Goal: Task Accomplishment & Management: Manage account settings

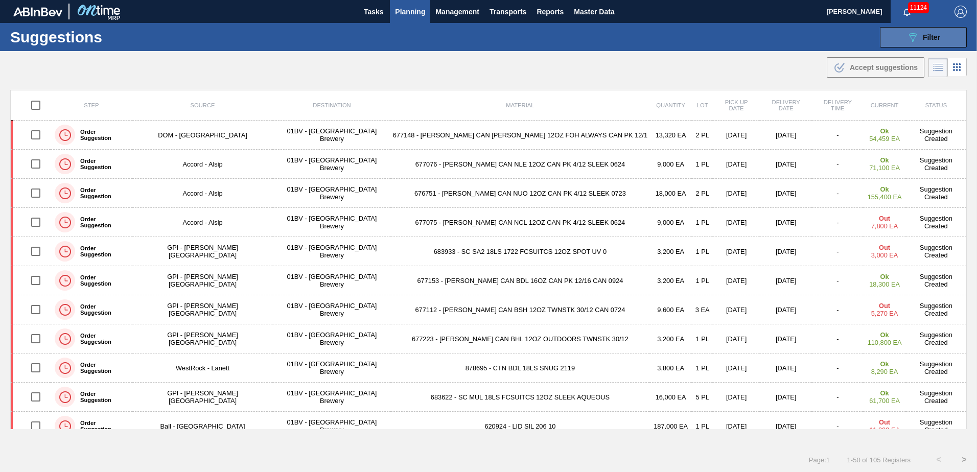
click at [898, 39] on button "089F7B8B-B2A5-4AFE-B5C0-19BA573D28AC Filter" at bounding box center [922, 37] width 87 height 20
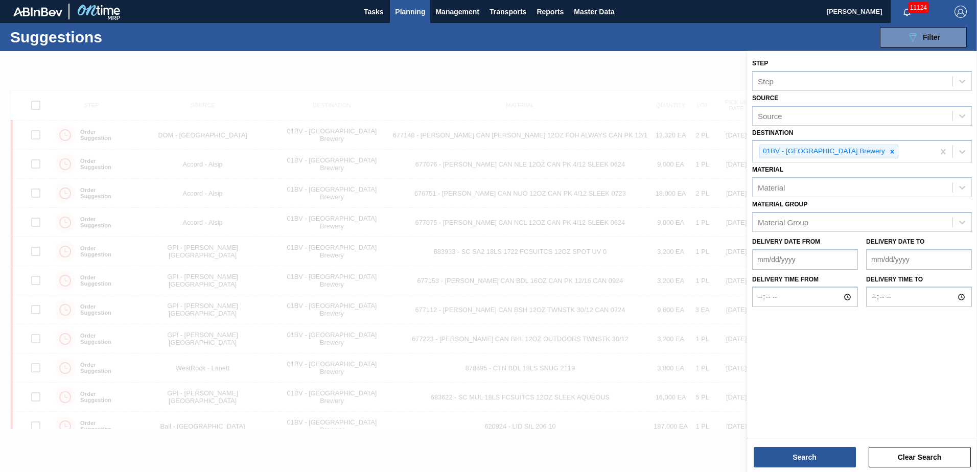
click at [419, 14] on span "Planning" at bounding box center [410, 12] width 30 height 12
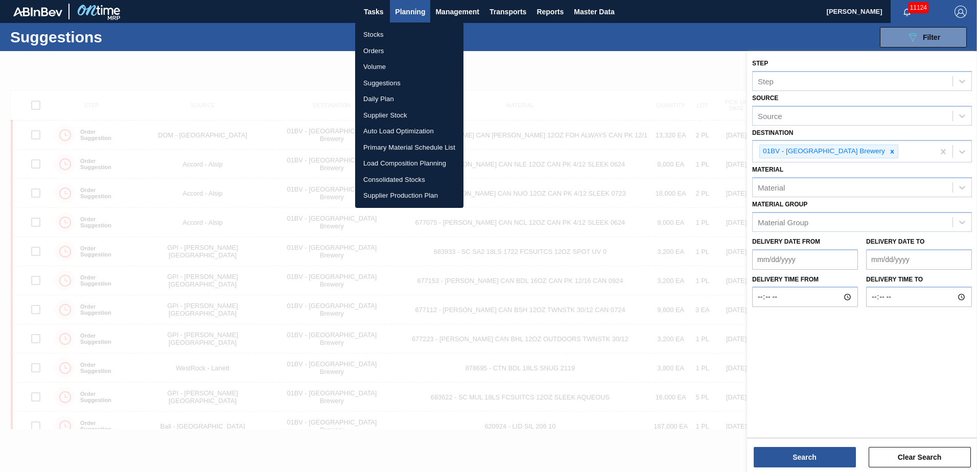
click at [385, 85] on li "Suggestions" at bounding box center [409, 83] width 108 height 16
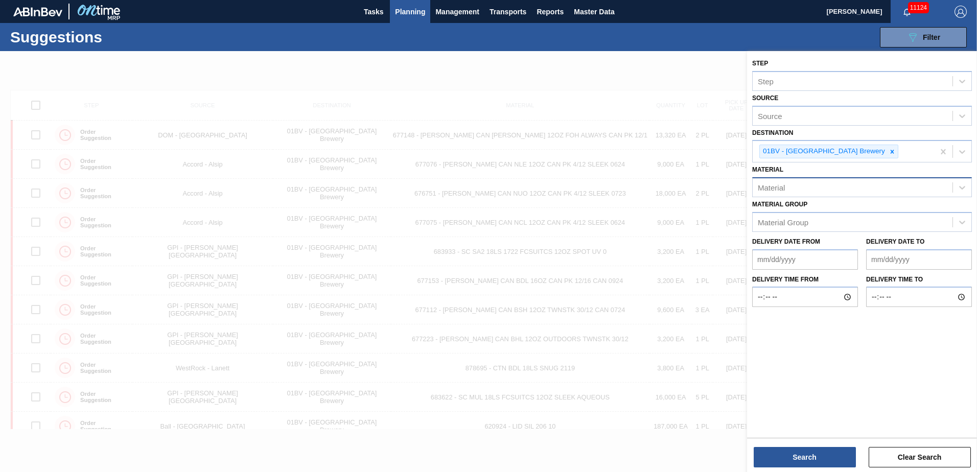
click at [779, 183] on div "Material" at bounding box center [770, 187] width 27 height 9
type input "744499"
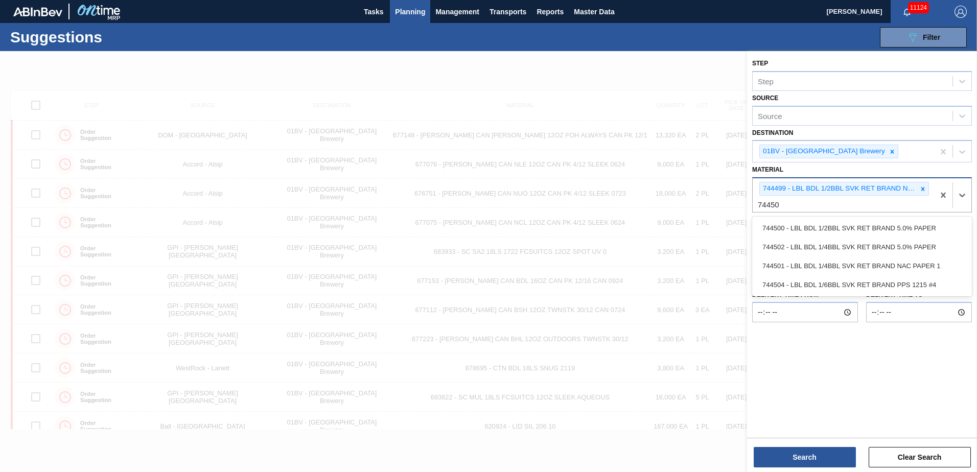
type input "744504"
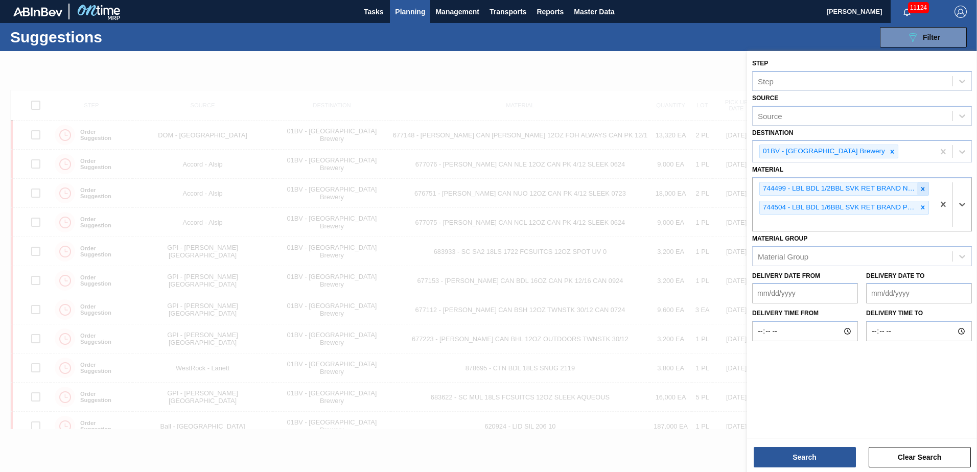
click at [922, 188] on icon at bounding box center [923, 189] width 4 height 4
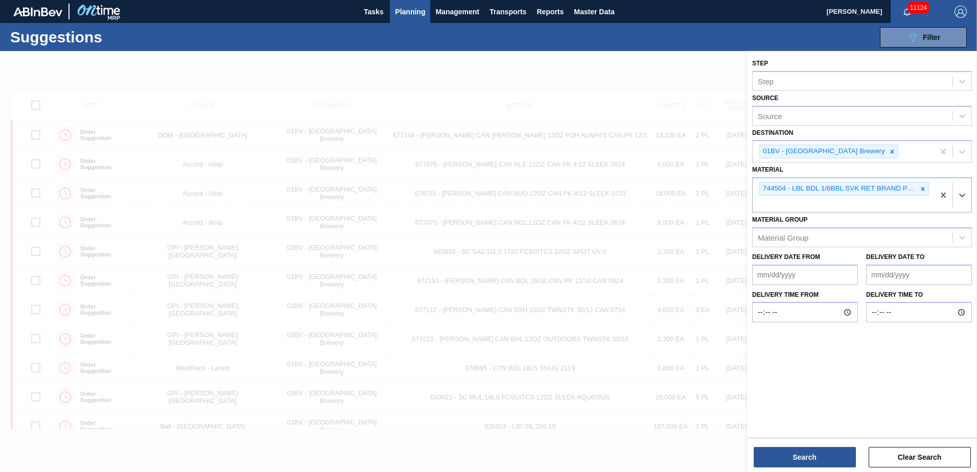
click at [922, 188] on icon at bounding box center [923, 189] width 4 height 4
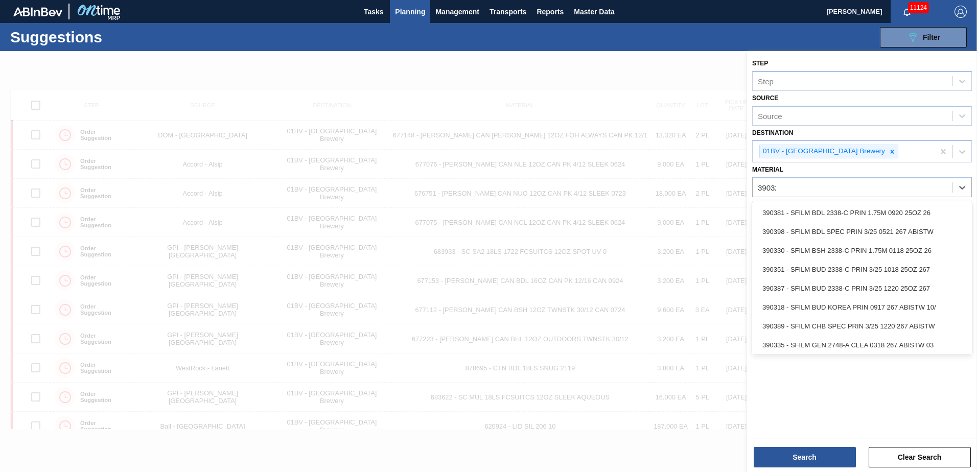
type input "390327"
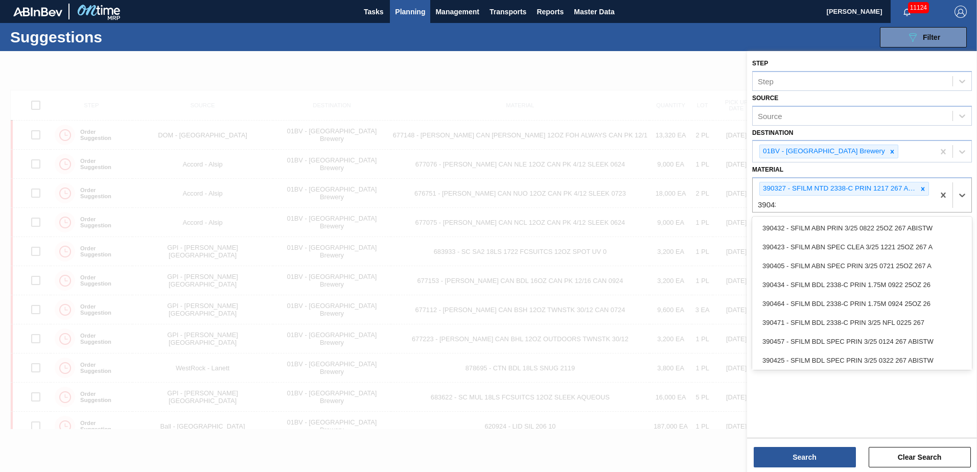
type input "390432"
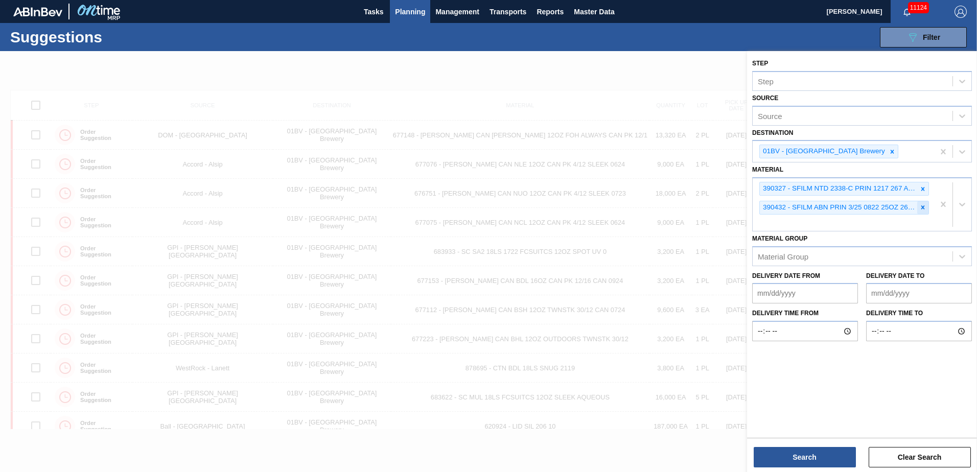
click at [922, 206] on icon at bounding box center [922, 207] width 7 height 7
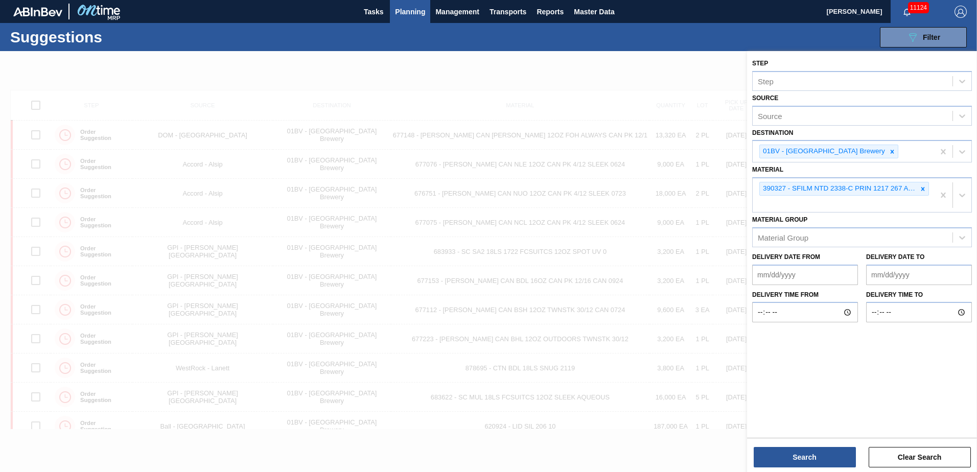
drag, startPoint x: 759, startPoint y: 197, endPoint x: 783, endPoint y: 201, distance: 24.4
click at [759, 197] on div "390327 - SFILM NTD 2338-C PRIN 1217 267 ABISTW 01" at bounding box center [842, 195] width 181 height 34
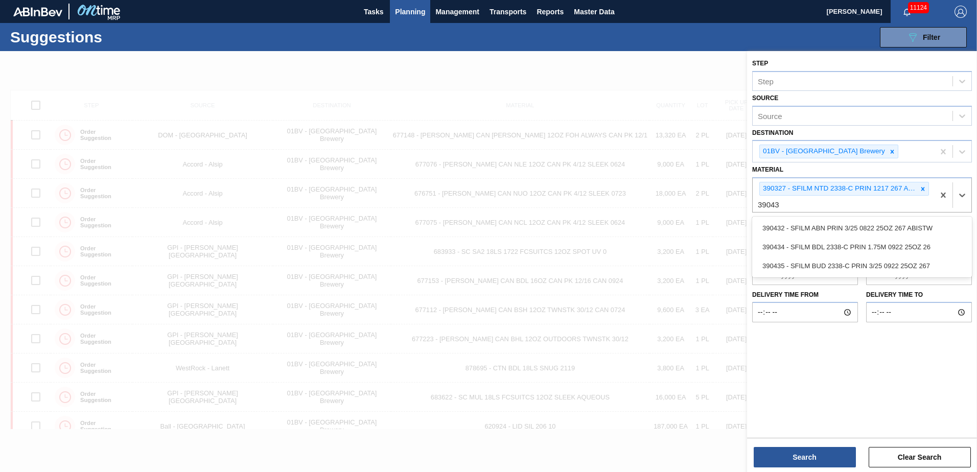
type input "390435"
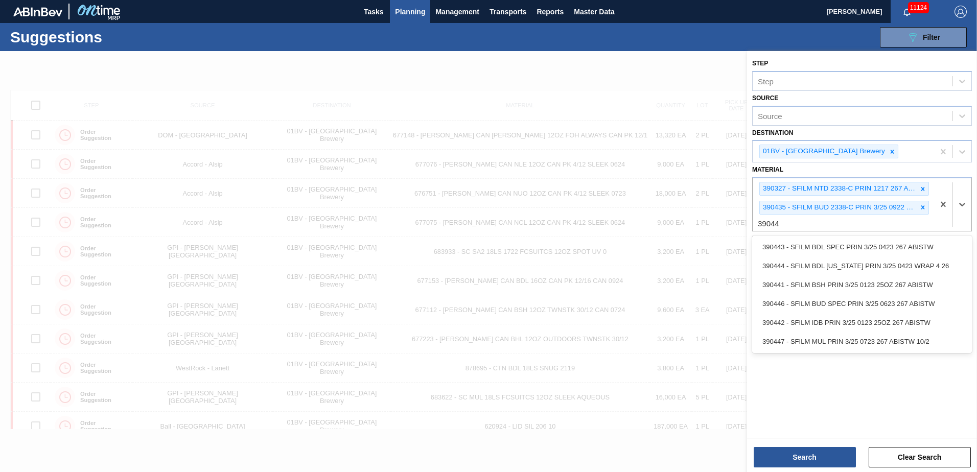
type input "390447"
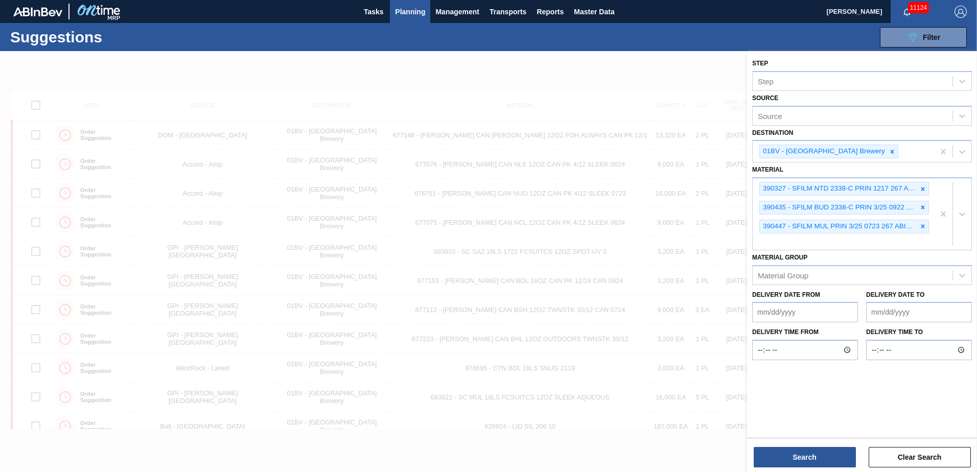
click at [774, 239] on div "390327 - SFILM NTD 2338-C PRIN 1217 267 ABISTW 01 390435 - SFILM BUD 2338-C PRI…" at bounding box center [842, 214] width 181 height 72
type input "390464"
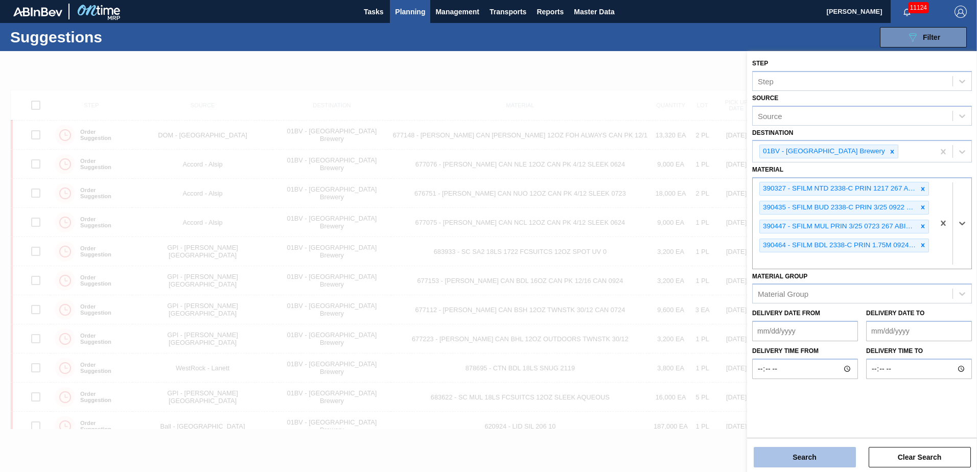
click at [799, 460] on button "Search" at bounding box center [804, 457] width 102 height 20
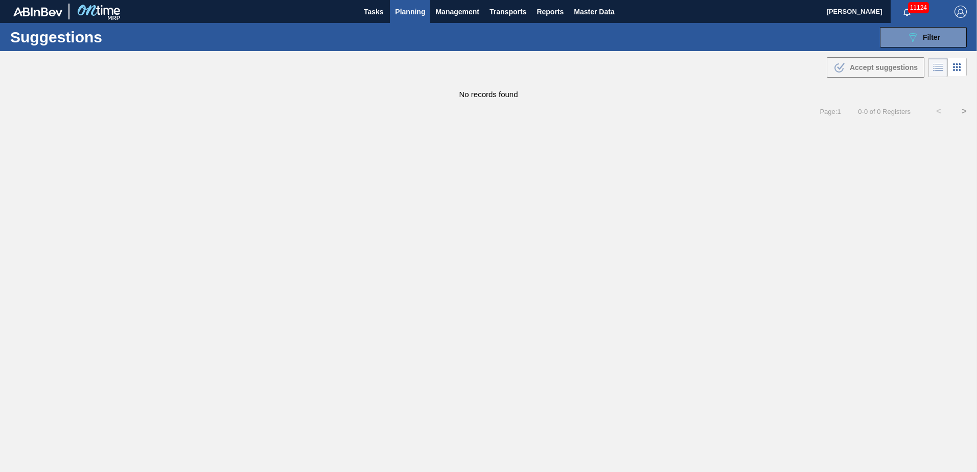
click at [410, 13] on span "Planning" at bounding box center [410, 12] width 30 height 12
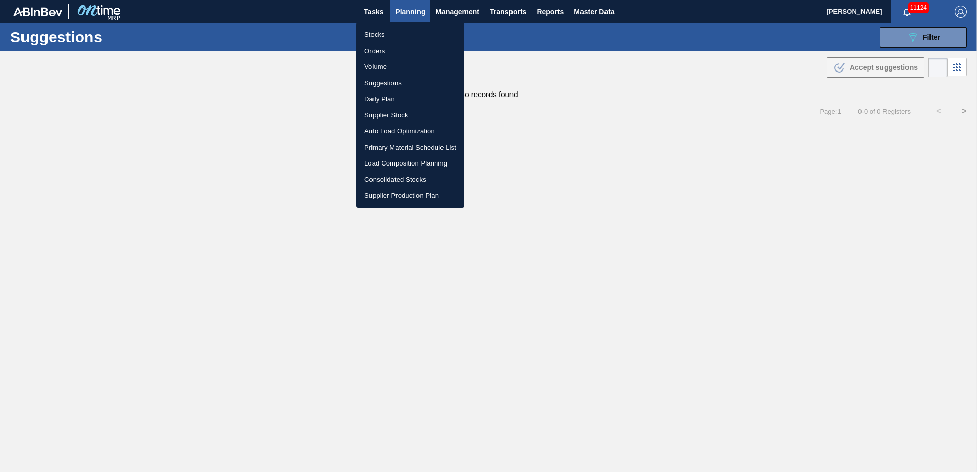
click at [373, 36] on li "Stocks" at bounding box center [410, 35] width 108 height 16
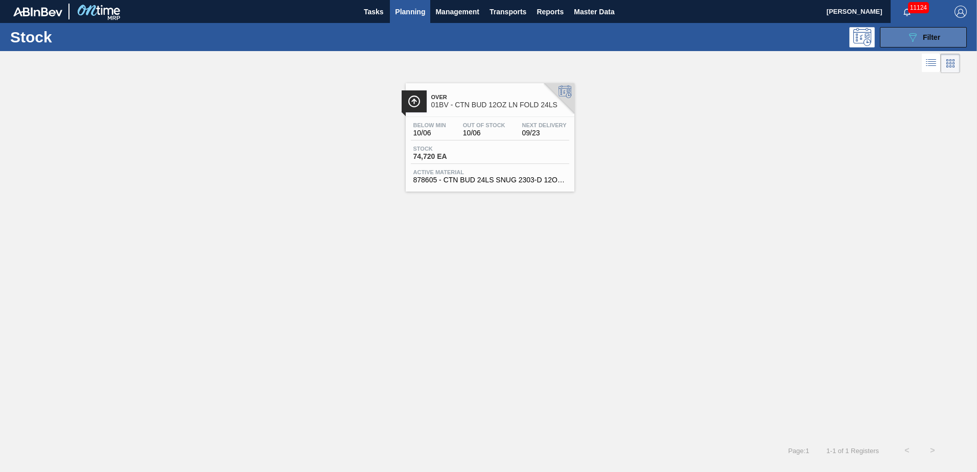
click at [914, 40] on icon "089F7B8B-B2A5-4AFE-B5C0-19BA573D28AC" at bounding box center [912, 37] width 12 height 12
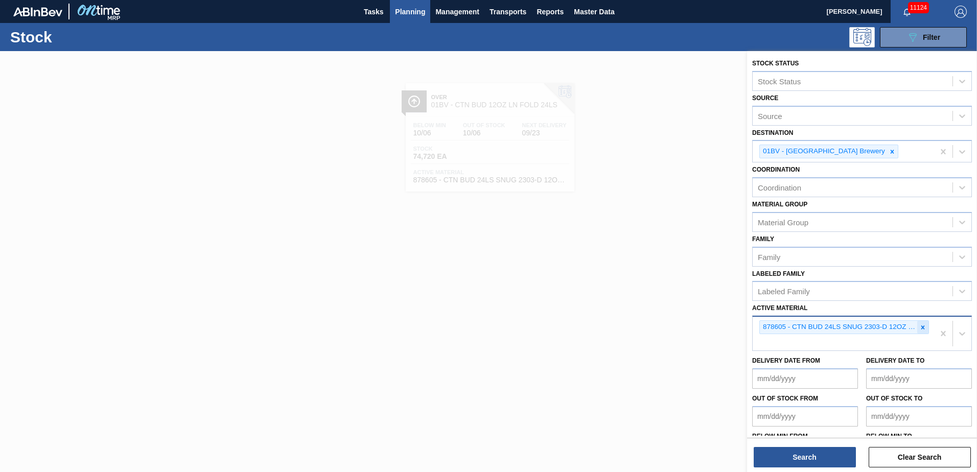
click at [922, 327] on icon at bounding box center [922, 327] width 7 height 7
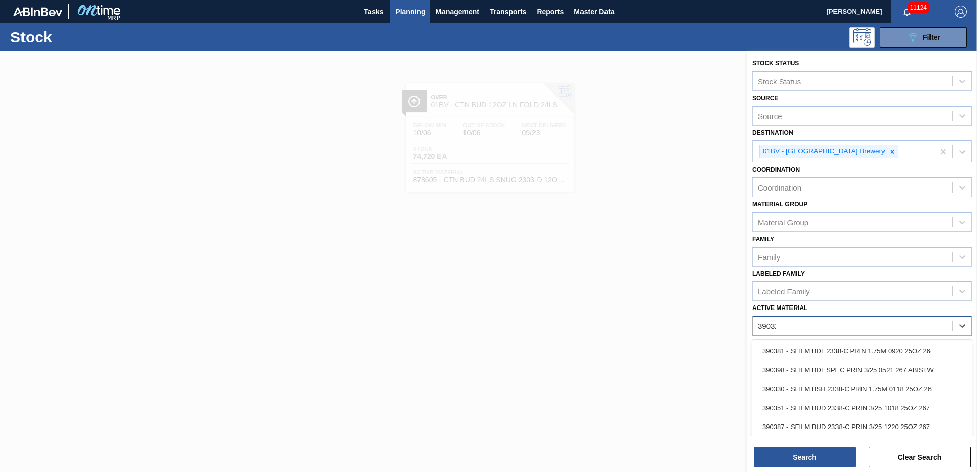
type Material "390327"
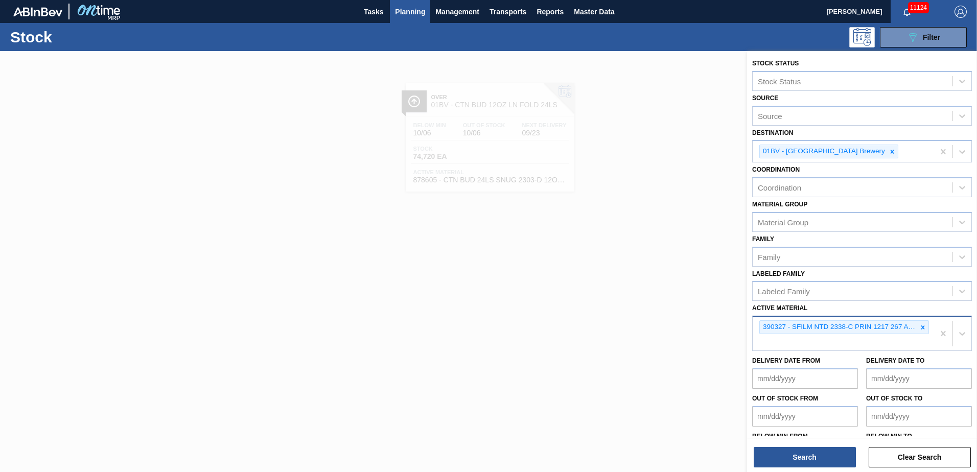
click at [789, 342] on div "390327 - SFILM NTD 2338-C PRIN 1217 267 ABISTW 01" at bounding box center [842, 334] width 181 height 34
type Material "390373"
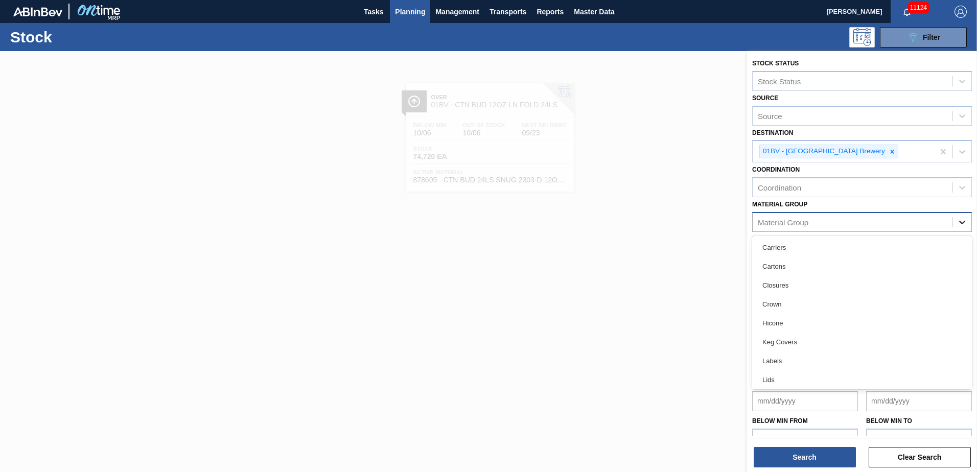
click at [960, 220] on icon at bounding box center [962, 222] width 10 height 10
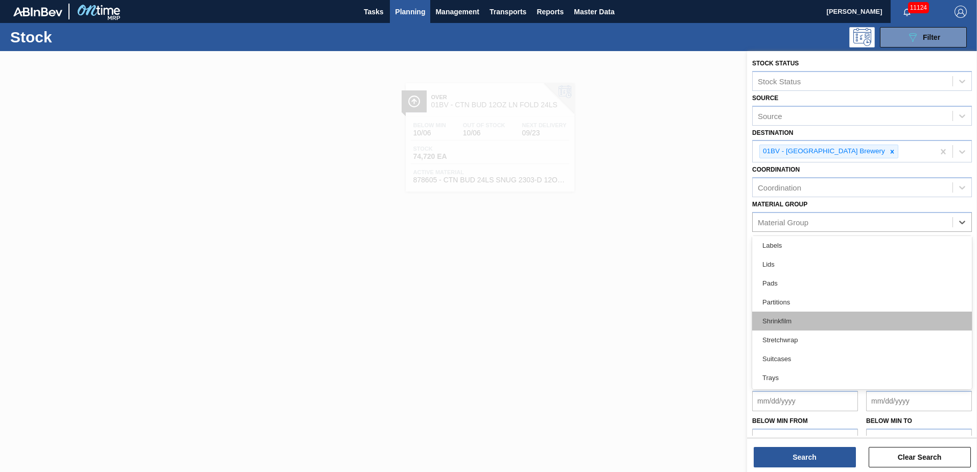
click at [784, 324] on div "Shrinkfilm" at bounding box center [862, 321] width 220 height 19
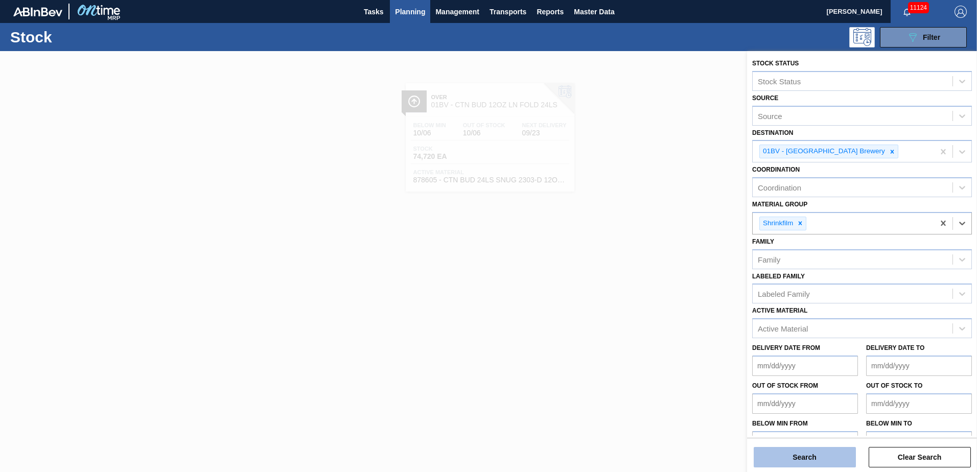
click at [783, 455] on button "Search" at bounding box center [804, 457] width 102 height 20
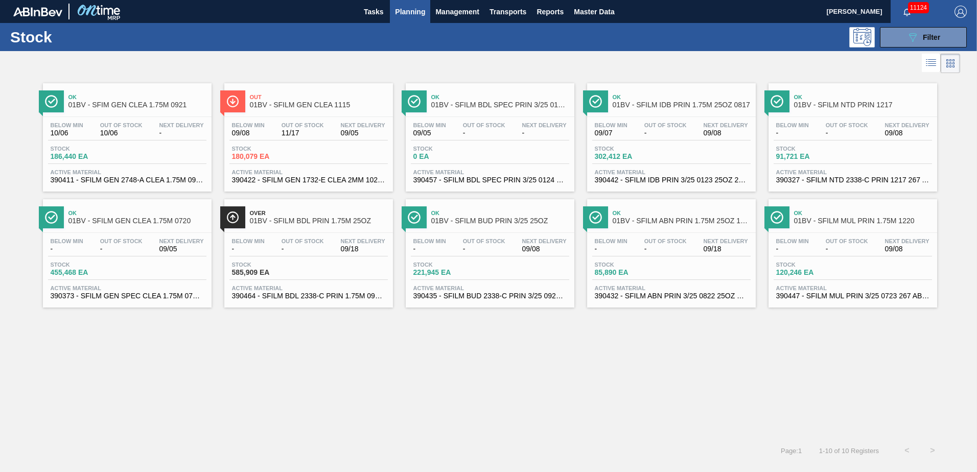
click at [108, 102] on span "01BV - SFIM GEN CLEA 1.75M 0921" at bounding box center [137, 105] width 138 height 8
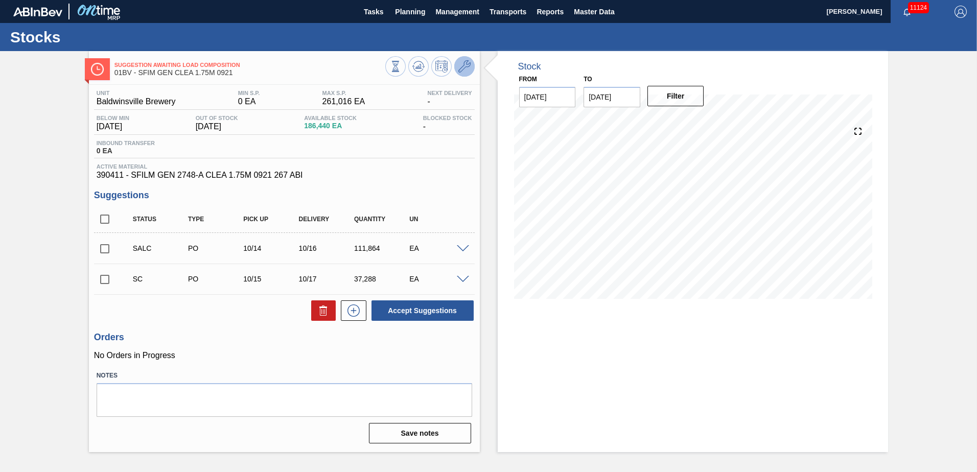
click at [467, 65] on icon at bounding box center [464, 66] width 12 height 12
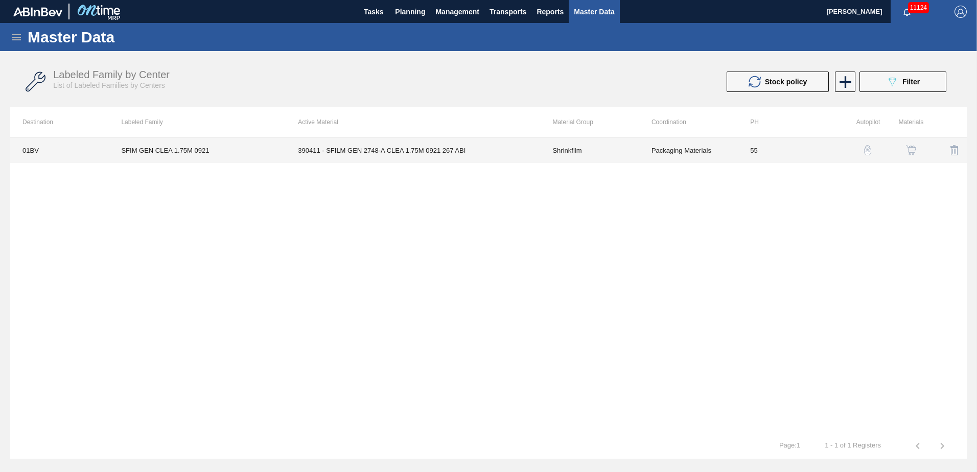
click at [373, 150] on td "390411 - SFILM GEN 2748-A CLEA 1.75M 0921 267 ABI" at bounding box center [412, 150] width 254 height 26
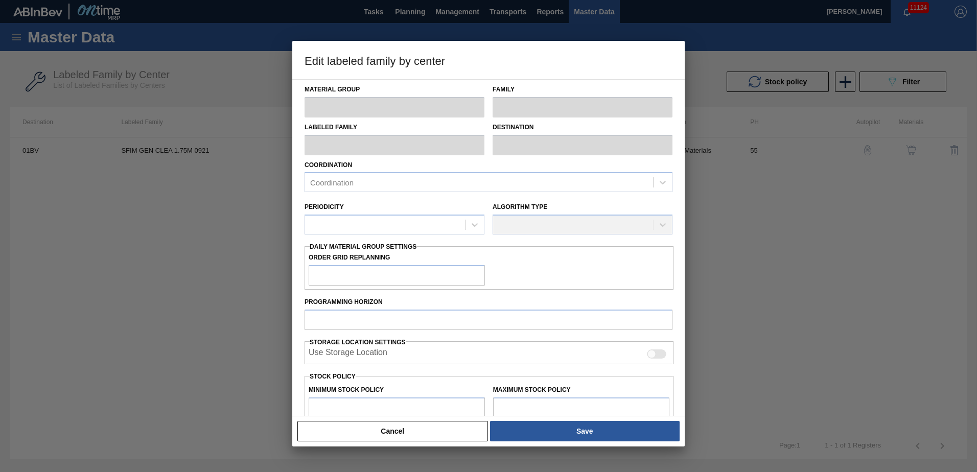
type input "Shrinkfilm"
type input "SFIM GEN CLEA 1.75M 0921"
type input "01BV - [GEOGRAPHIC_DATA] Brewery"
type input "55"
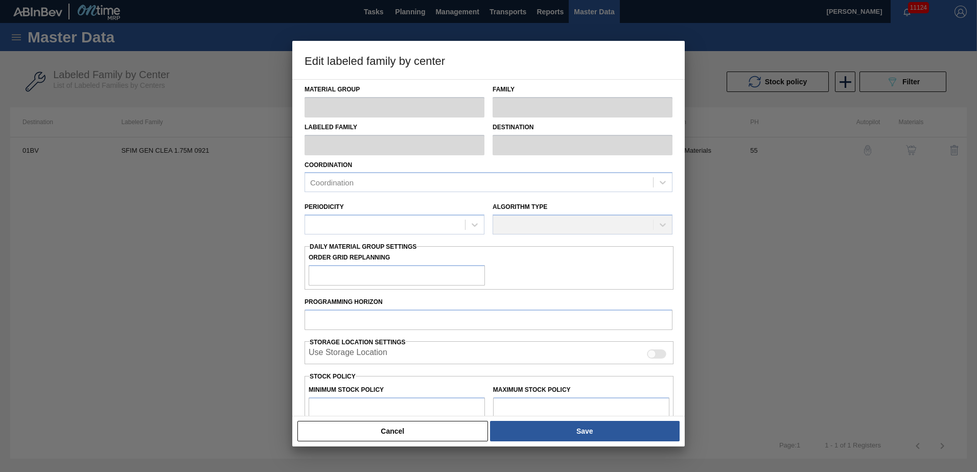
type input "0"
type input "261,016"
type input "37"
type input "96,576"
checkbox input "true"
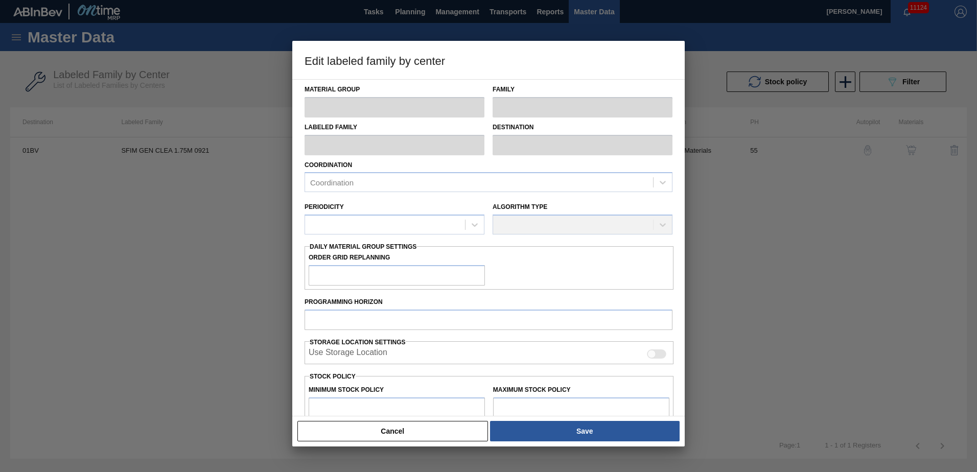
checkbox input "true"
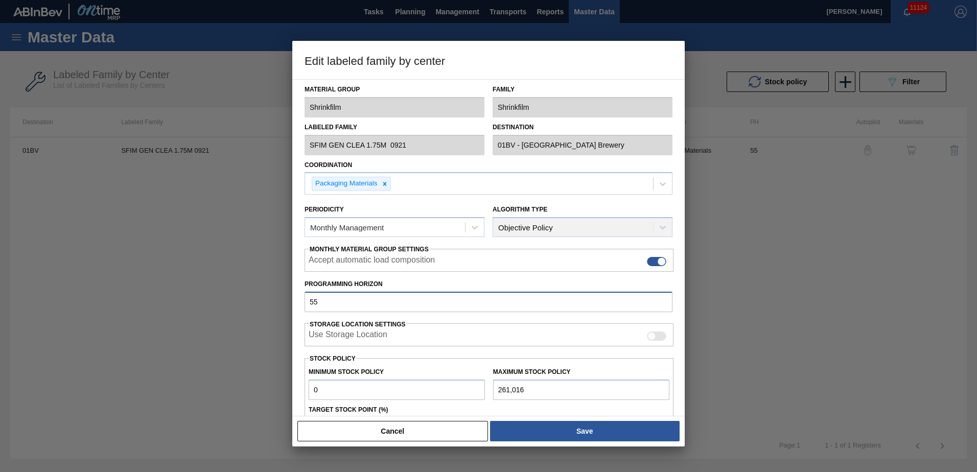
drag, startPoint x: 335, startPoint y: 301, endPoint x: 264, endPoint y: 294, distance: 71.3
click at [264, 294] on div "Edit labeled family by center Material Group Shrinkfilm Family Shrinkfilm Label…" at bounding box center [488, 236] width 977 height 472
click at [213, 287] on div at bounding box center [488, 236] width 977 height 472
drag, startPoint x: 341, startPoint y: 299, endPoint x: 204, endPoint y: 302, distance: 136.9
click at [221, 302] on div "Edit labeled family by center Material Group Shrinkfilm Family Shrinkfilm Label…" at bounding box center [488, 236] width 977 height 472
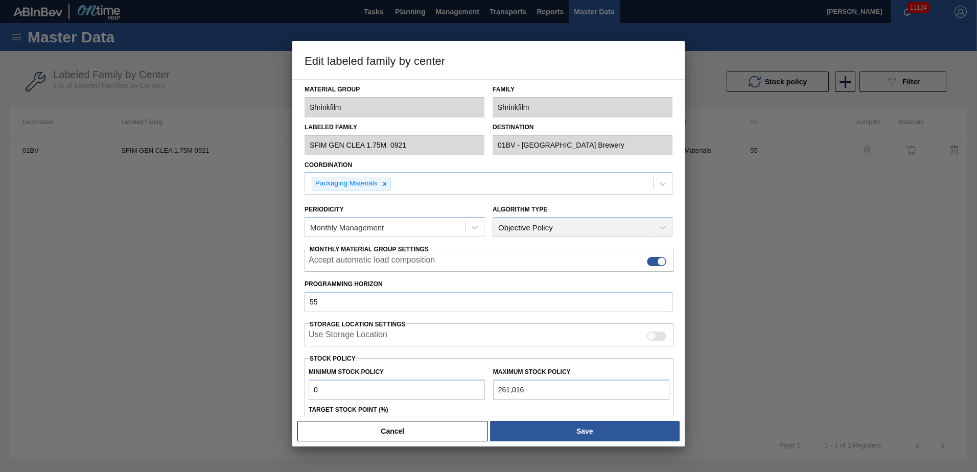
drag, startPoint x: 684, startPoint y: 307, endPoint x: 685, endPoint y: 329, distance: 22.0
click at [685, 329] on div at bounding box center [488, 236] width 977 height 472
drag, startPoint x: 475, startPoint y: 65, endPoint x: 592, endPoint y: 57, distance: 117.2
click at [592, 57] on h3 "Edit labeled family by center" at bounding box center [488, 60] width 392 height 39
click at [518, 58] on h3 "Edit labeled family by center" at bounding box center [488, 60] width 392 height 39
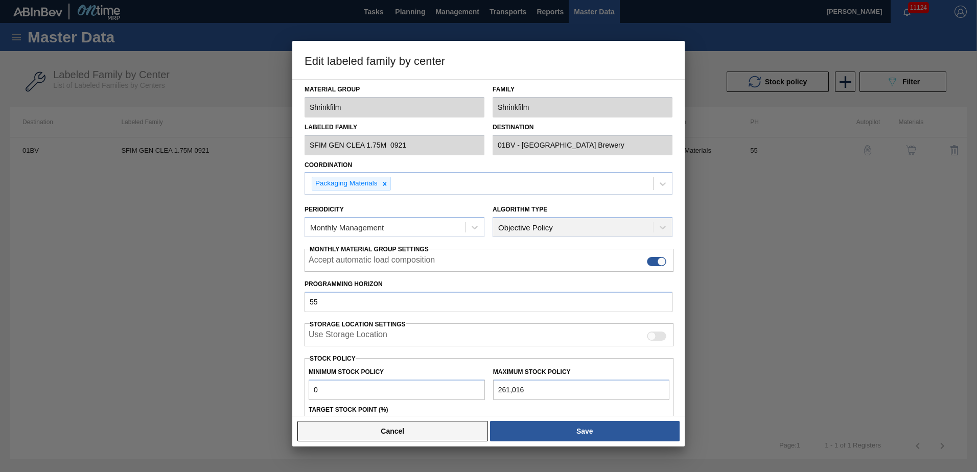
click at [395, 431] on button "Cancel" at bounding box center [392, 431] width 190 height 20
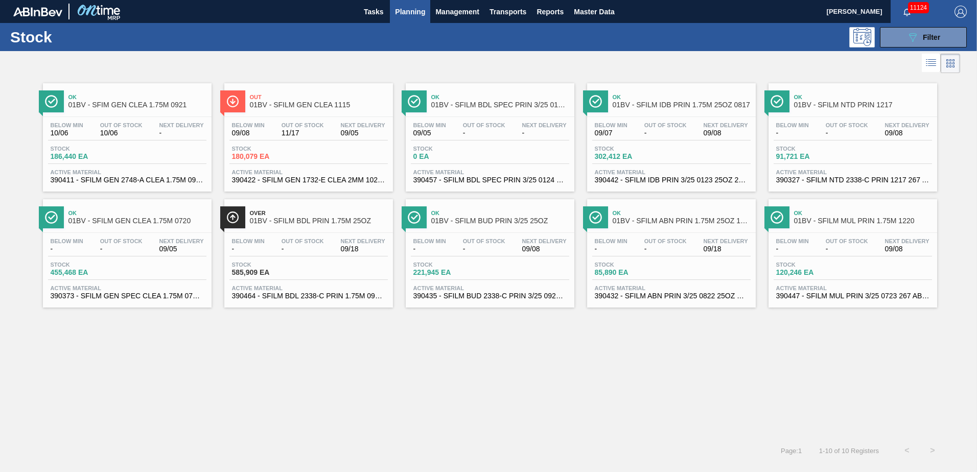
click at [299, 120] on div "Below Min 09/08 Out Of Stock 11/17 Next Delivery 09/05 Stock 180,079 EA Active …" at bounding box center [308, 151] width 169 height 69
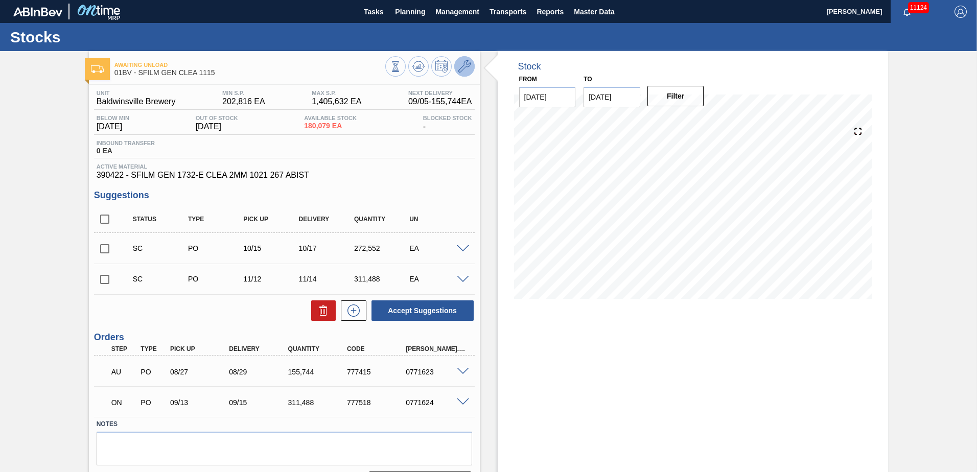
click at [463, 66] on icon at bounding box center [464, 66] width 12 height 12
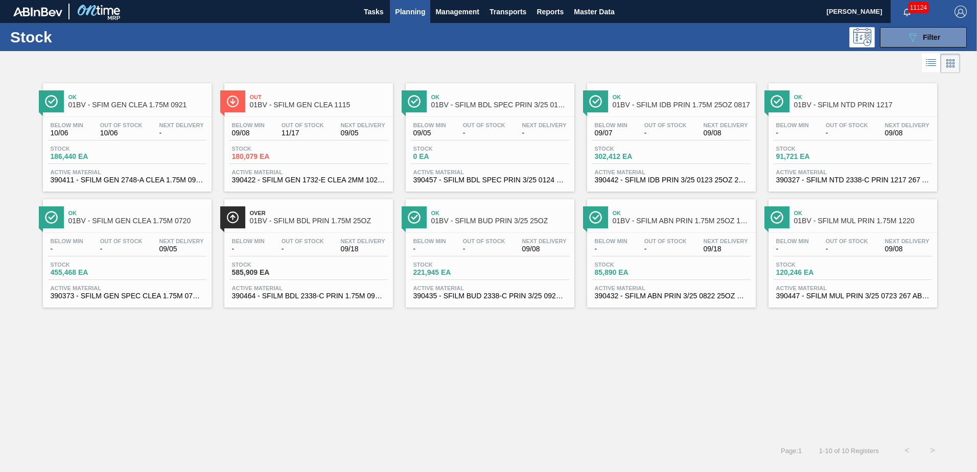
click at [668, 107] on span "01BV - SFILM IDB PRIN 1.75M 25OZ 0817" at bounding box center [681, 105] width 138 height 8
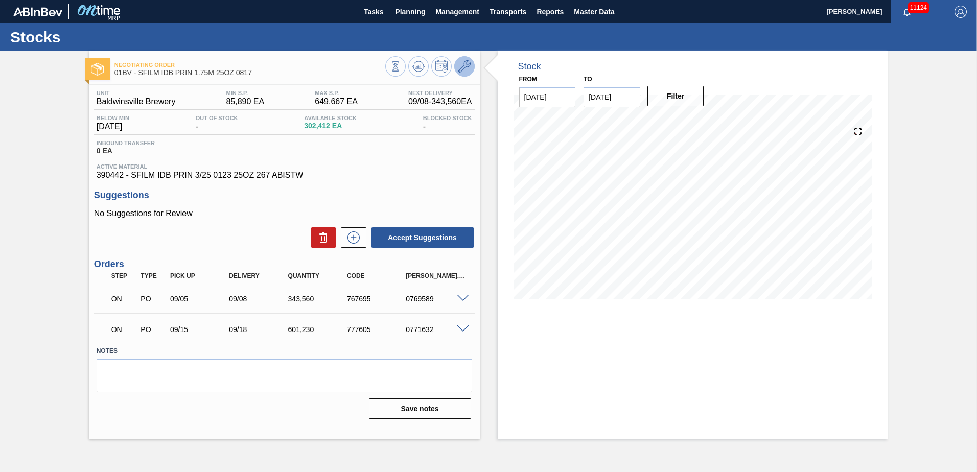
click at [466, 64] on icon at bounding box center [464, 66] width 12 height 12
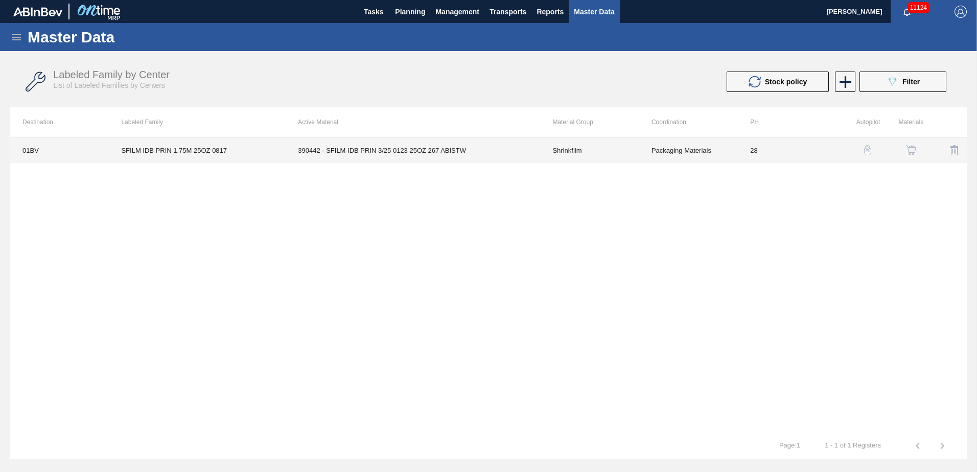
click at [387, 152] on td "390442 - SFILM IDB PRIN 3/25 0123 25OZ 267 ABISTW" at bounding box center [412, 150] width 254 height 26
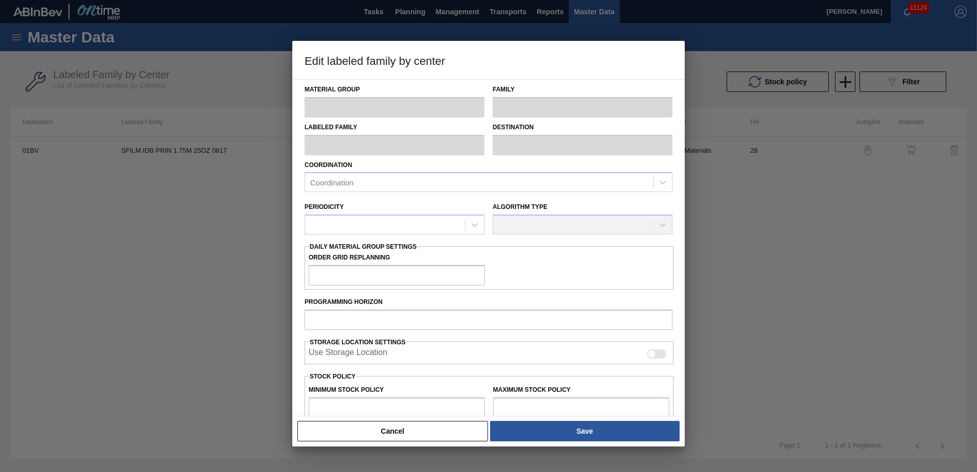
type input "Shrinkfilm"
type input "SFILM IDB PRIN 1.75M 25OZ 0817"
type input "01BV - [GEOGRAPHIC_DATA] Brewery"
type input "28"
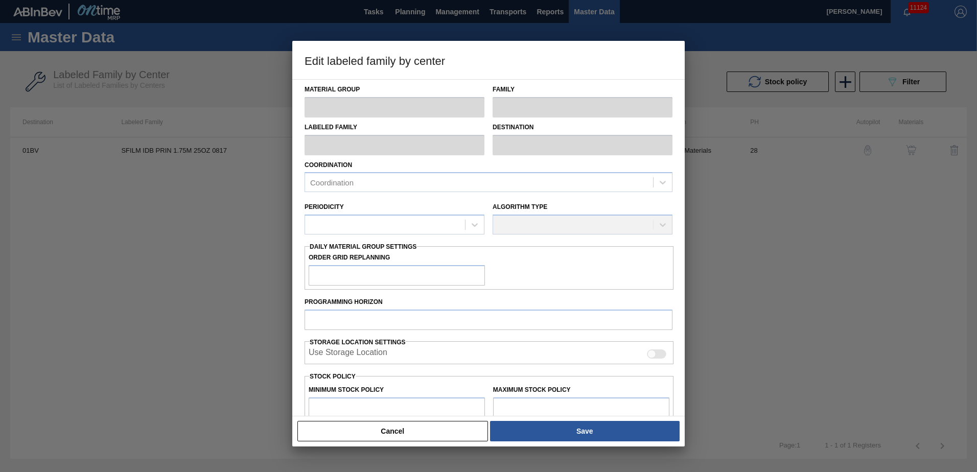
type input "85,890"
type input "649,667"
type input "25"
type input "226,834"
checkbox input "true"
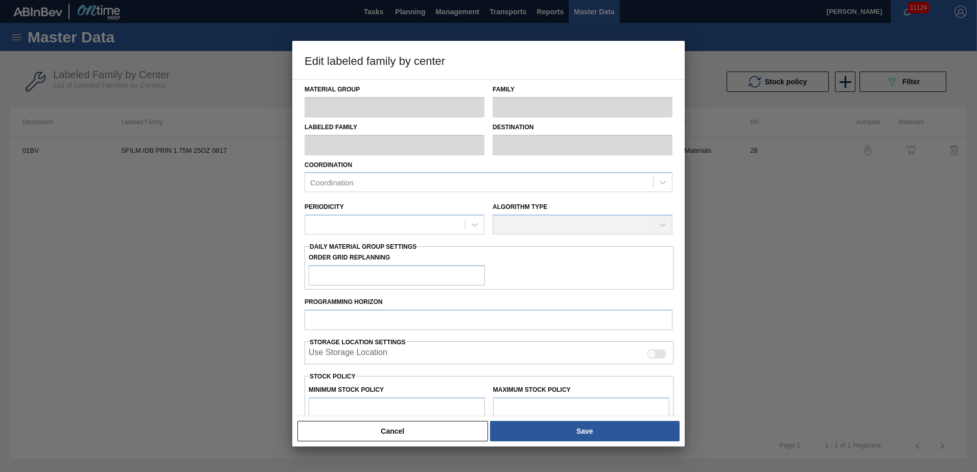
checkbox input "true"
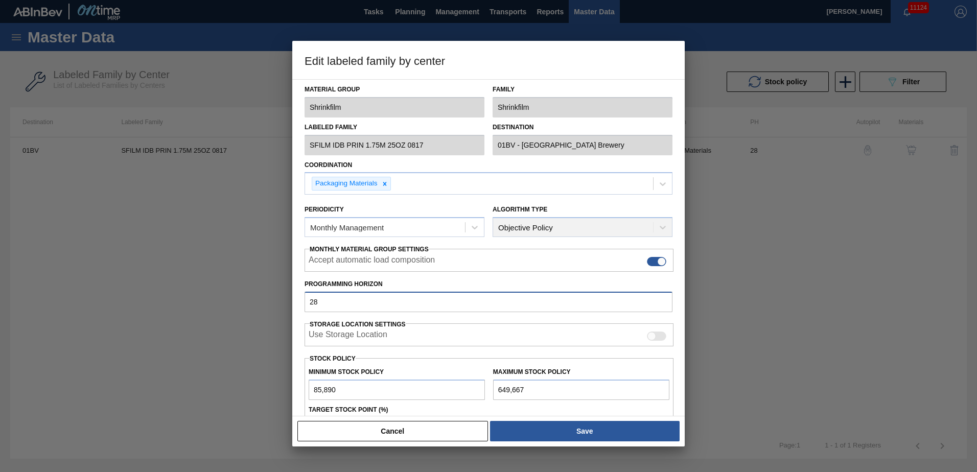
drag, startPoint x: 326, startPoint y: 304, endPoint x: 124, endPoint y: 279, distance: 204.2
click at [124, 280] on div "Edit labeled family by center Material Group Shrinkfilm Family Shrinkfilm Label…" at bounding box center [488, 236] width 977 height 472
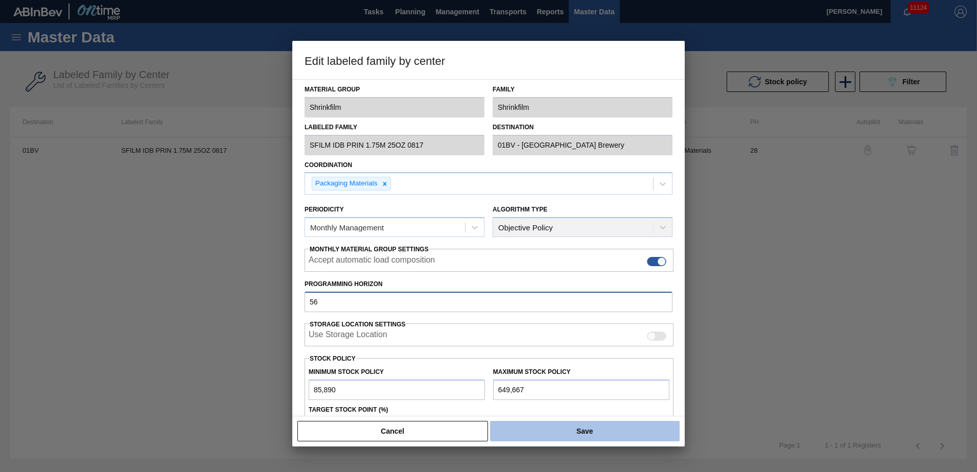
type input "56"
click at [589, 433] on button "Save" at bounding box center [584, 431] width 189 height 20
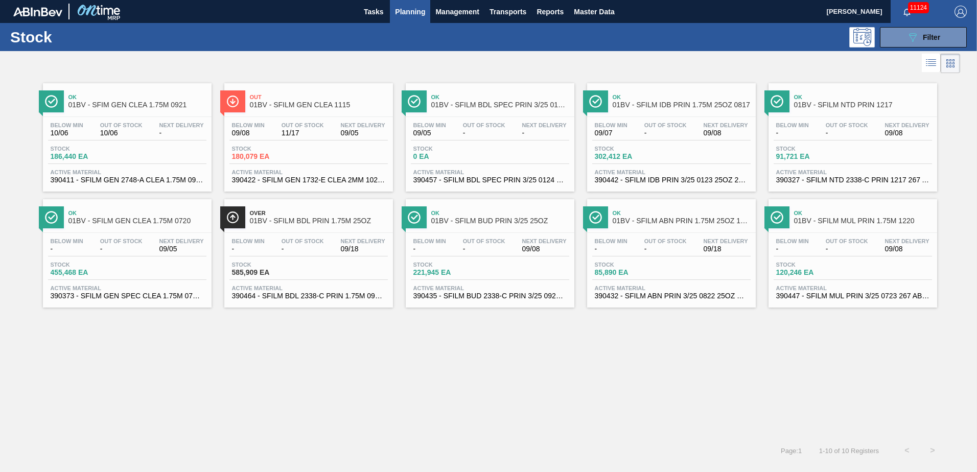
click at [813, 132] on div "Below Min - Out Of Stock - Next Delivery 09/08" at bounding box center [852, 131] width 158 height 18
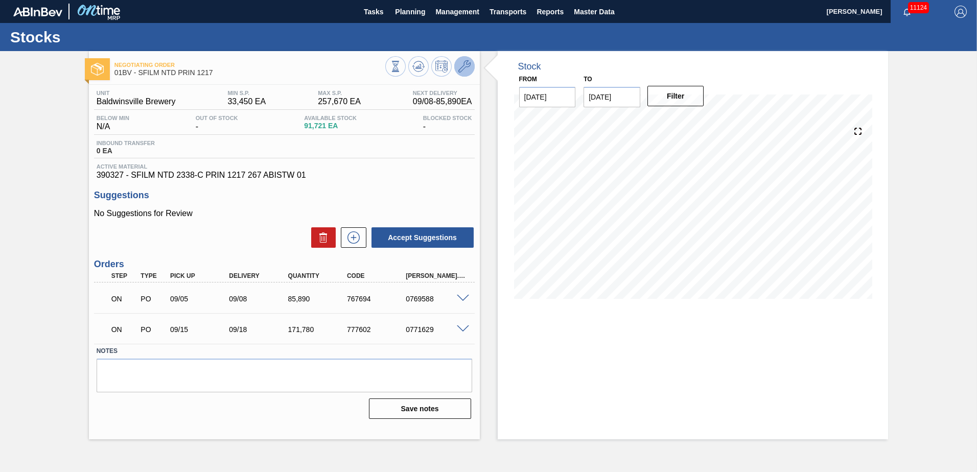
click at [465, 68] on icon at bounding box center [464, 66] width 12 height 12
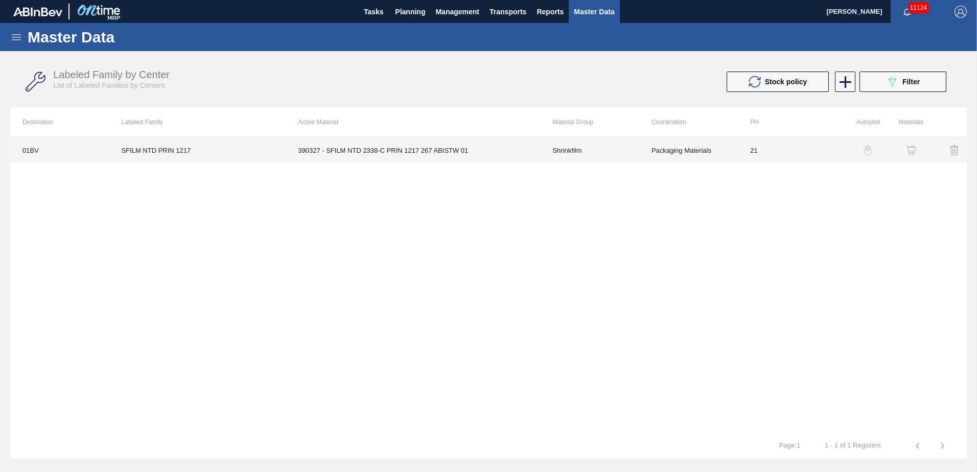
click at [412, 145] on td "390327 - SFILM NTD 2338-C PRIN 1217 267 ABISTW 01" at bounding box center [412, 150] width 254 height 26
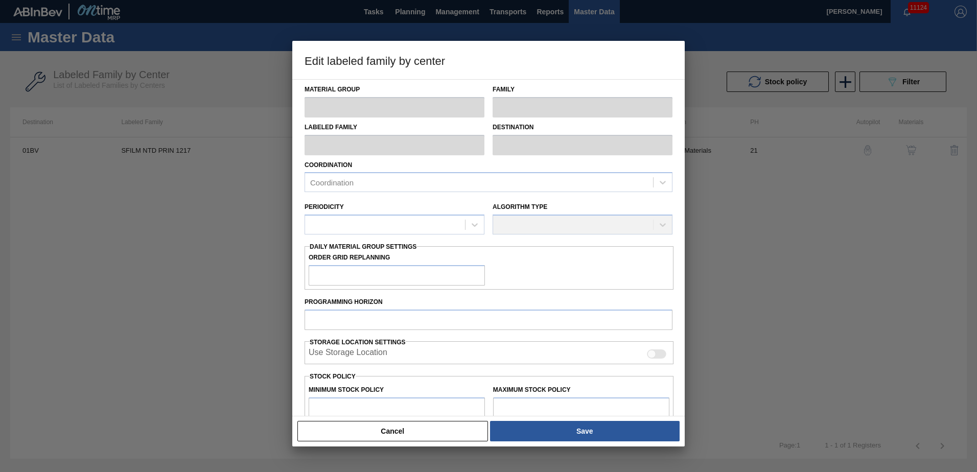
type input "Shrinkfilm"
type input "SFILM NTD PRIN 1217"
type input "01BV - [GEOGRAPHIC_DATA] Brewery"
type input "21"
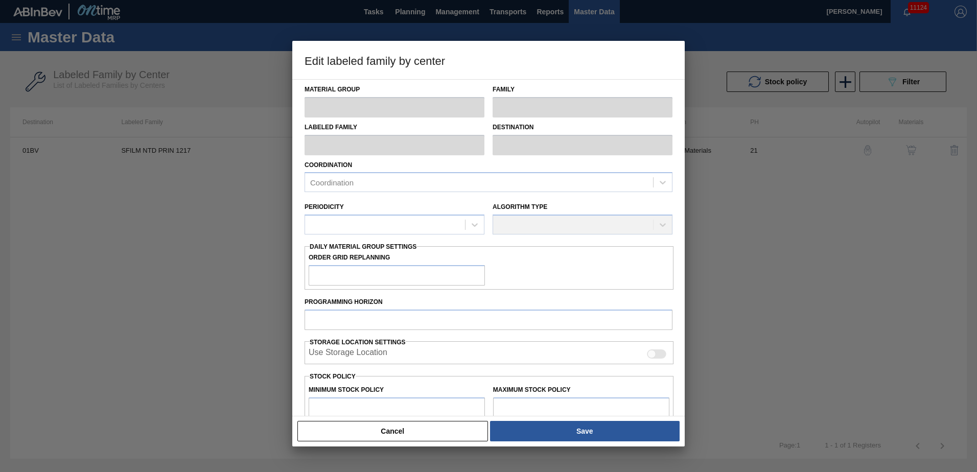
type input "33,450"
type input "257,670"
type input "40"
type input "123,138"
checkbox input "true"
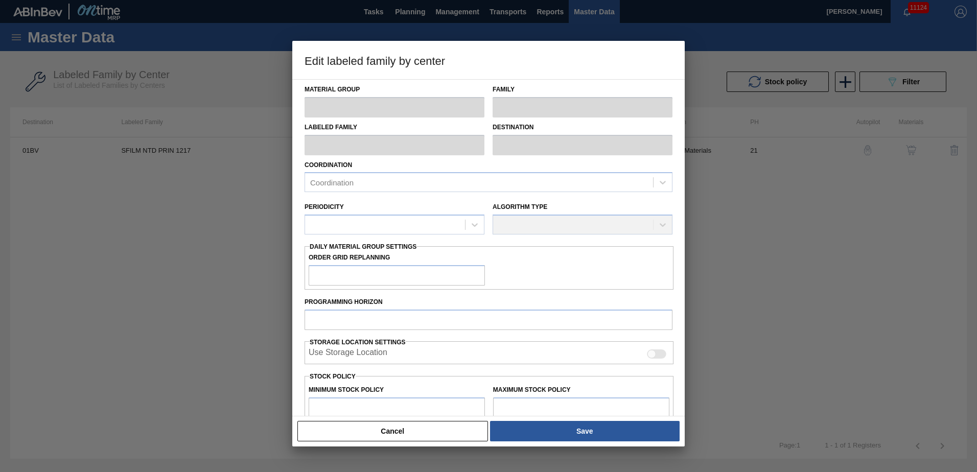
checkbox input "true"
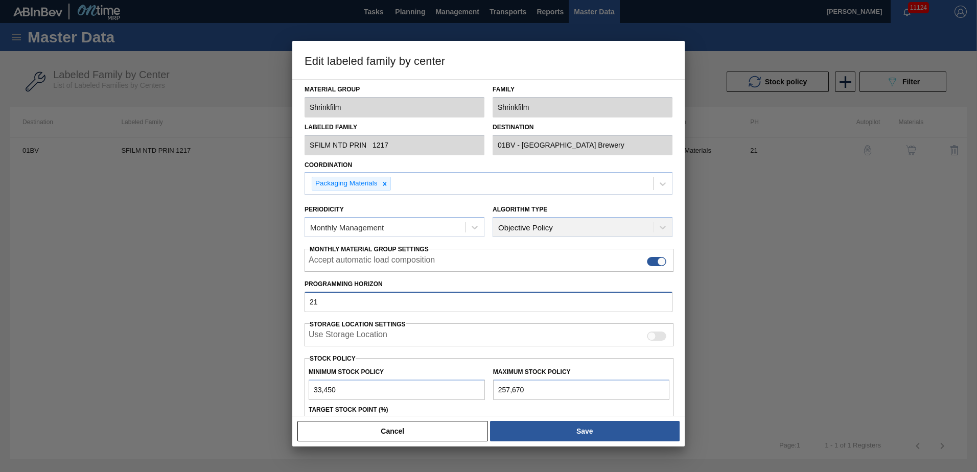
drag, startPoint x: 351, startPoint y: 298, endPoint x: 82, endPoint y: 299, distance: 268.6
click at [82, 299] on div "Edit labeled family by center Material Group Shrinkfilm Family Shrinkfilm Label…" at bounding box center [488, 236] width 977 height 472
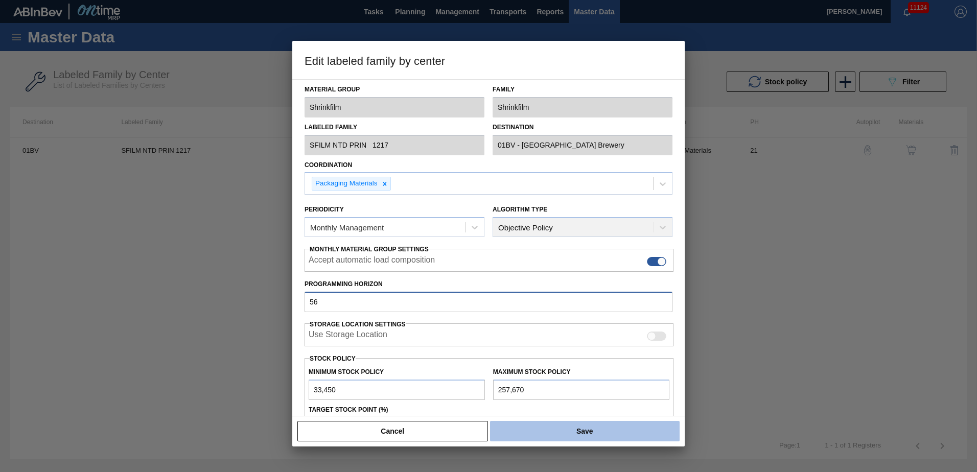
type input "56"
click at [562, 432] on button "Save" at bounding box center [584, 431] width 189 height 20
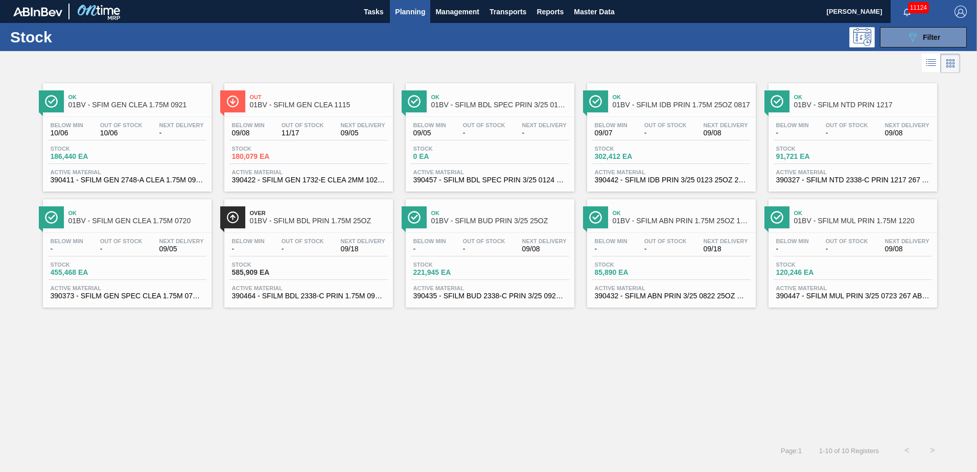
click at [151, 224] on span "01BV - SFILM GEN CLEA 1.75M 0720" at bounding box center [137, 221] width 138 height 8
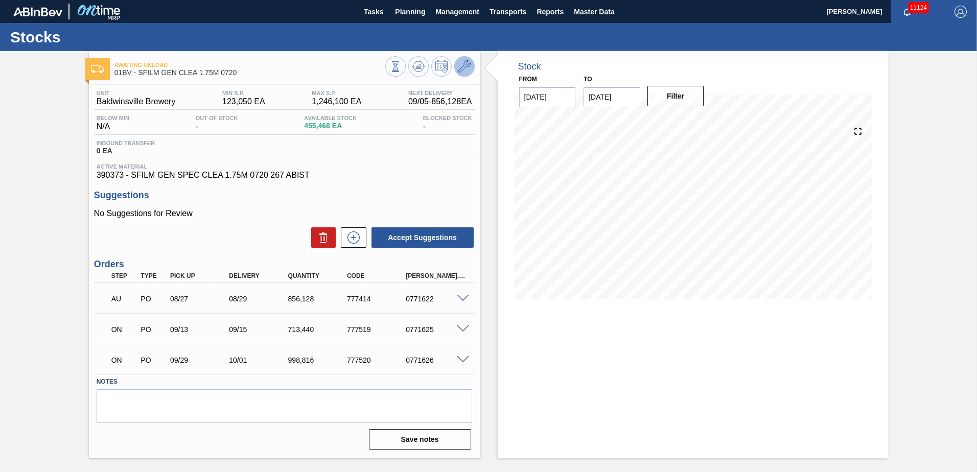
click at [459, 66] on icon at bounding box center [464, 66] width 12 height 12
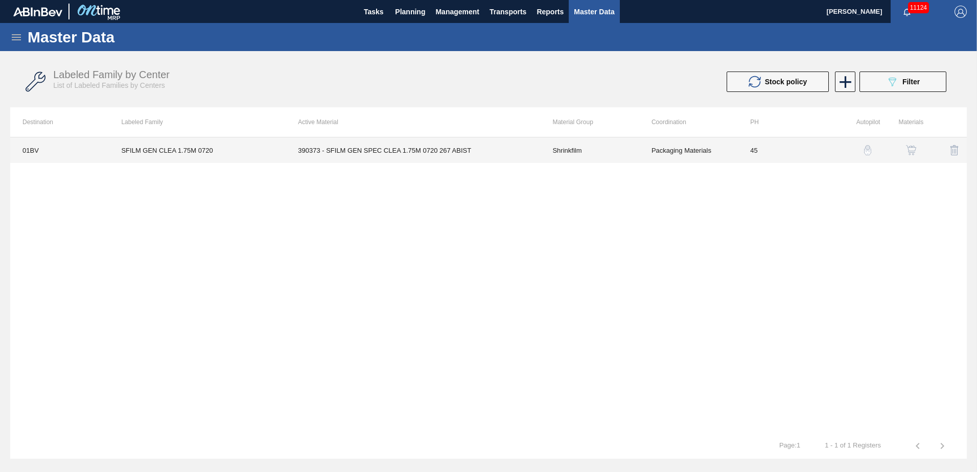
click at [377, 147] on td "390373 - SFILM GEN SPEC CLEA 1.75M 0720 267 ABIST" at bounding box center [412, 150] width 254 height 26
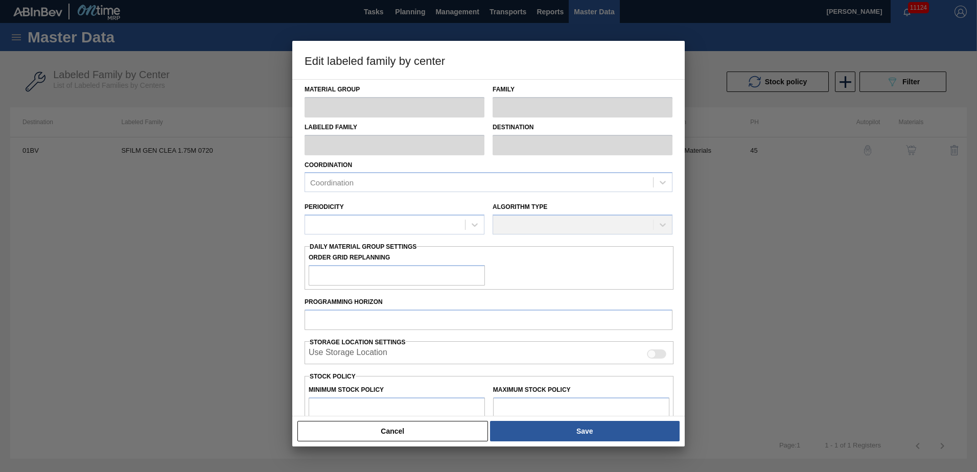
type input "Shrinkfilm"
type input "SFILM GEN CLEA 1.75M 0720"
type input "01BV - [GEOGRAPHIC_DATA] Brewery"
type input "45"
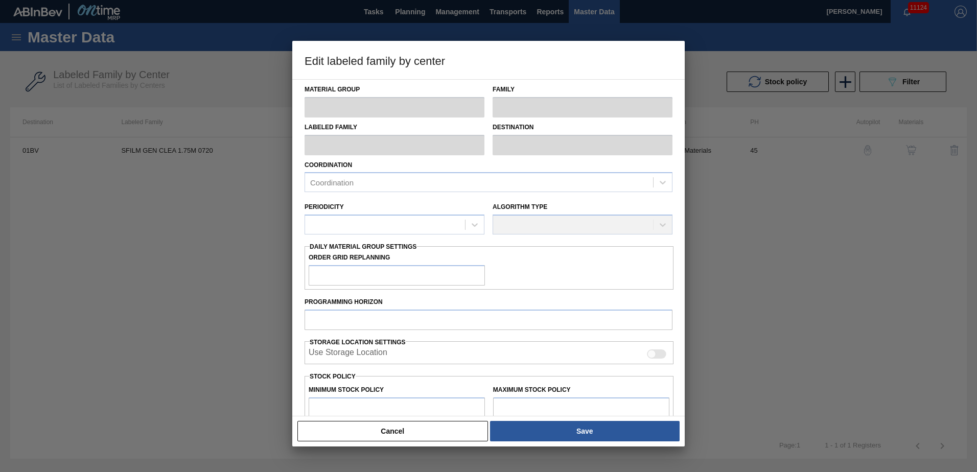
type input "123,050"
type input "1,246,100"
type input "20"
type input "347,660"
checkbox input "true"
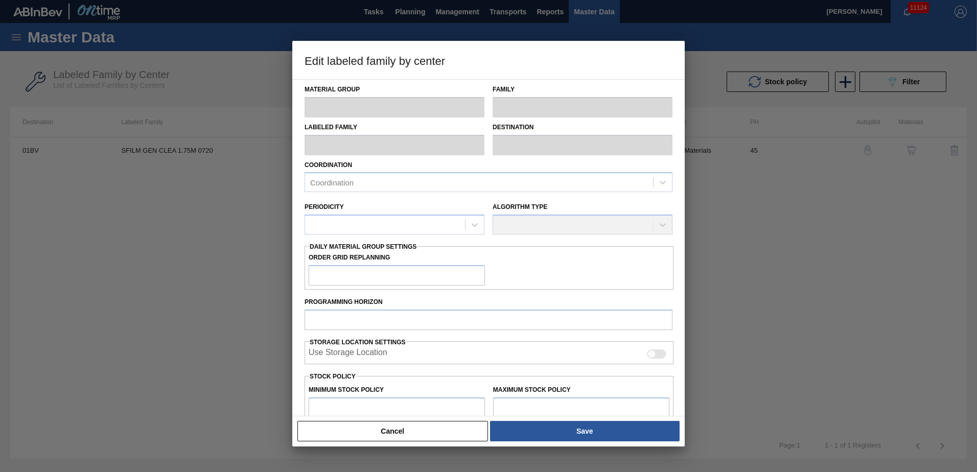
checkbox input "true"
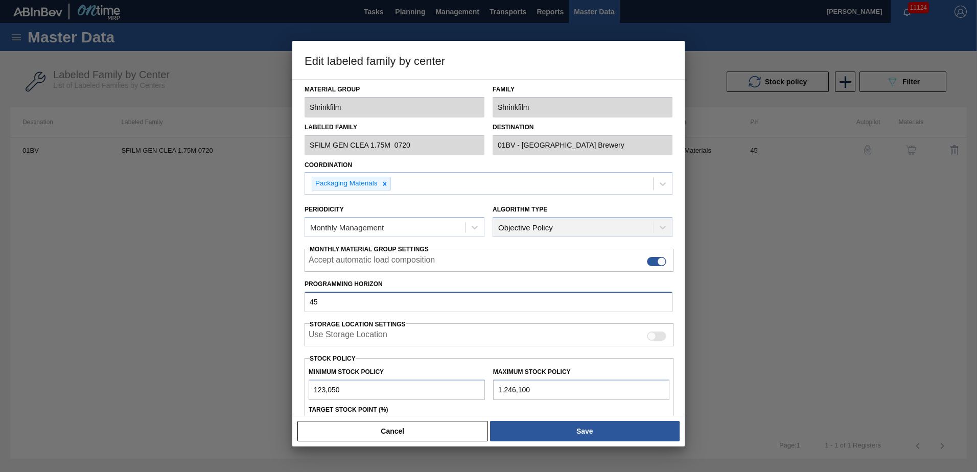
drag, startPoint x: 359, startPoint y: 301, endPoint x: 113, endPoint y: 303, distance: 245.7
click at [113, 303] on div "Edit labeled family by center Material Group Shrinkfilm Family Shrinkfilm Label…" at bounding box center [488, 236] width 977 height 472
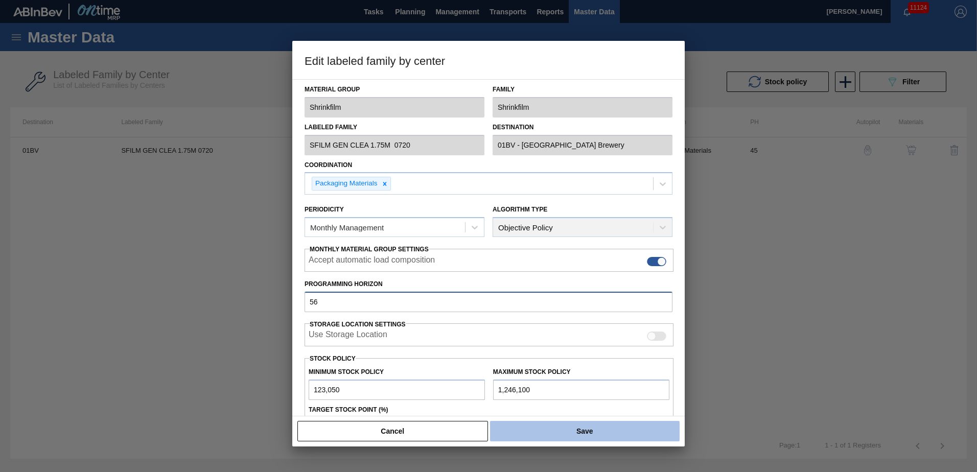
type input "56"
click at [590, 430] on button "Save" at bounding box center [584, 431] width 189 height 20
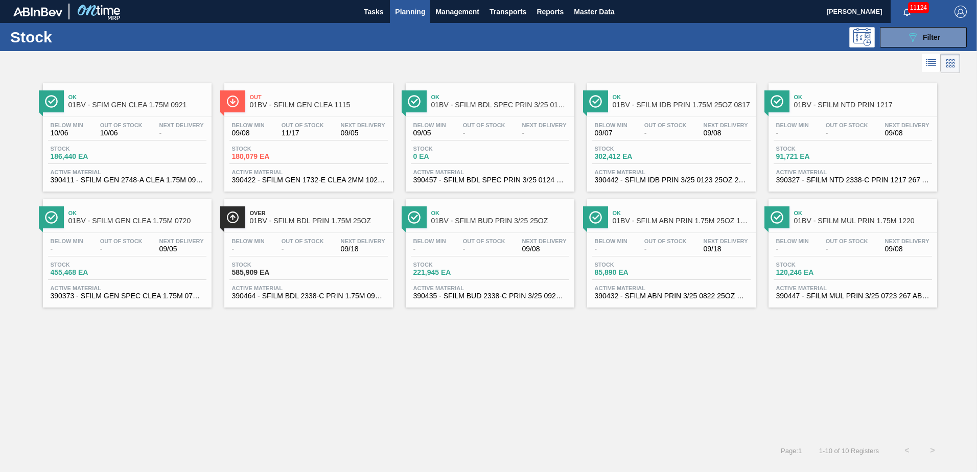
click at [456, 216] on div "Ok 01BV - SFILM BUD PRIN 3/25 25OZ" at bounding box center [500, 217] width 138 height 23
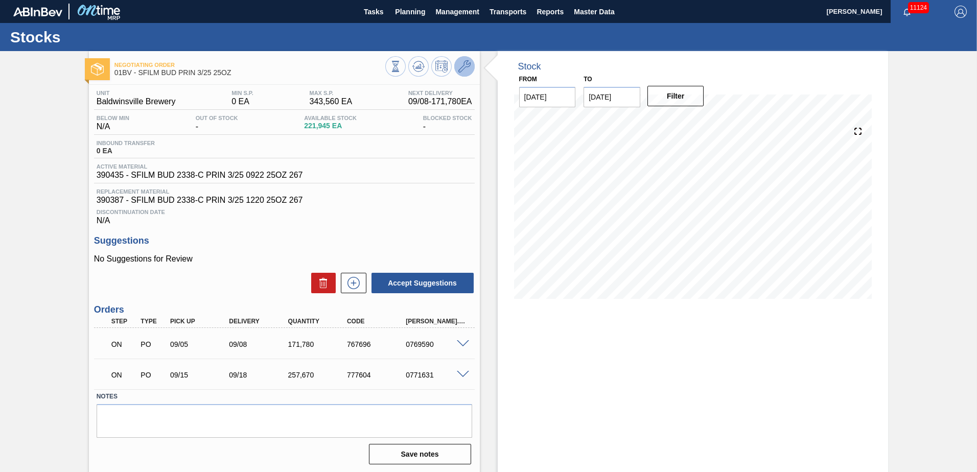
click at [461, 67] on icon at bounding box center [464, 66] width 12 height 12
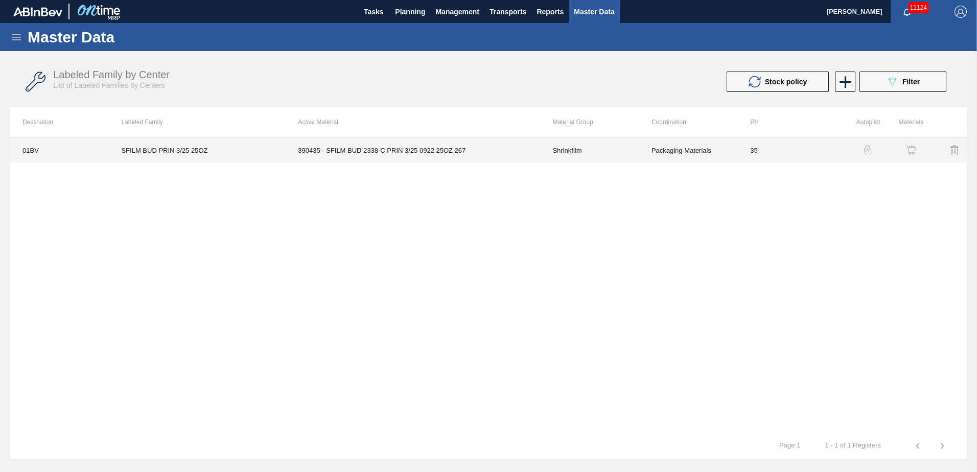
click at [365, 151] on td "390435 - SFILM BUD 2338-C PRIN 3/25 0922 25OZ 267" at bounding box center [412, 150] width 254 height 26
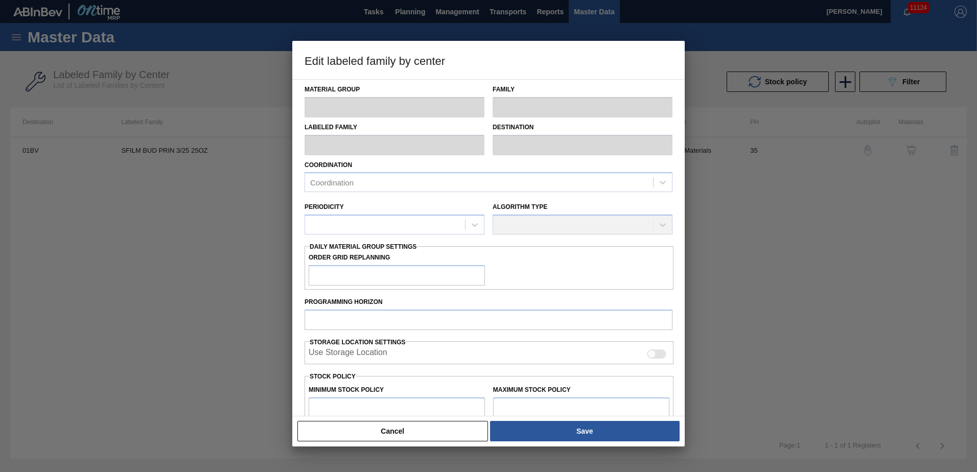
type input "Shrinkfilm"
type input "SFILM BUD PRIN 3/25 25OZ"
type input "01BV - [GEOGRAPHIC_DATA] Brewery"
type input "35"
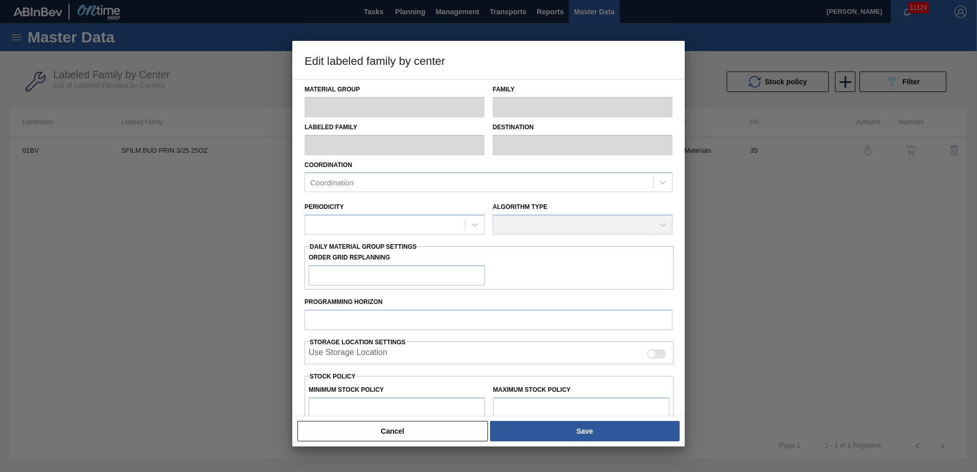
type input "0"
type input "343,560"
type input "70"
type input "240,492"
checkbox input "true"
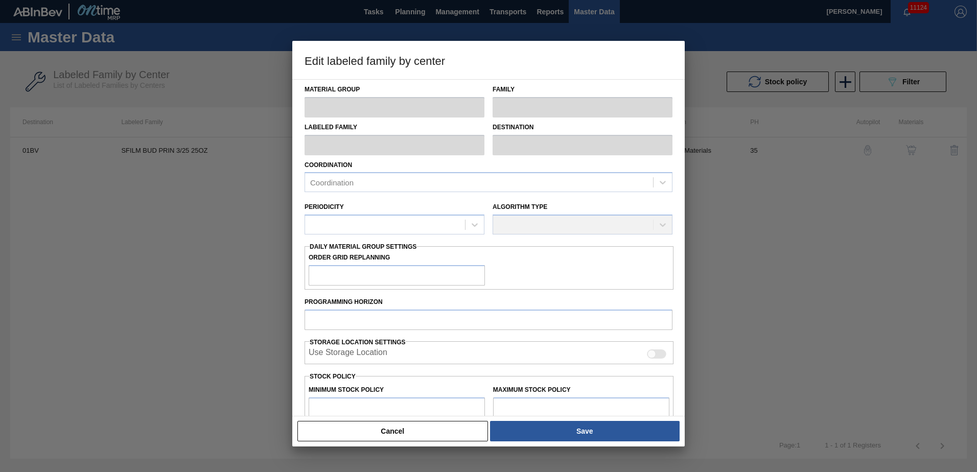
checkbox input "true"
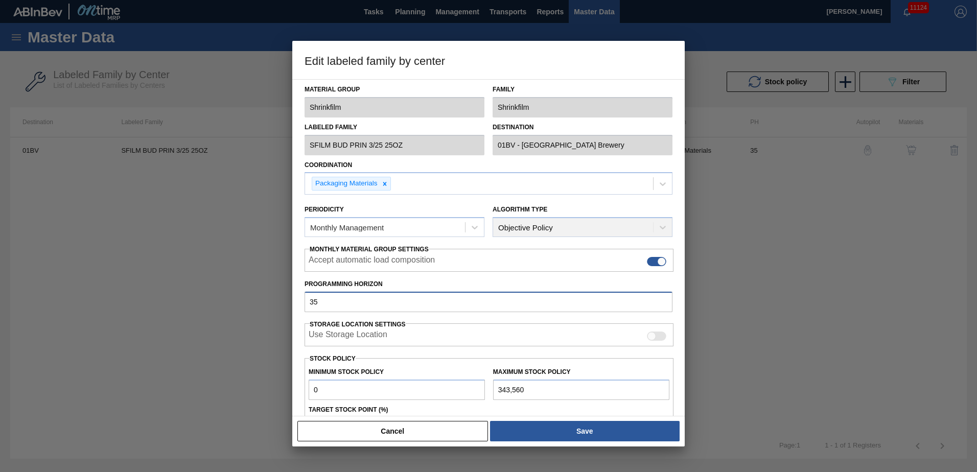
drag, startPoint x: 346, startPoint y: 308, endPoint x: 130, endPoint y: 307, distance: 216.0
click at [132, 308] on div "Edit labeled family by center Material Group Shrinkfilm Family Shrinkfilm Label…" at bounding box center [488, 236] width 977 height 472
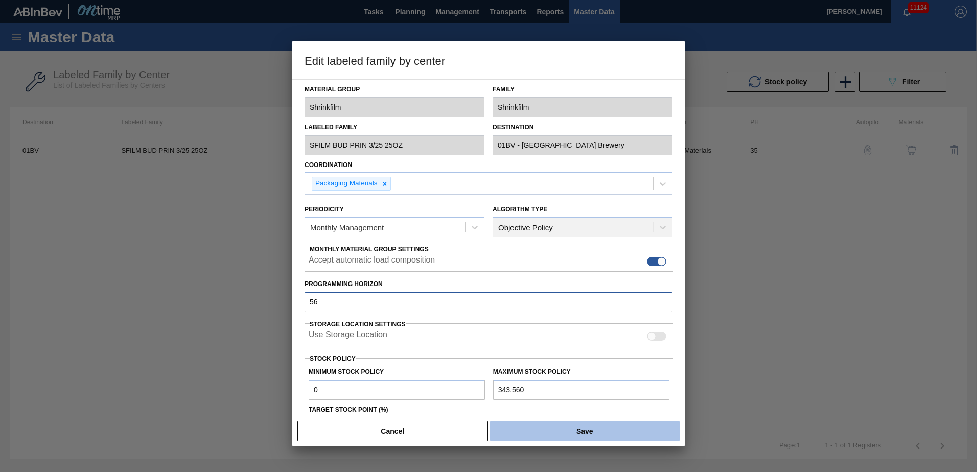
type input "56"
click at [574, 431] on button "Save" at bounding box center [584, 431] width 189 height 20
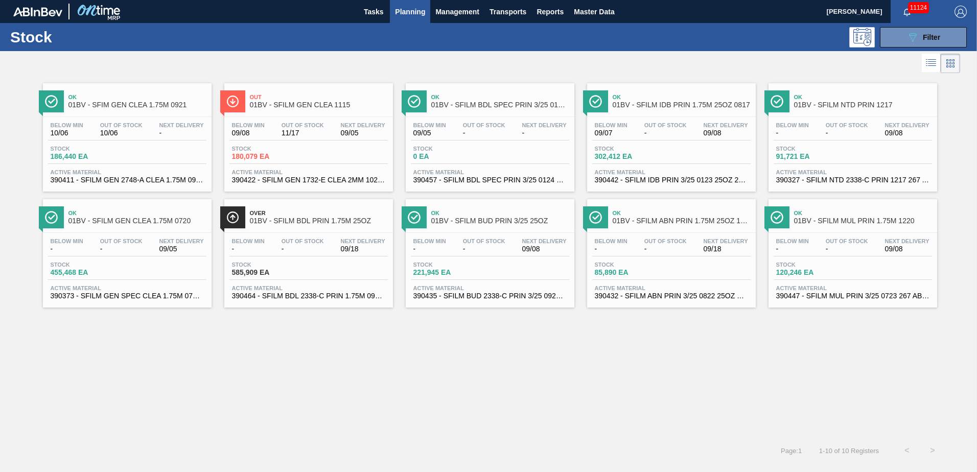
click at [299, 215] on span "Over" at bounding box center [319, 213] width 138 height 6
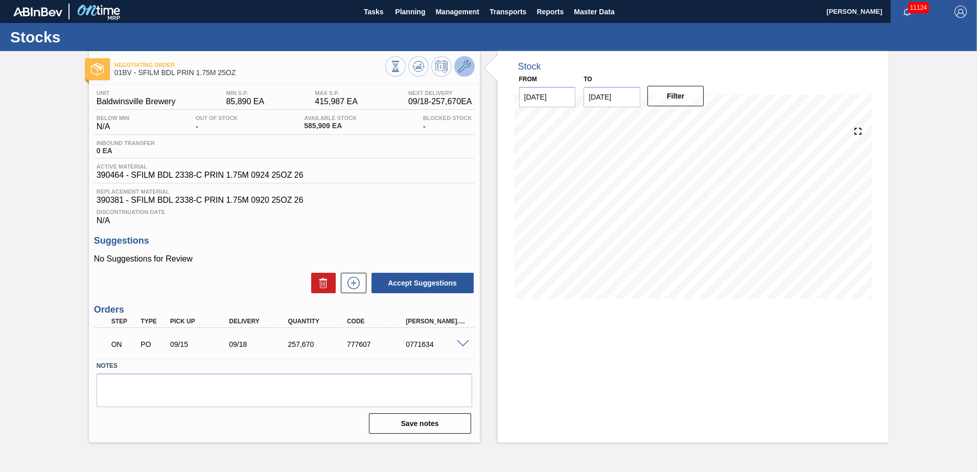
click at [464, 65] on icon at bounding box center [464, 66] width 12 height 12
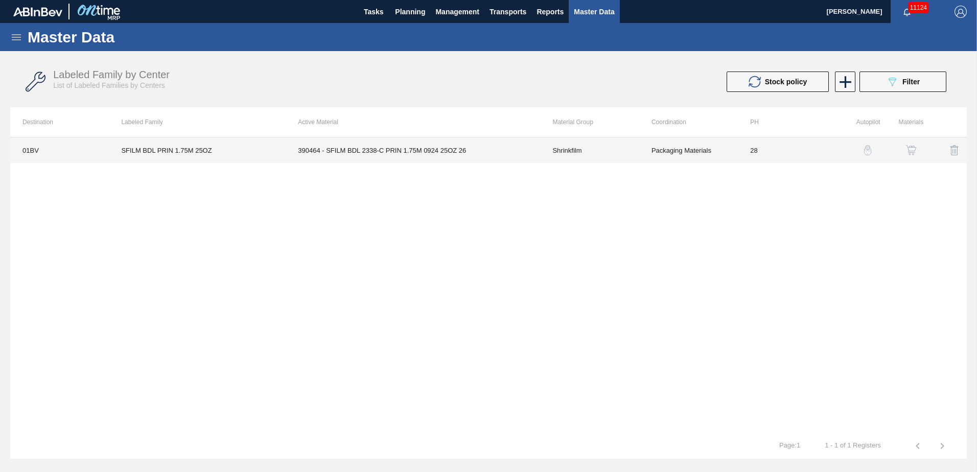
click at [346, 151] on td "390464 - SFILM BDL 2338-C PRIN 1.75M 0924 25OZ 26" at bounding box center [412, 150] width 254 height 26
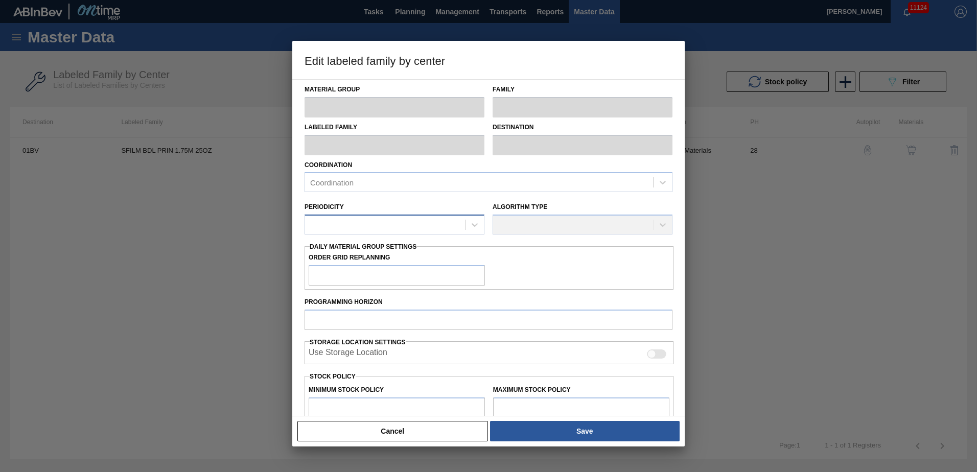
type input "Shrinkfilm"
type input "SFILM BDL PRIN 1.75M 25OZ"
type input "01BV - [GEOGRAPHIC_DATA] Brewery"
type input "28"
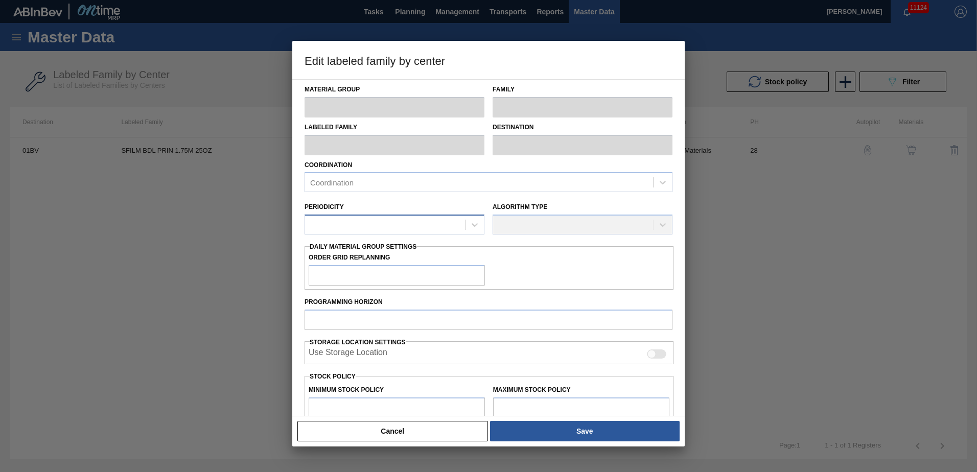
type input "85,890"
type input "415,987"
type input "70"
type input "316,958"
checkbox input "true"
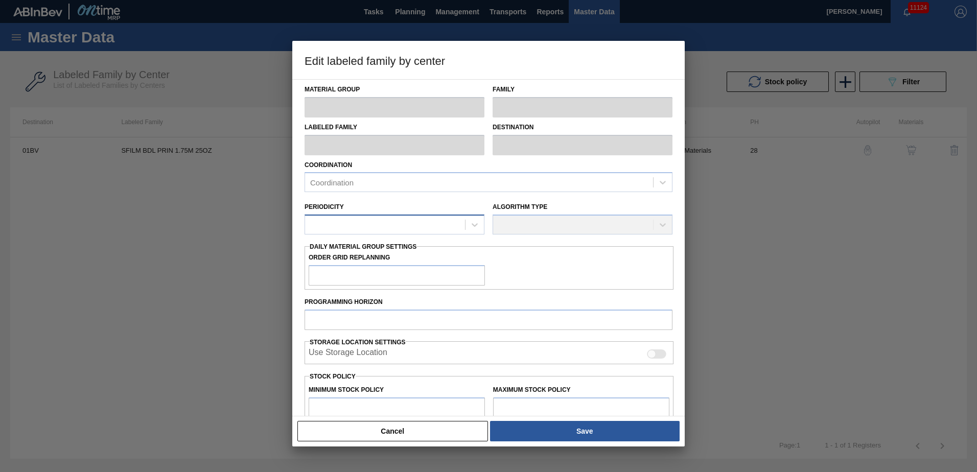
checkbox input "true"
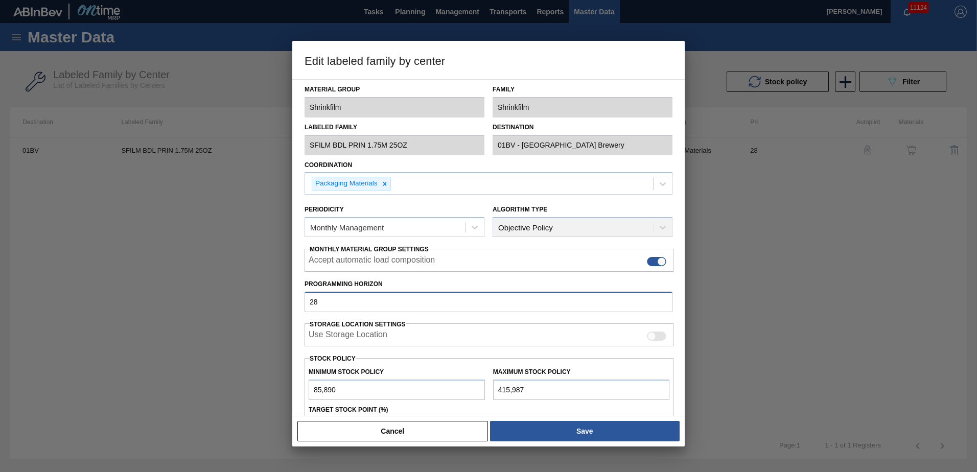
drag, startPoint x: 329, startPoint y: 302, endPoint x: 241, endPoint y: 291, distance: 89.1
click at [269, 298] on div "Edit labeled family by center Material Group Shrinkfilm Family Shrinkfilm Label…" at bounding box center [488, 236] width 977 height 472
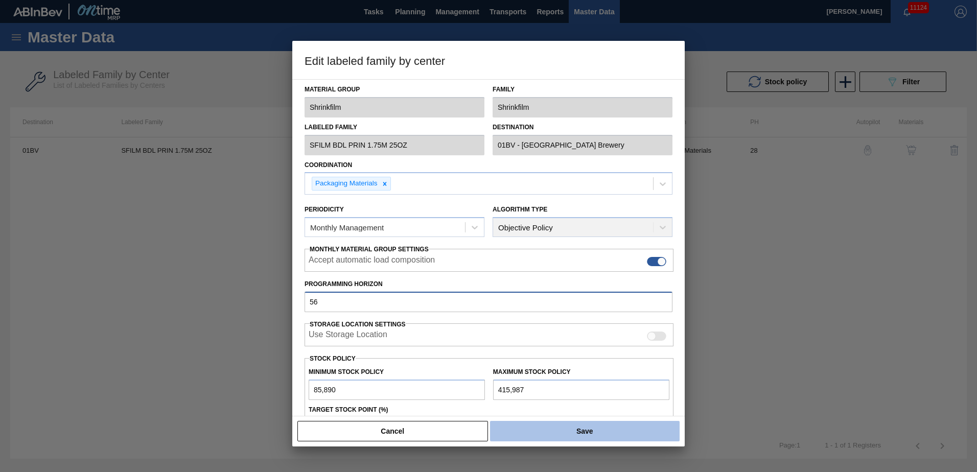
type input "56"
click at [605, 430] on button "Save" at bounding box center [584, 431] width 189 height 20
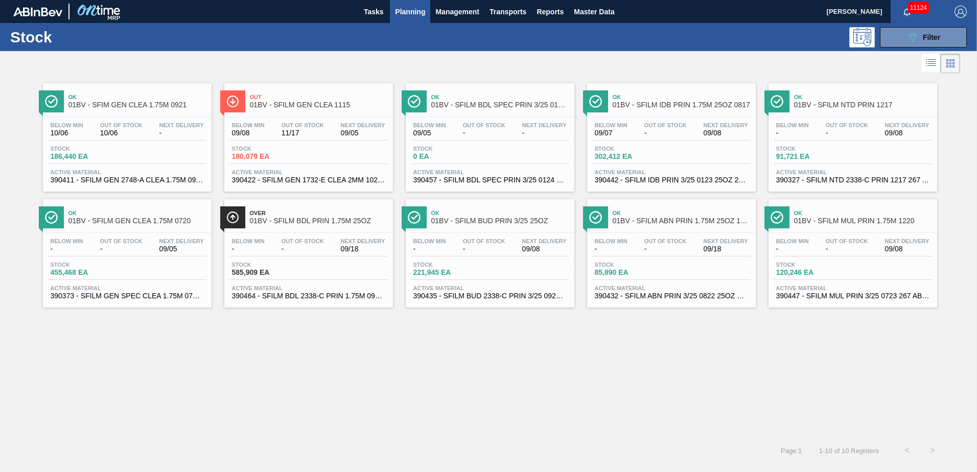
click at [642, 213] on span "Ok" at bounding box center [681, 213] width 138 height 6
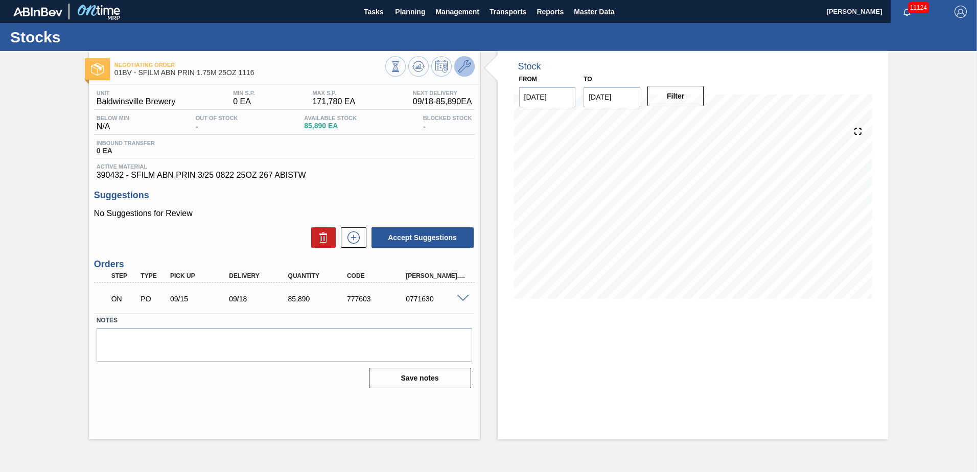
click at [467, 69] on icon at bounding box center [464, 66] width 12 height 12
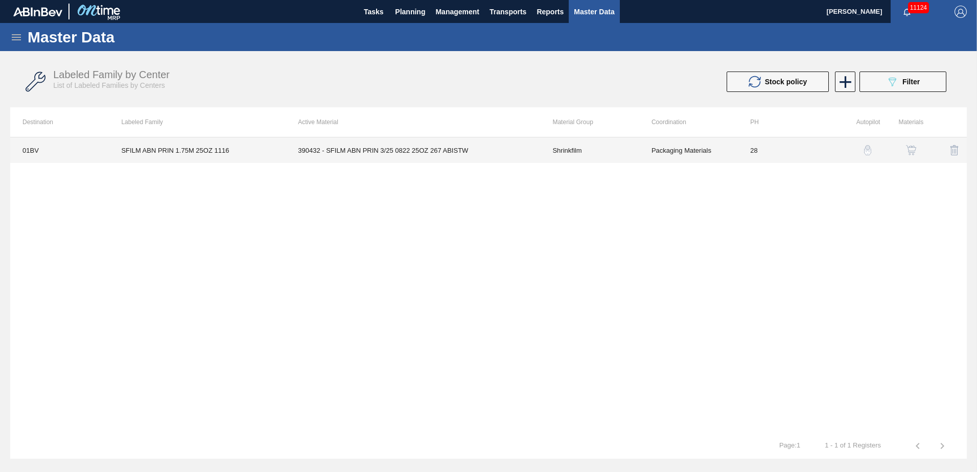
click at [387, 153] on td "390432 - SFILM ABN PRIN 3/25 0822 25OZ 267 ABISTW" at bounding box center [412, 150] width 254 height 26
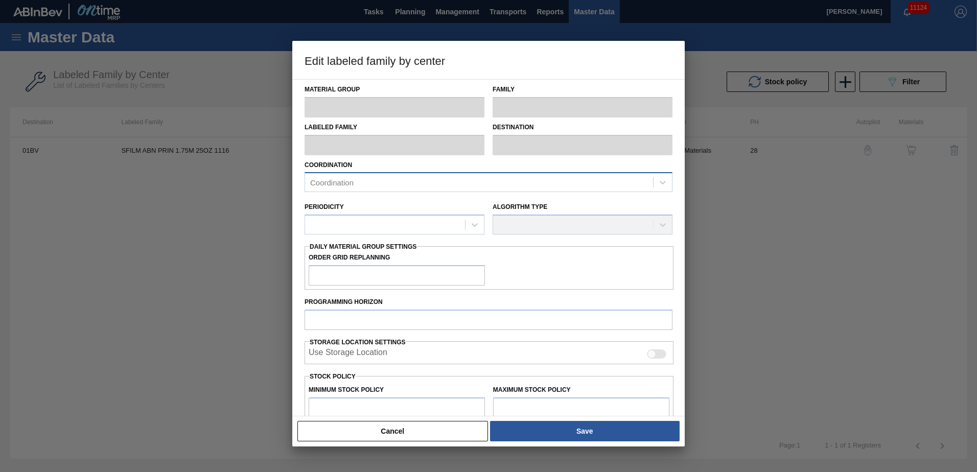
type input "Shrinkfilm"
type input "SFILM ABN PRIN 1.75M 25OZ 1116"
type input "01BV - [GEOGRAPHIC_DATA] Brewery"
type input "28"
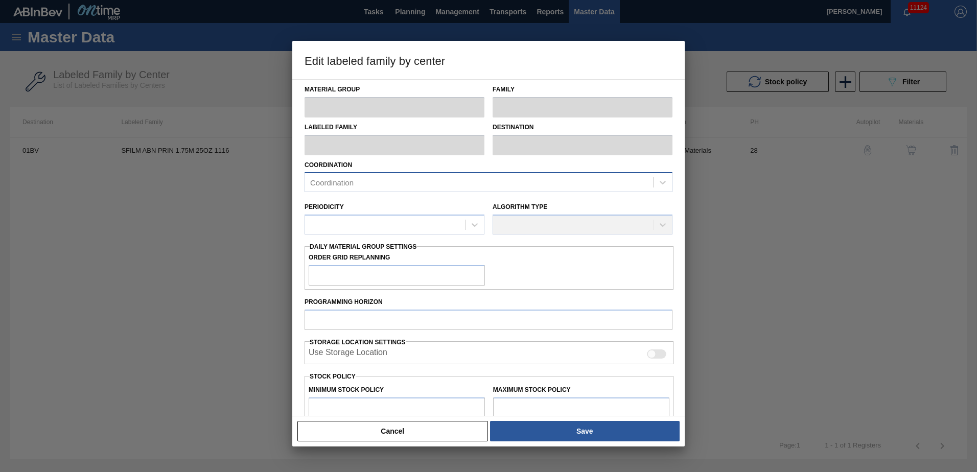
type input "0"
type input "171,780"
type input "85"
type input "146,013"
checkbox input "true"
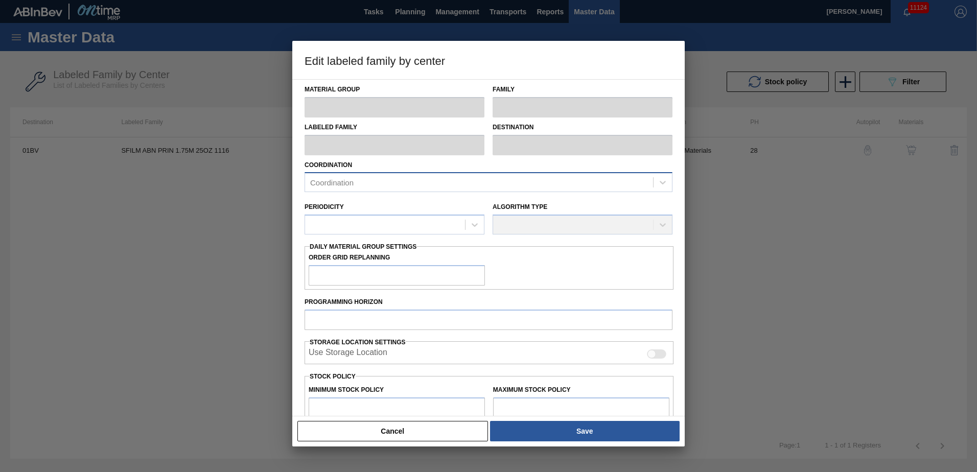
checkbox input "true"
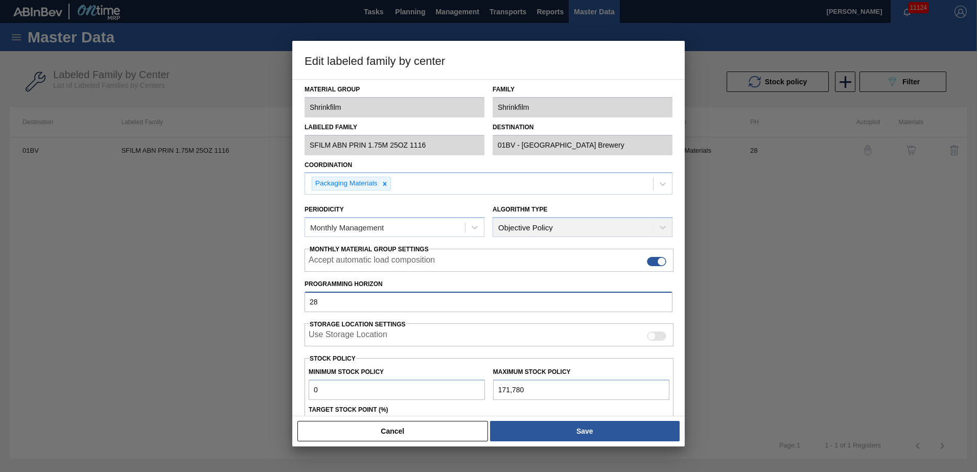
drag, startPoint x: 329, startPoint y: 303, endPoint x: -2, endPoint y: 283, distance: 332.1
click at [0, 0] on html "Tasks Planning Management Transports Reports Master Data [PERSON_NAME] 11124 Ma…" at bounding box center [488, 0] width 977 height 0
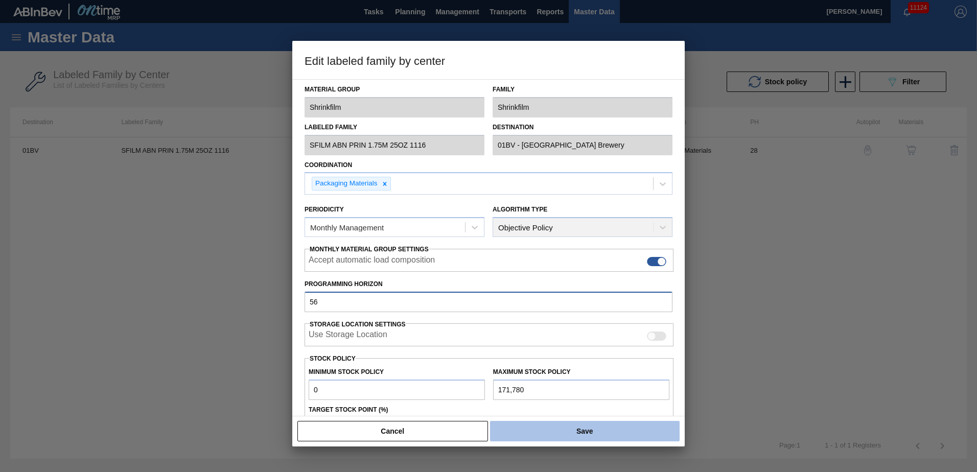
type input "56"
click at [599, 423] on button "Save" at bounding box center [584, 431] width 189 height 20
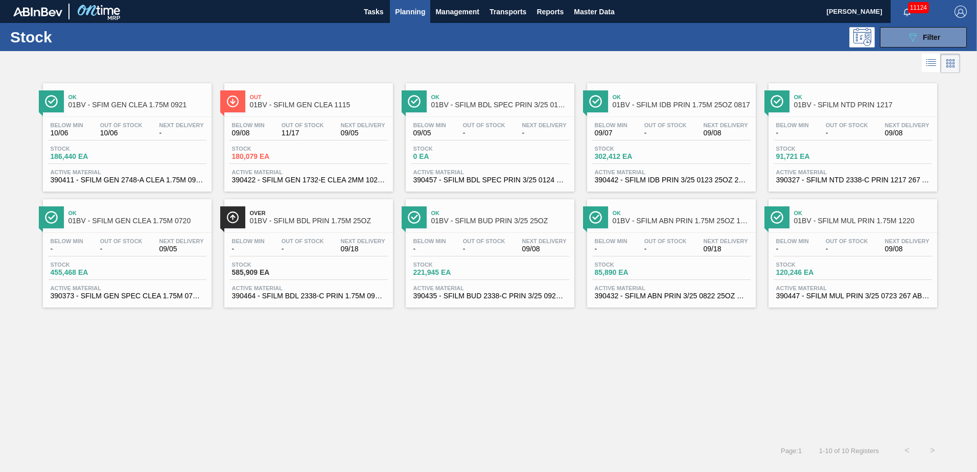
click at [822, 212] on span "Ok" at bounding box center [863, 213] width 138 height 6
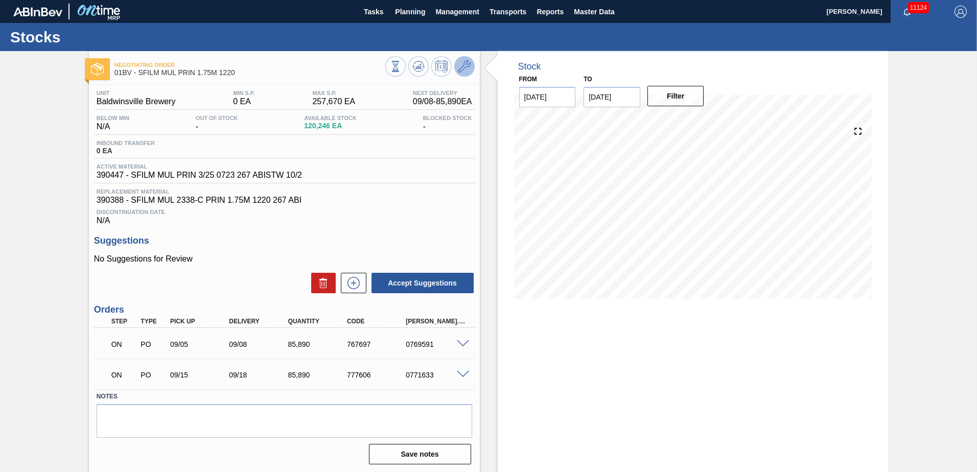
click at [465, 68] on icon at bounding box center [464, 66] width 12 height 12
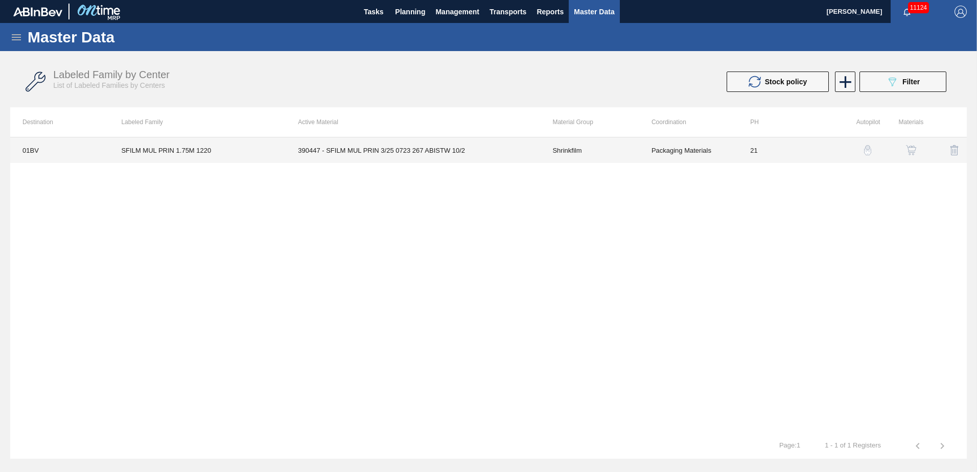
click at [393, 152] on td "390447 - SFILM MUL PRIN 3/25 0723 267 ABISTW 10/2" at bounding box center [412, 150] width 254 height 26
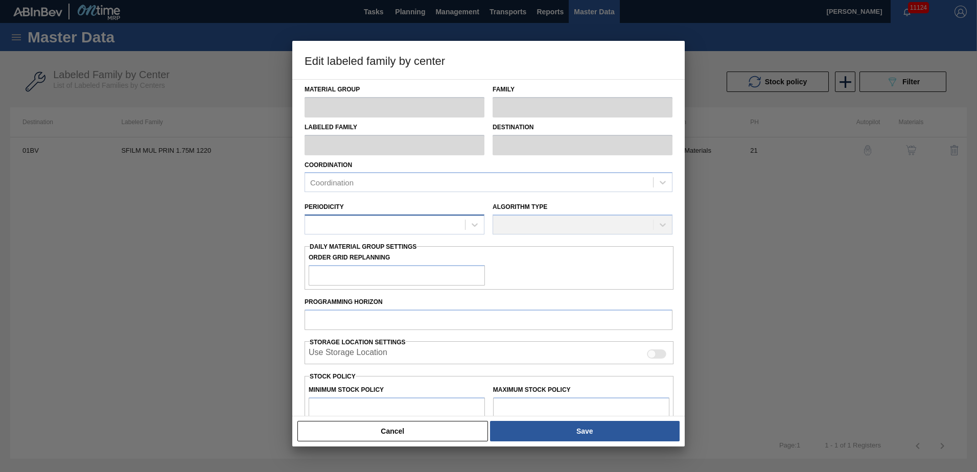
type input "Shrinkfilm"
type input "SFILM MUL PRIN 1.75M 1220"
type input "01BV - [GEOGRAPHIC_DATA] Brewery"
type input "21"
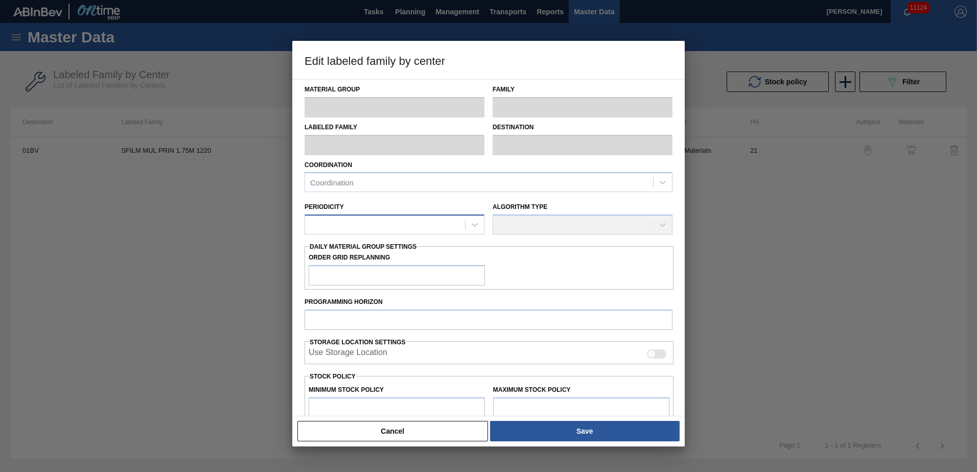
type input "0"
type input "257,670"
type input "75"
type input "193,253"
checkbox input "true"
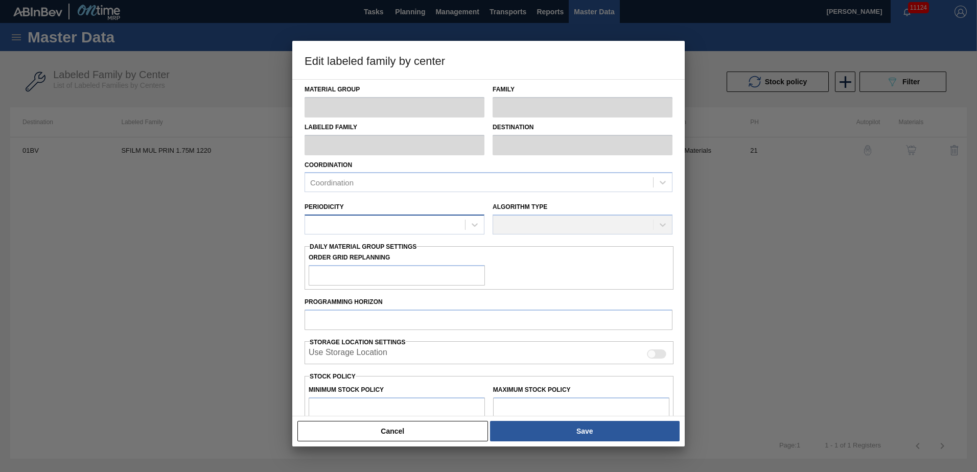
checkbox input "true"
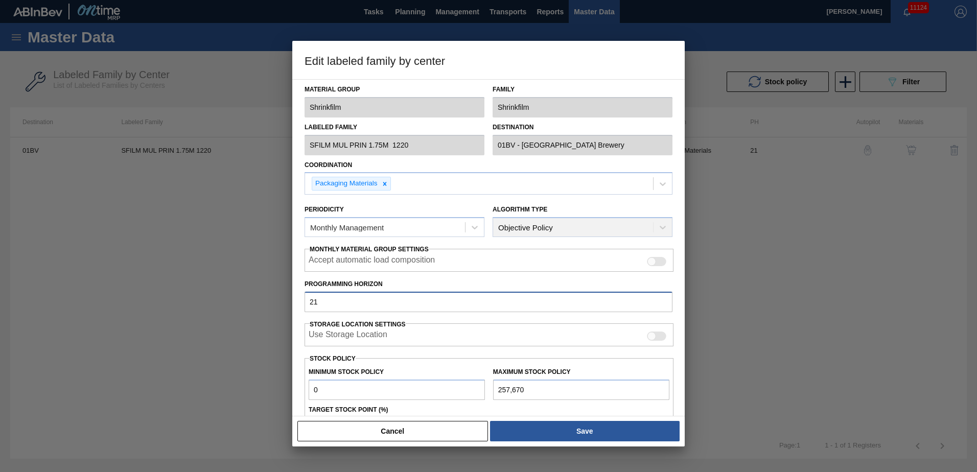
drag, startPoint x: 211, startPoint y: 295, endPoint x: 166, endPoint y: 292, distance: 45.0
click at [166, 292] on div "Edit labeled family by center Material Group Shrinkfilm Family Shrinkfilm Label…" at bounding box center [488, 236] width 977 height 472
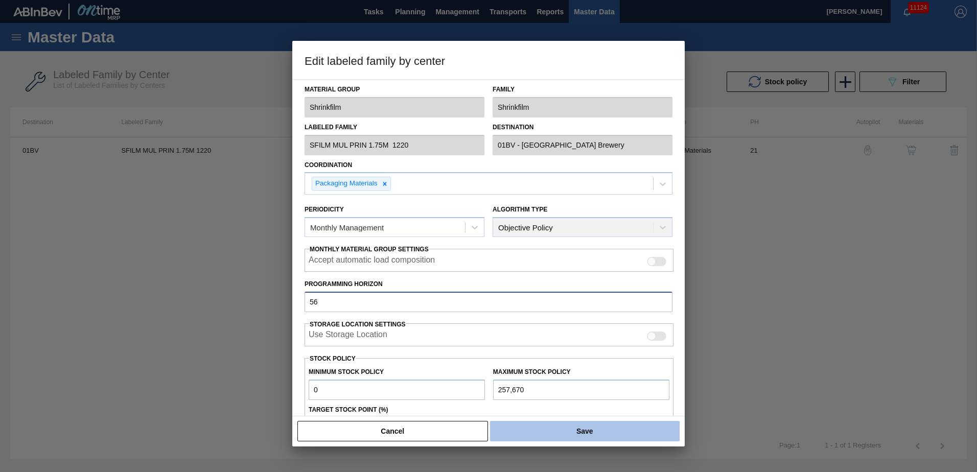
type input "56"
click at [593, 430] on button "Save" at bounding box center [584, 431] width 189 height 20
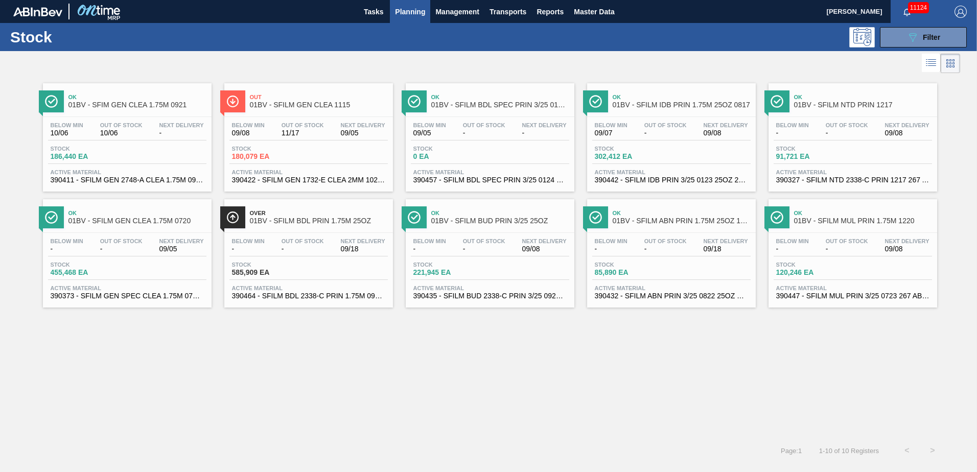
click at [279, 117] on div "Below Min 09/08 Out Of Stock 11/17 Next Delivery 09/05 Stock 180,079 EA Active …" at bounding box center [308, 151] width 169 height 69
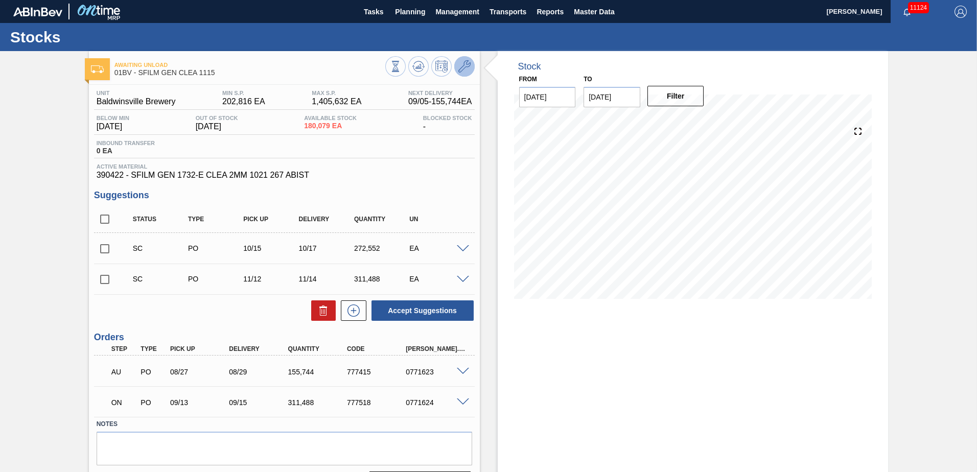
click at [463, 64] on icon at bounding box center [464, 66] width 12 height 12
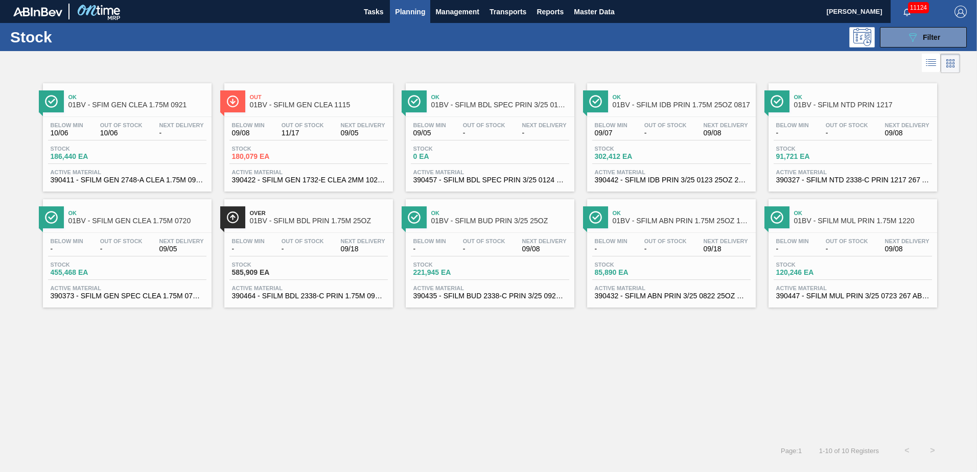
click at [123, 213] on span "Ok" at bounding box center [137, 213] width 138 height 6
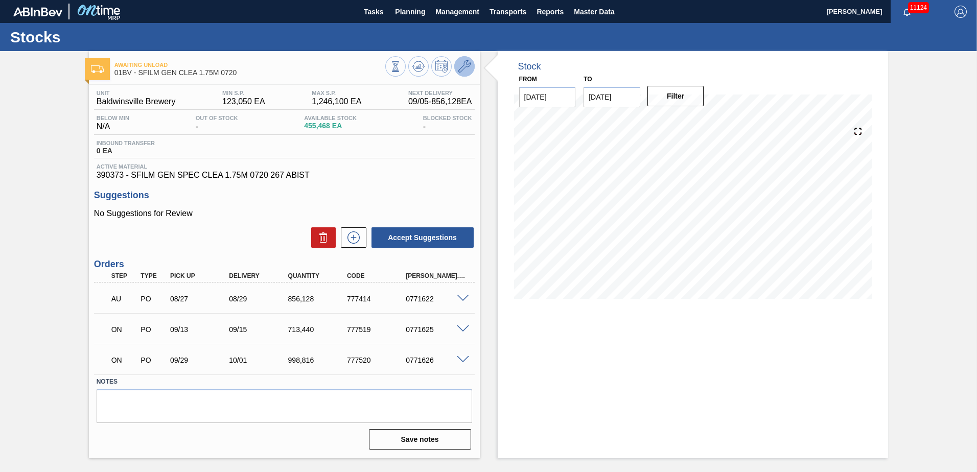
click at [463, 70] on icon at bounding box center [464, 66] width 12 height 12
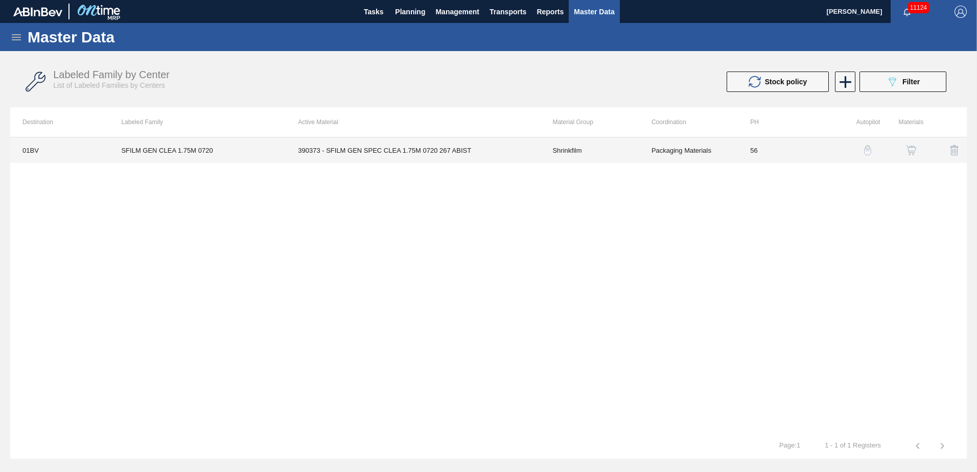
click at [413, 150] on td "390373 - SFILM GEN SPEC CLEA 1.75M 0720 267 ABIST" at bounding box center [412, 150] width 254 height 26
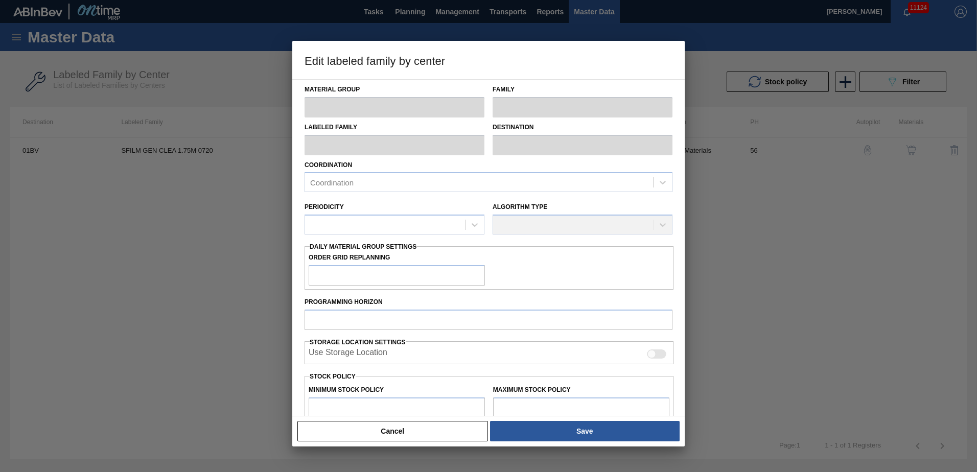
type input "Shrinkfilm"
type input "SFILM GEN CLEA 1.75M 0720"
type input "01BV - [GEOGRAPHIC_DATA] Brewery"
type input "56"
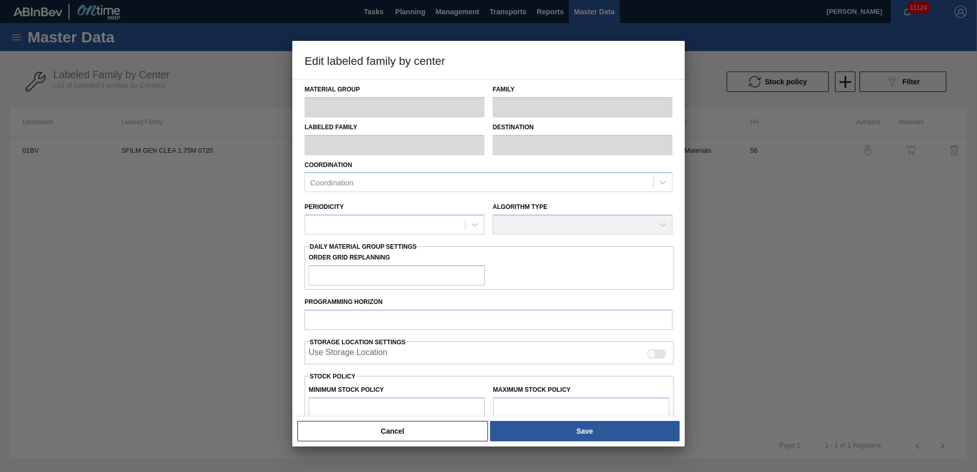
type input "123,050"
type input "1,246,100"
type input "20"
type input "347,660"
checkbox input "true"
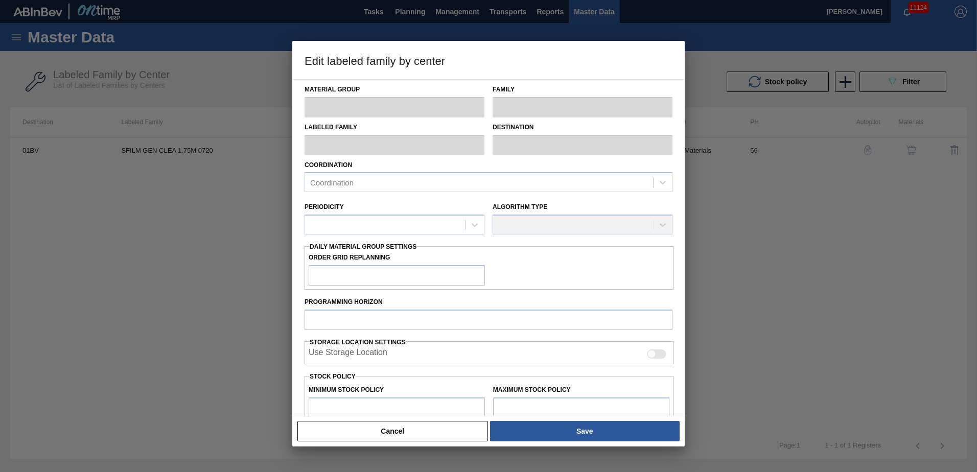
checkbox input "true"
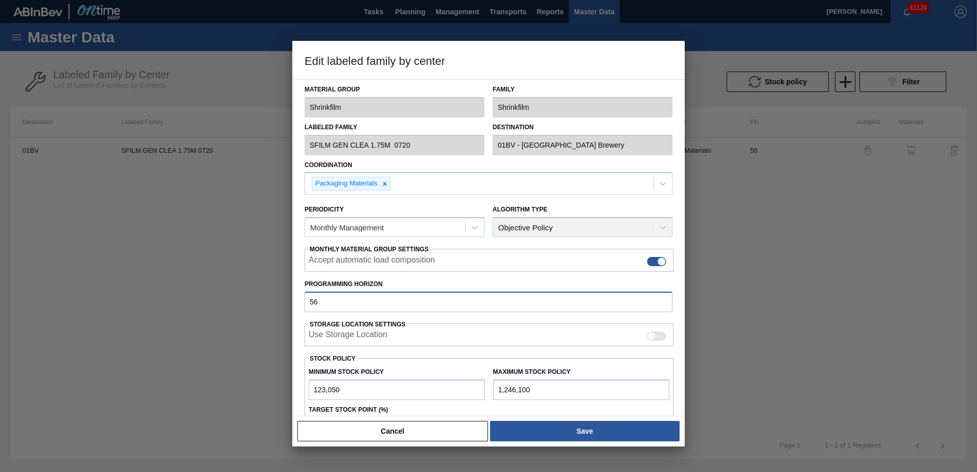
drag, startPoint x: 334, startPoint y: 302, endPoint x: 255, endPoint y: 293, distance: 79.2
click at [255, 293] on div "Edit labeled family by center Material Group Shrinkfilm Family Shrinkfilm Label…" at bounding box center [488, 236] width 977 height 472
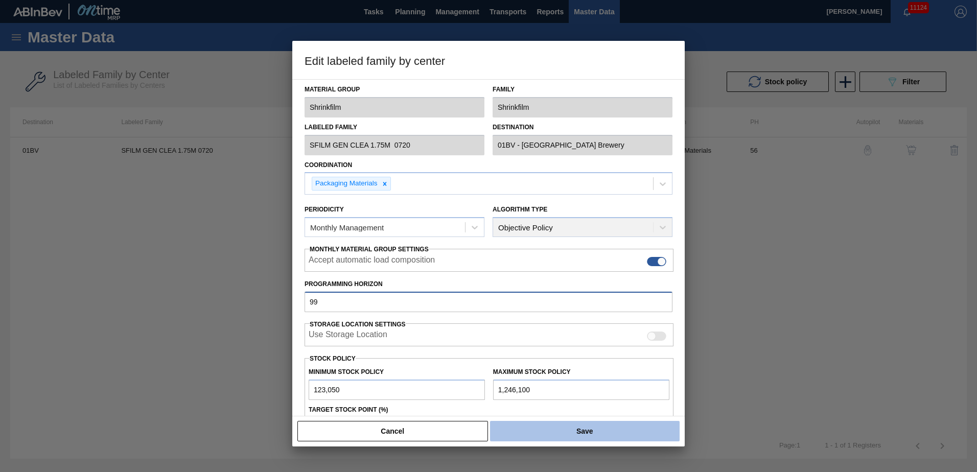
type input "99"
click at [585, 426] on button "Save" at bounding box center [584, 431] width 189 height 20
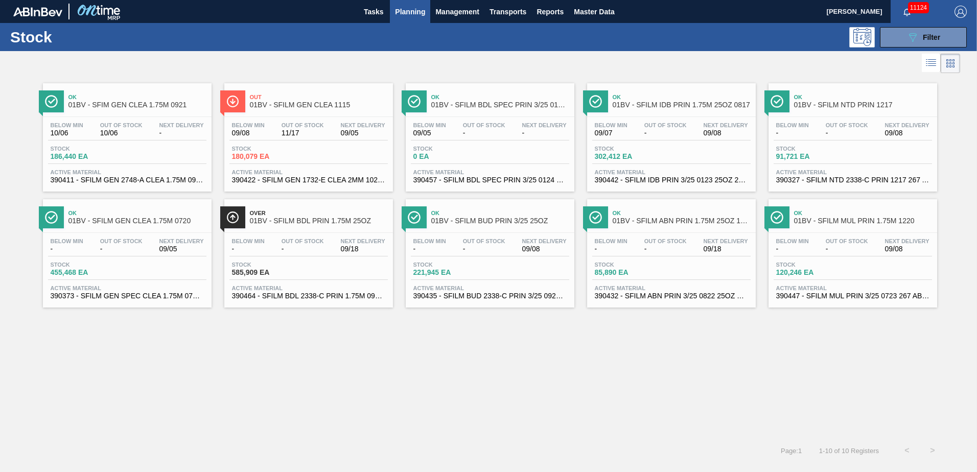
click at [126, 108] on span "01BV - SFIM GEN CLEA 1.75M 0921" at bounding box center [137, 105] width 138 height 8
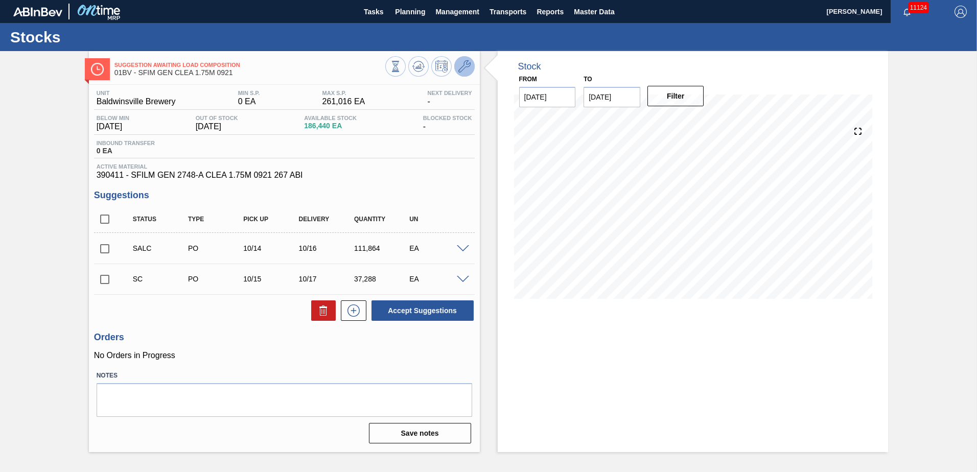
click at [463, 68] on icon at bounding box center [464, 66] width 12 height 12
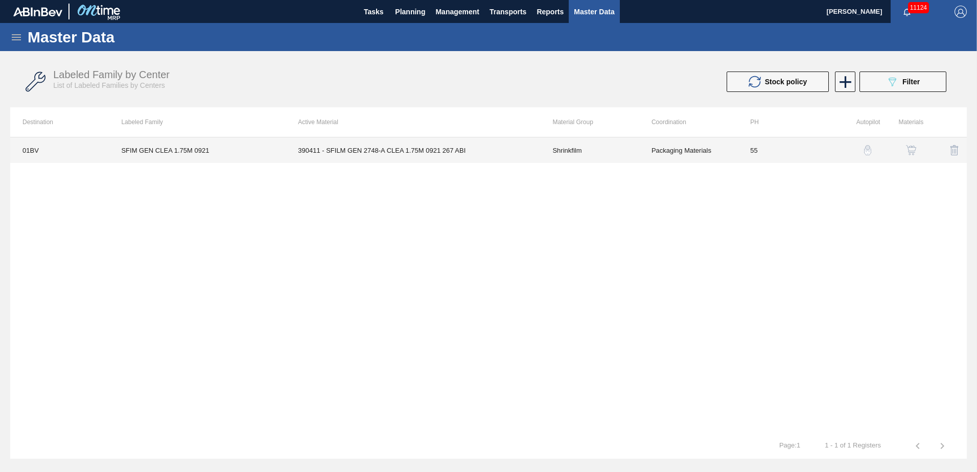
click at [396, 152] on td "390411 - SFILM GEN 2748-A CLEA 1.75M 0921 267 ABI" at bounding box center [412, 150] width 254 height 26
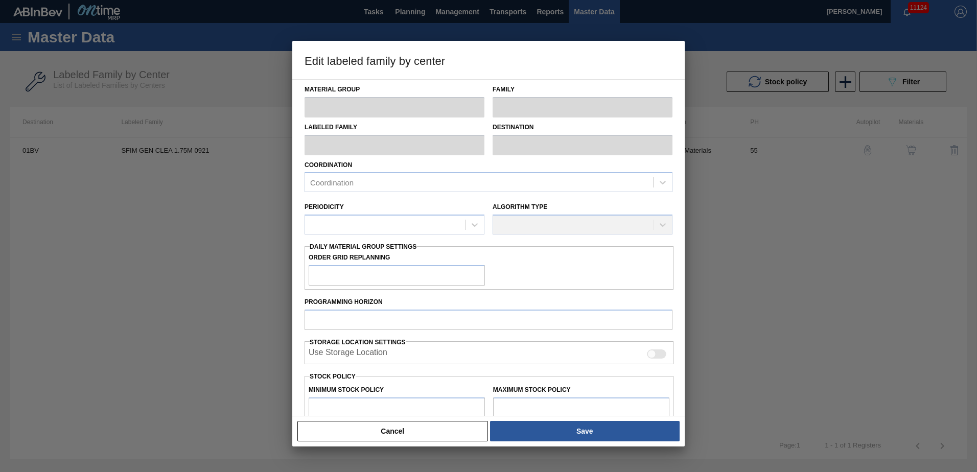
type input "Shrinkfilm"
type input "SFIM GEN CLEA 1.75M 0921"
type input "01BV - [GEOGRAPHIC_DATA] Brewery"
type input "55"
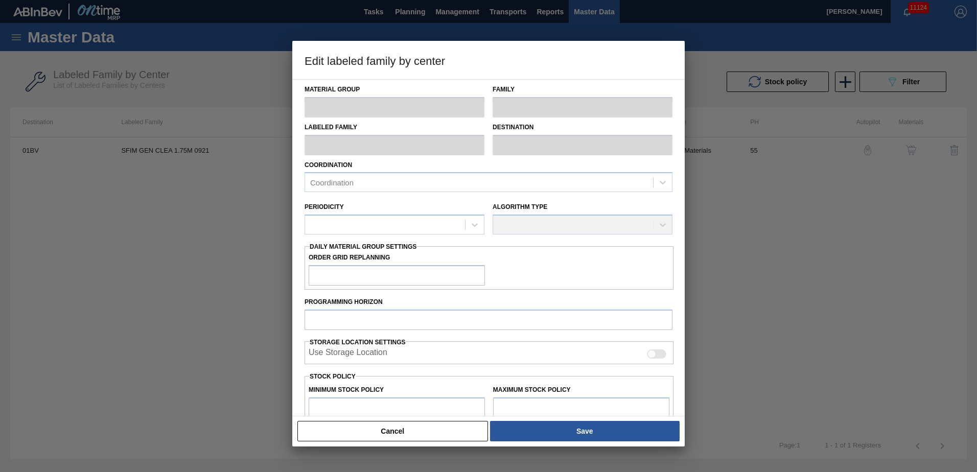
type input "0"
type input "261,016"
type input "37"
type input "96,576"
checkbox input "true"
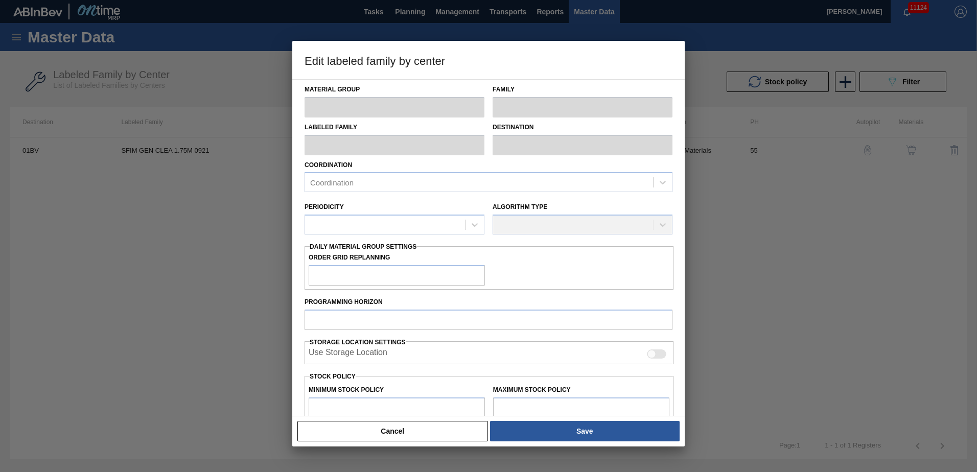
checkbox input "true"
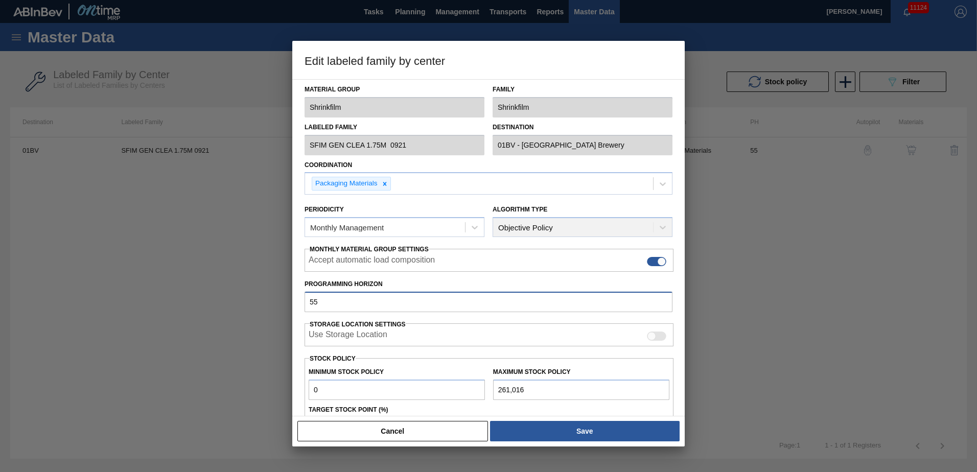
drag, startPoint x: 339, startPoint y: 301, endPoint x: 190, endPoint y: 301, distance: 148.6
click at [190, 301] on div "Edit labeled family by center Material Group Shrinkfilm Family Shrinkfilm Label…" at bounding box center [488, 236] width 977 height 472
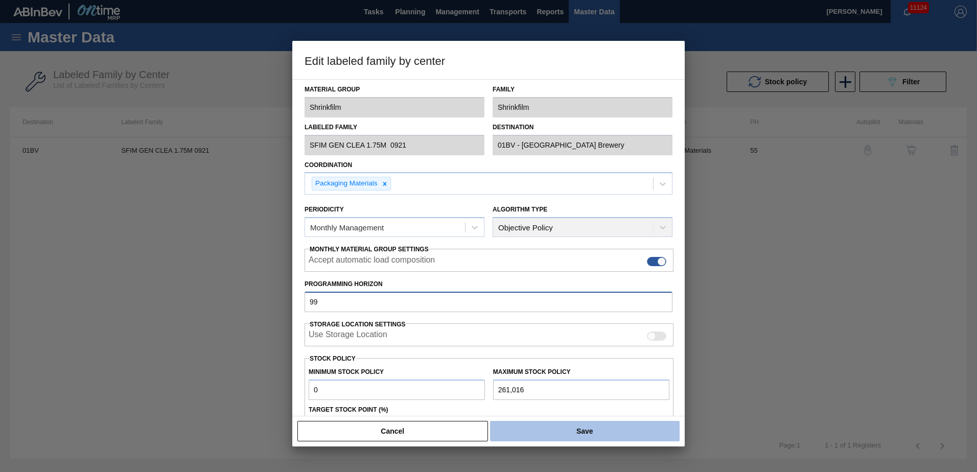
type input "99"
click at [583, 428] on button "Save" at bounding box center [584, 431] width 189 height 20
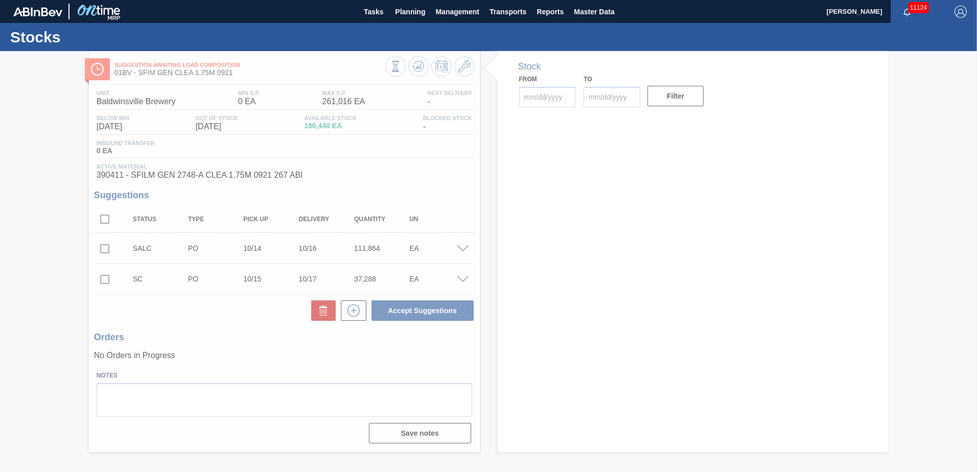
type input "[DATE]"
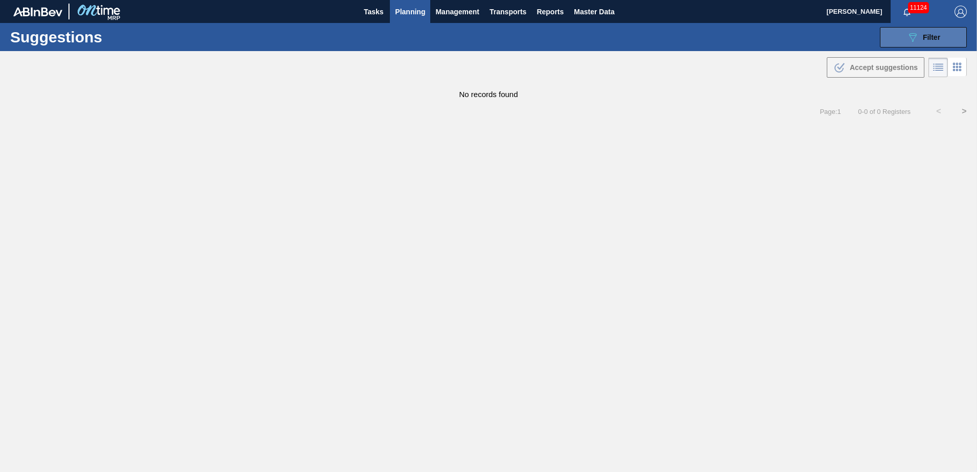
click at [917, 34] on icon "089F7B8B-B2A5-4AFE-B5C0-19BA573D28AC" at bounding box center [912, 37] width 12 height 12
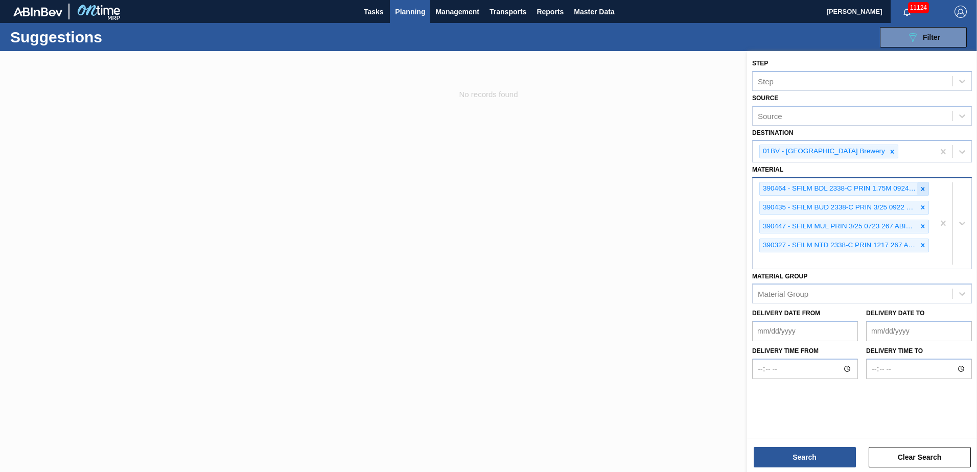
click at [923, 187] on icon at bounding box center [923, 189] width 4 height 4
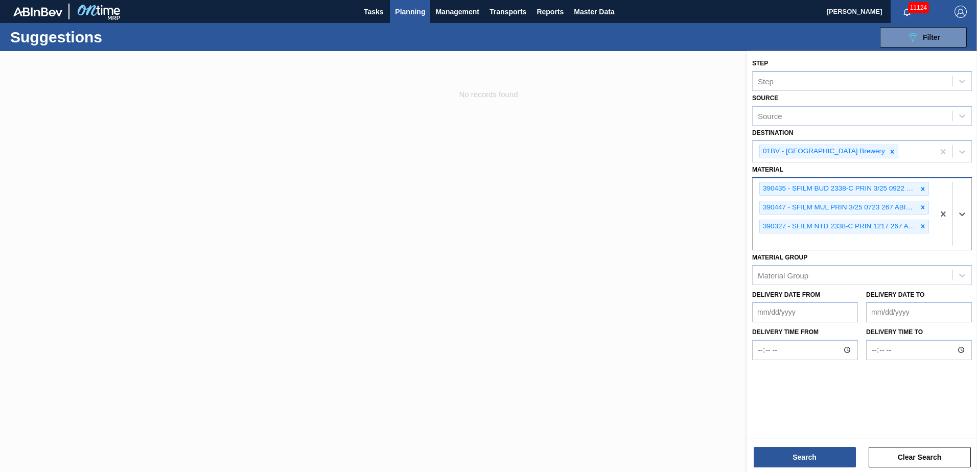
click at [923, 187] on icon at bounding box center [923, 189] width 4 height 4
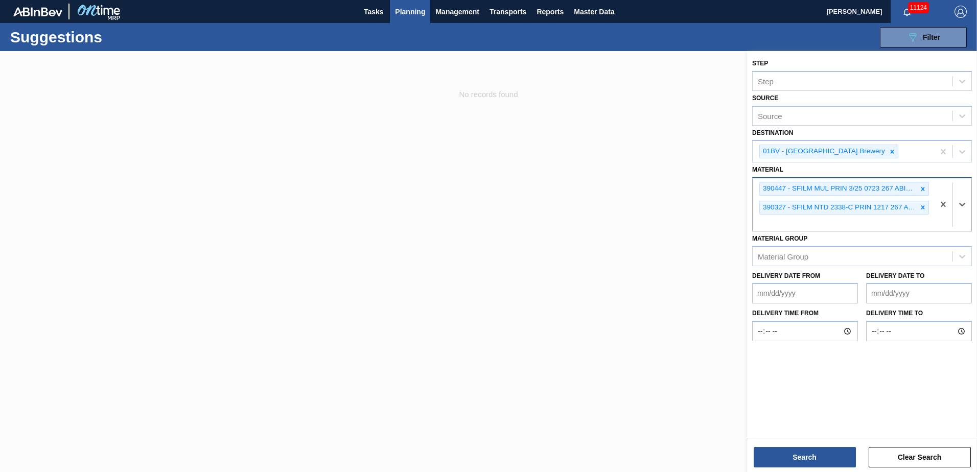
click at [923, 187] on icon at bounding box center [923, 189] width 4 height 4
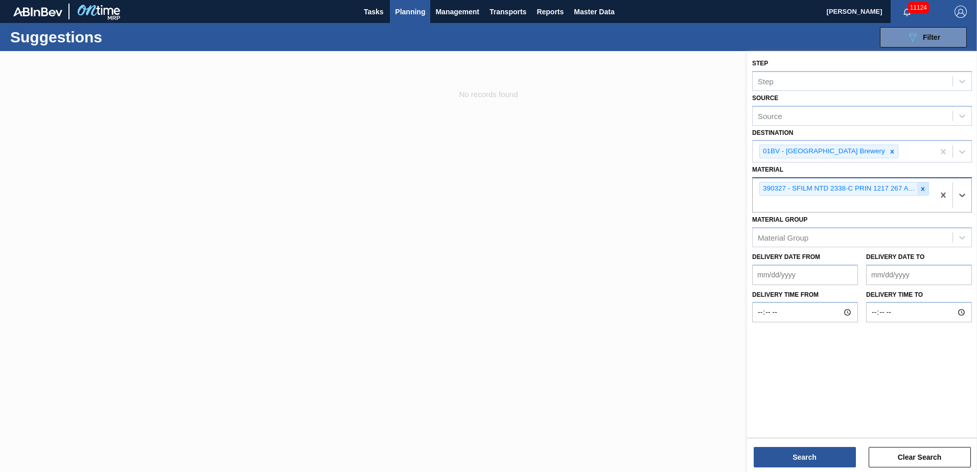
click at [923, 186] on icon at bounding box center [922, 188] width 7 height 7
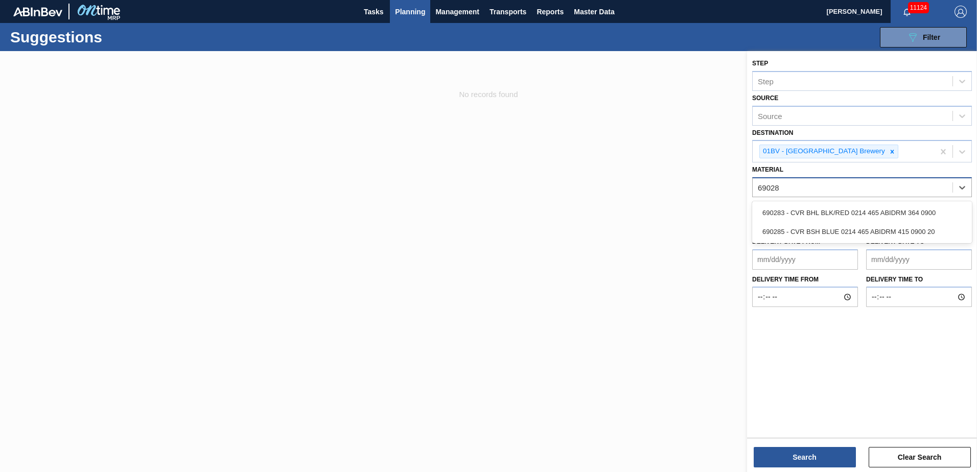
type input "690285"
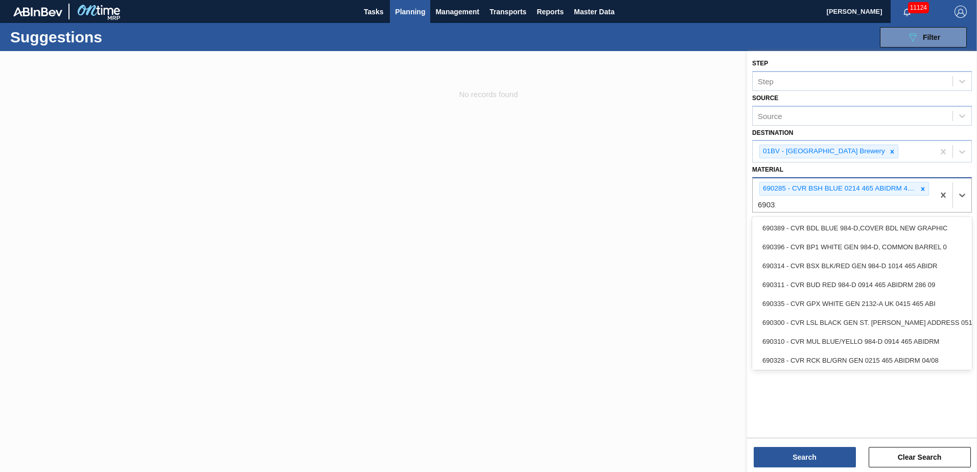
type input "690311"
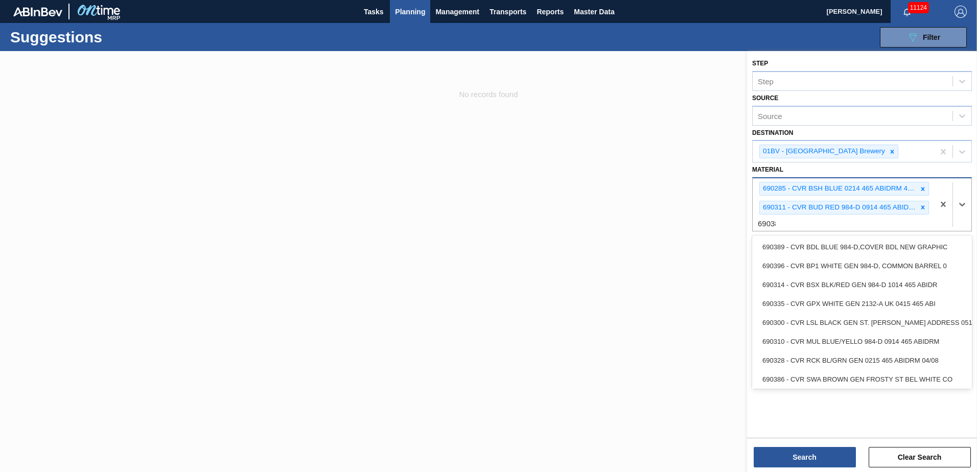
type input "690389"
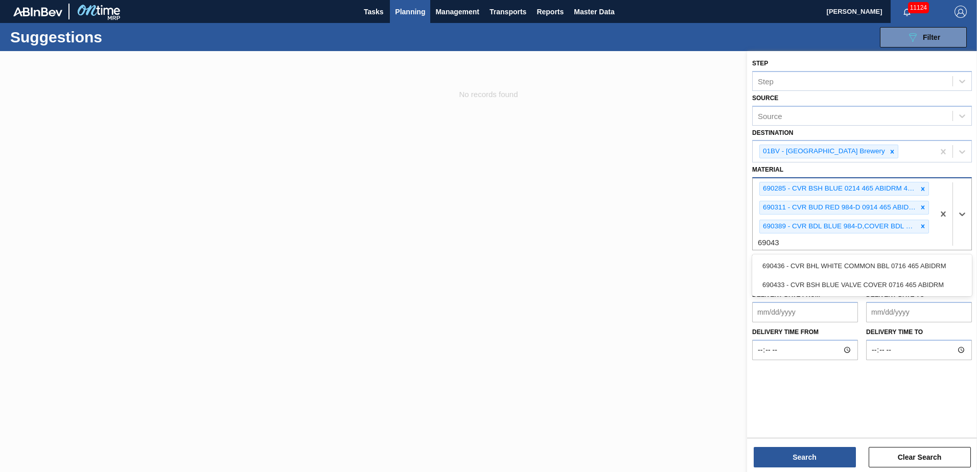
type input "690436"
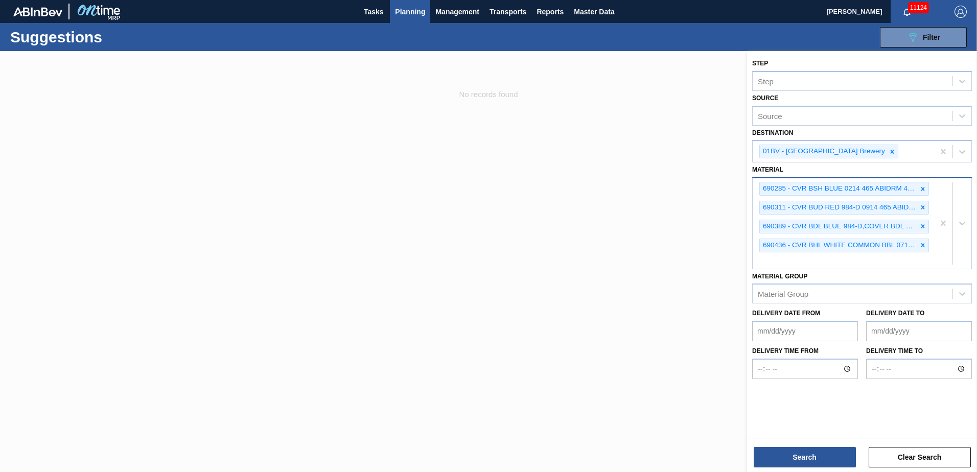
click at [773, 267] on div "690285 - CVR BSH BLUE 0214 465 ABIDRM 415 0900 20 690311 - CVR BUD RED 984-D 09…" at bounding box center [842, 223] width 181 height 90
type input "6"
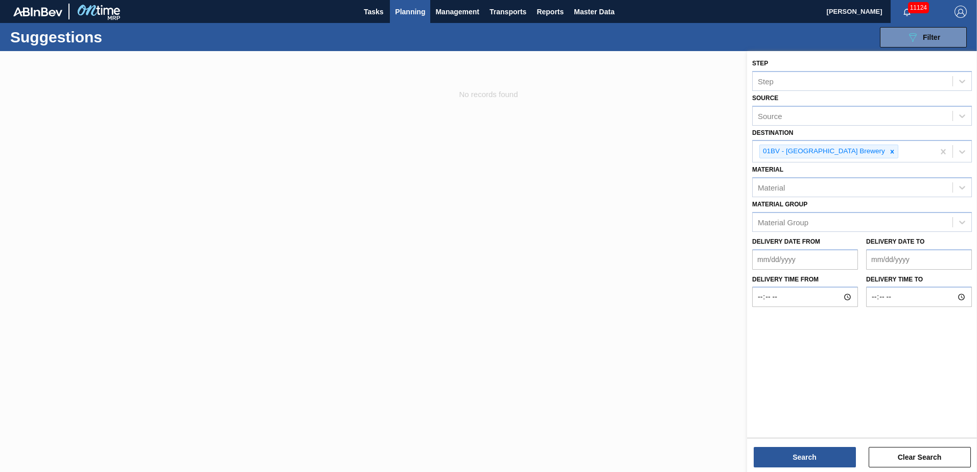
click at [593, 182] on div at bounding box center [488, 287] width 977 height 472
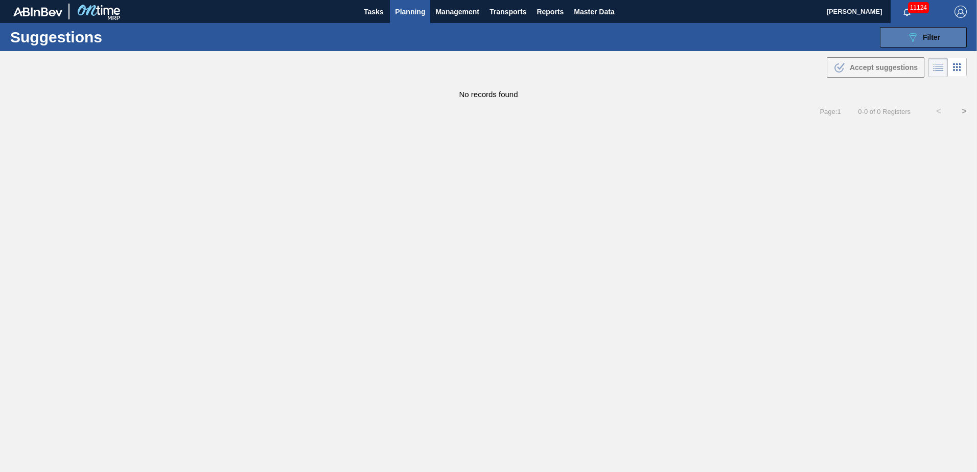
click at [909, 29] on button "089F7B8B-B2A5-4AFE-B5C0-19BA573D28AC Filter" at bounding box center [922, 37] width 87 height 20
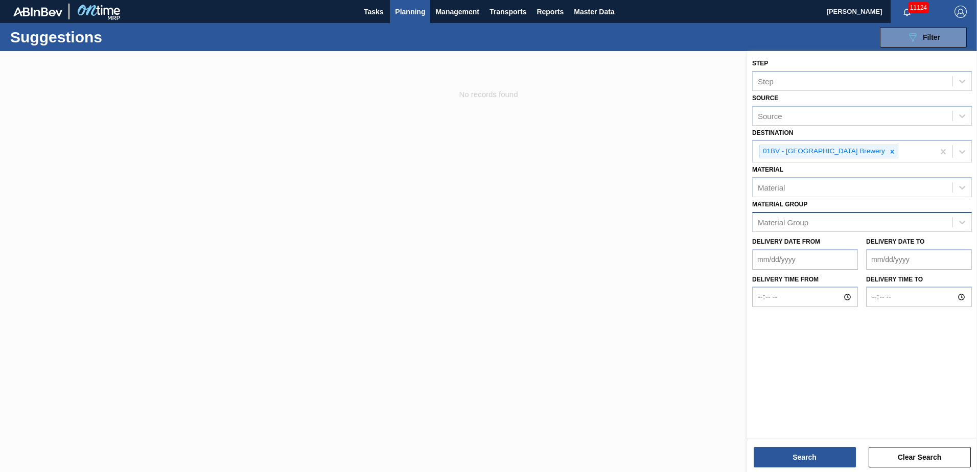
click at [781, 222] on div "Material Group" at bounding box center [782, 222] width 51 height 9
click at [772, 224] on div "Material Group" at bounding box center [782, 222] width 51 height 9
type Group "690285"
click at [678, 245] on div at bounding box center [488, 287] width 977 height 472
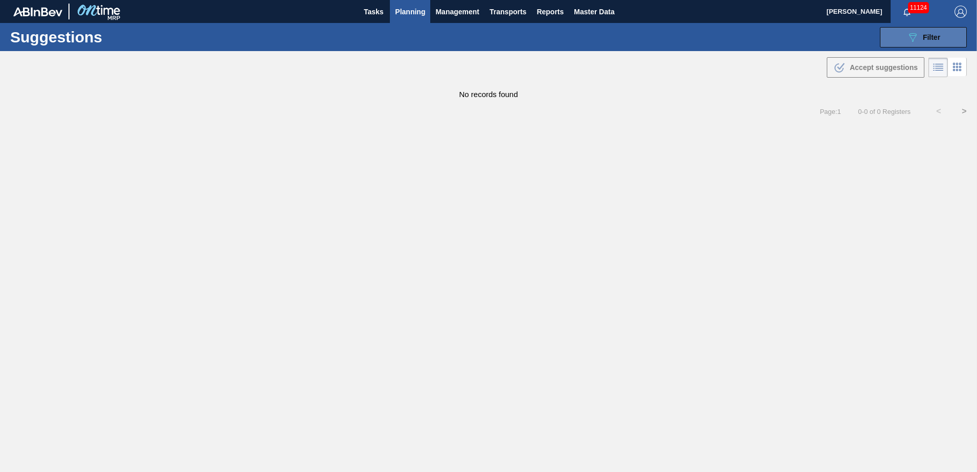
click at [908, 33] on icon "089F7B8B-B2A5-4AFE-B5C0-19BA573D28AC" at bounding box center [912, 37] width 12 height 12
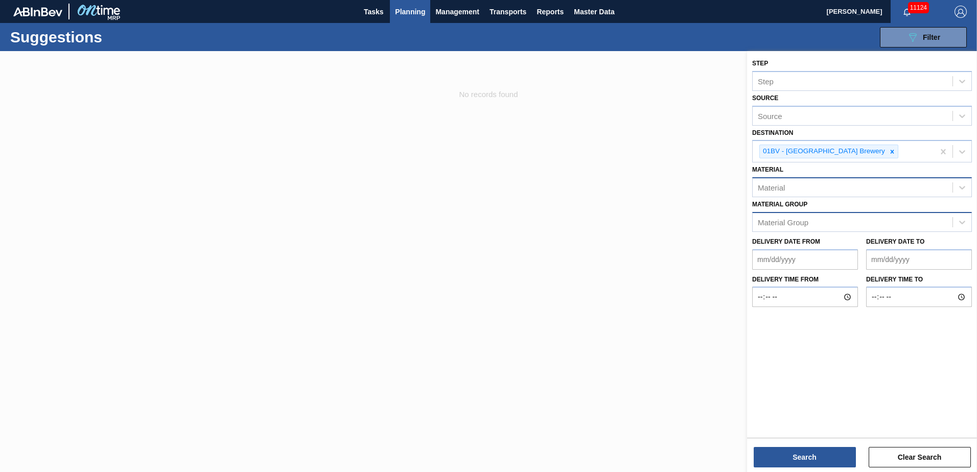
click at [769, 189] on div "Material" at bounding box center [770, 187] width 27 height 9
type input "690285"
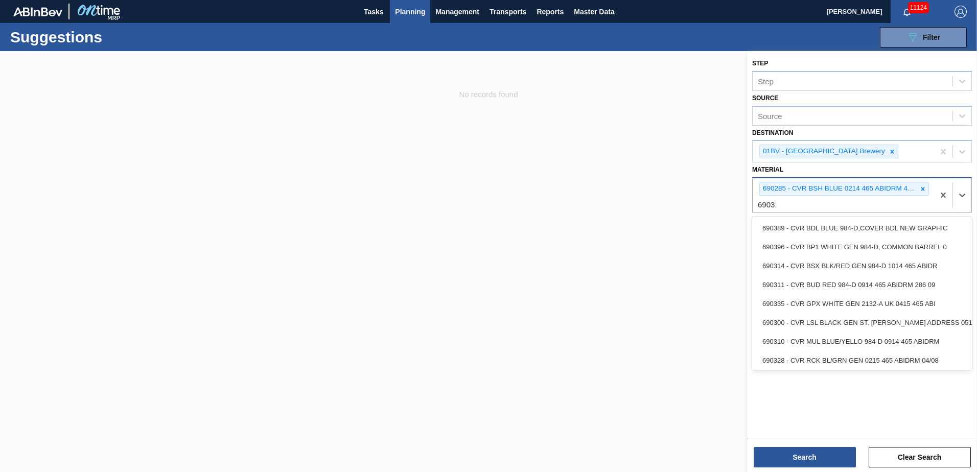
type input "690311"
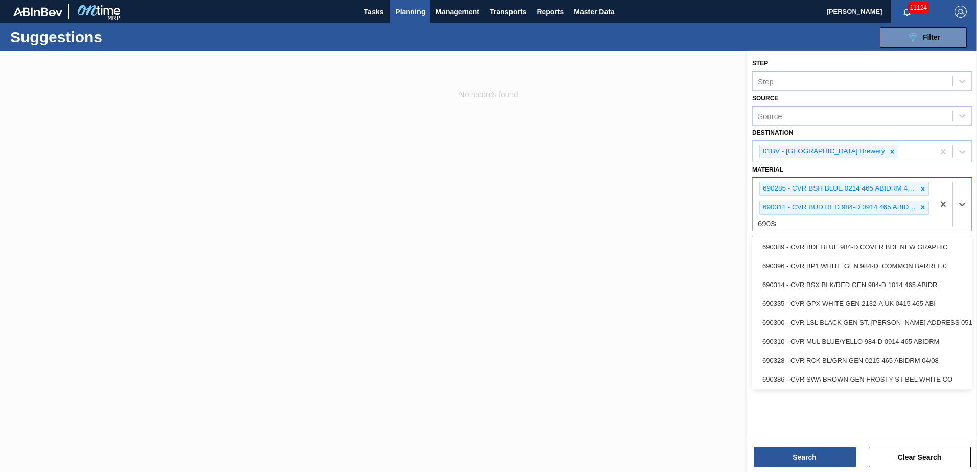
type input "690389"
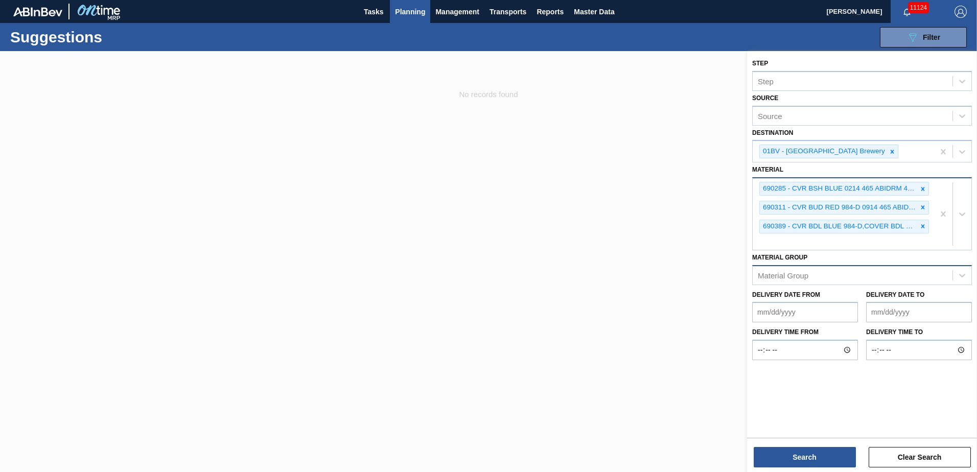
click at [774, 245] on div "690285 - CVR BSH BLUE 0214 465 ABIDRM 415 0900 20 690311 - CVR BUD RED 984-D 09…" at bounding box center [842, 214] width 181 height 72
type input "690436"
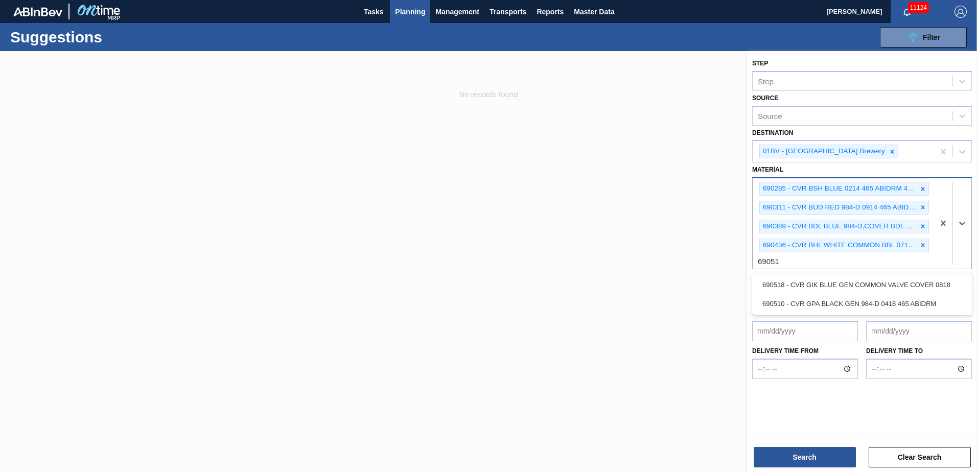
type input "690510"
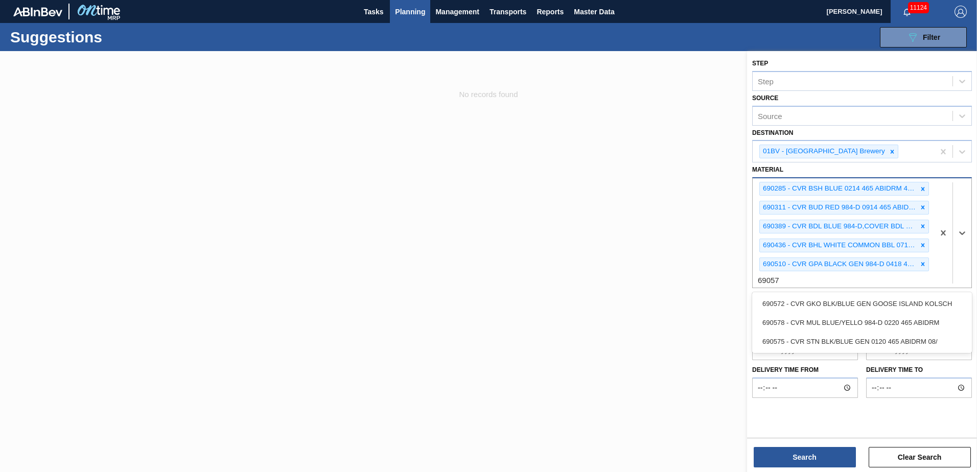
type input "690572"
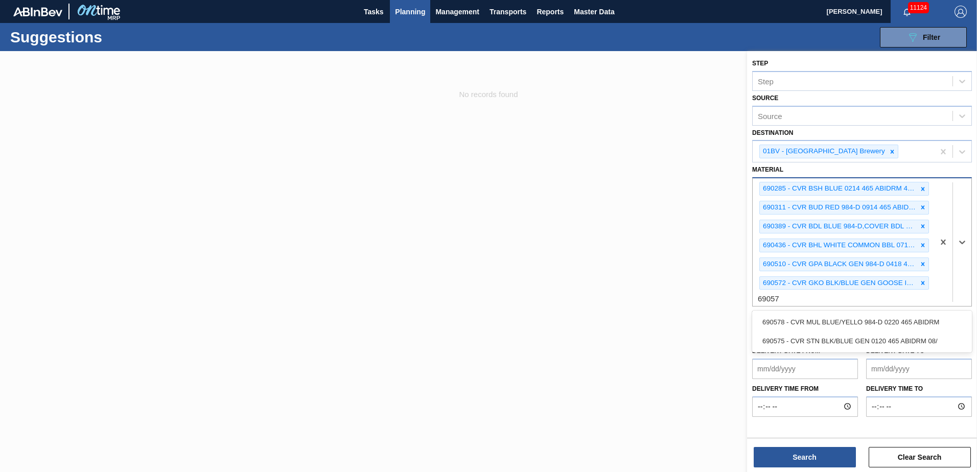
type input "690578"
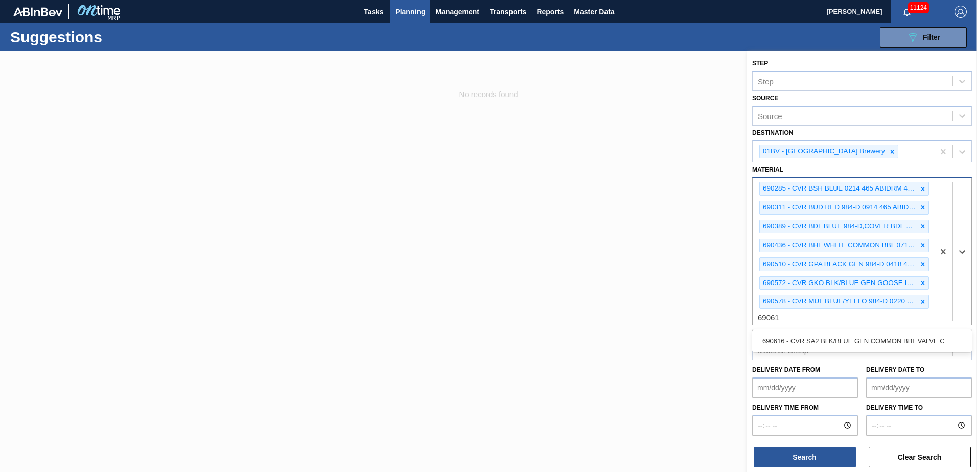
type input "690616"
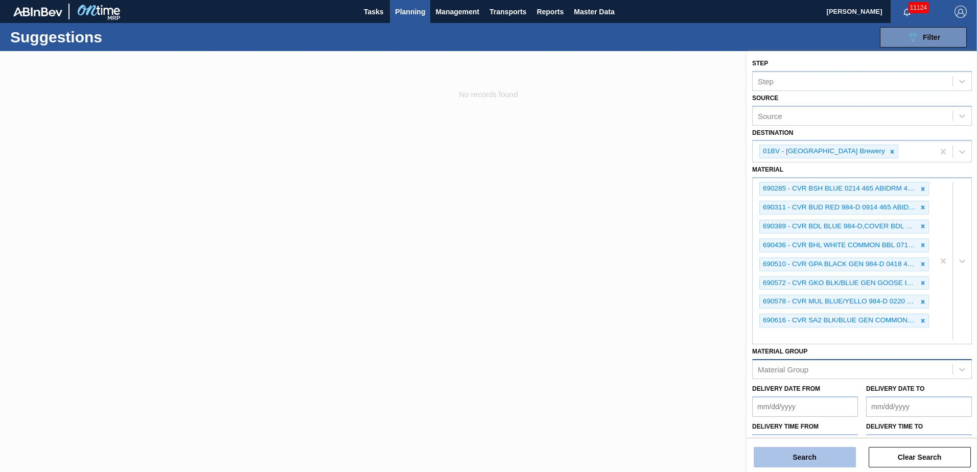
click at [820, 457] on button "Search" at bounding box center [804, 457] width 102 height 20
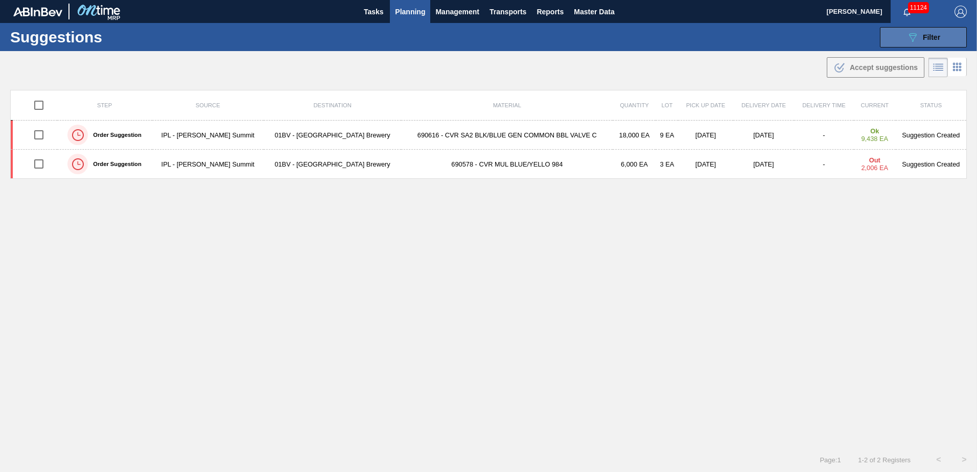
click at [916, 32] on icon "089F7B8B-B2A5-4AFE-B5C0-19BA573D28AC" at bounding box center [912, 37] width 12 height 12
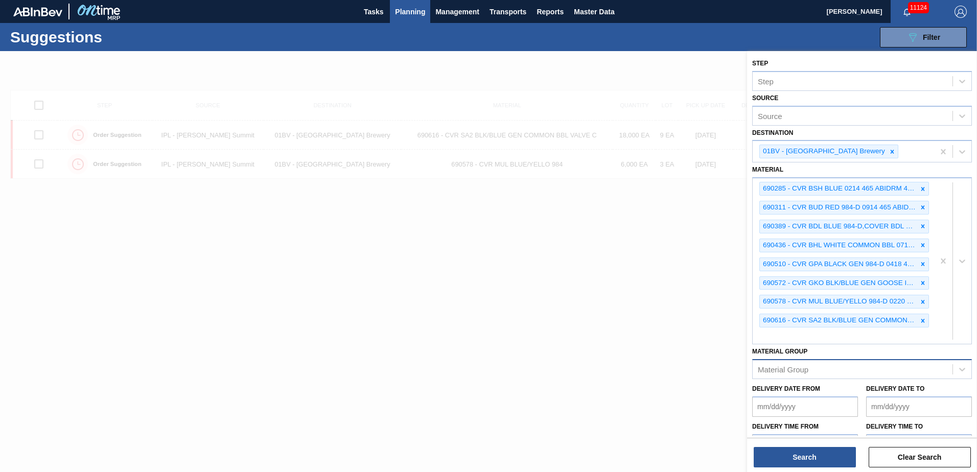
click at [599, 406] on div at bounding box center [488, 287] width 977 height 472
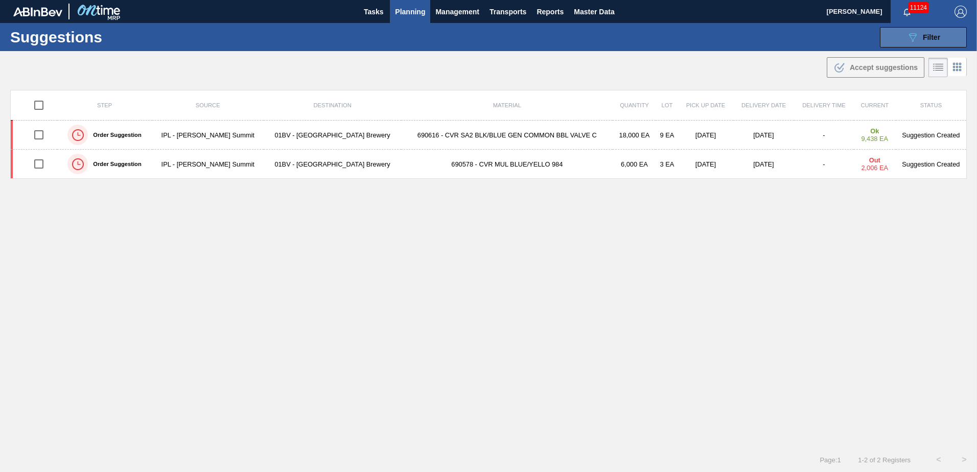
click at [902, 32] on button "089F7B8B-B2A5-4AFE-B5C0-19BA573D28AC Filter" at bounding box center [922, 37] width 87 height 20
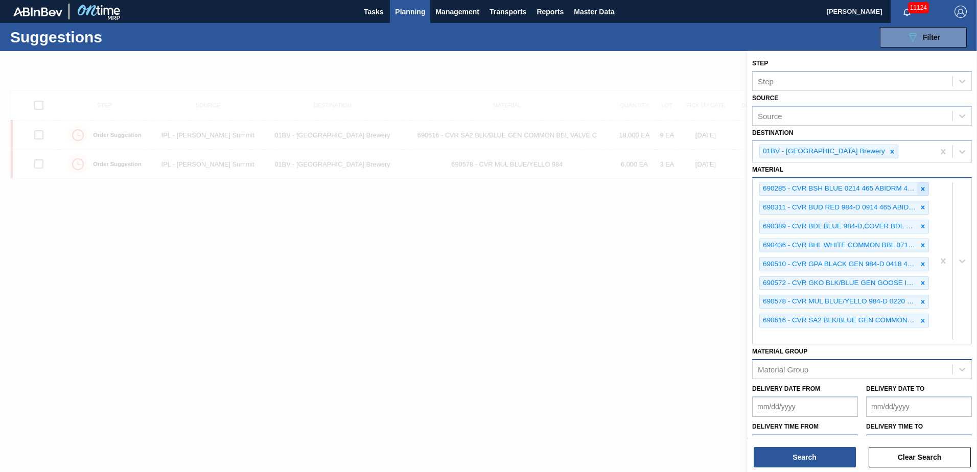
click at [919, 189] on icon at bounding box center [922, 188] width 7 height 7
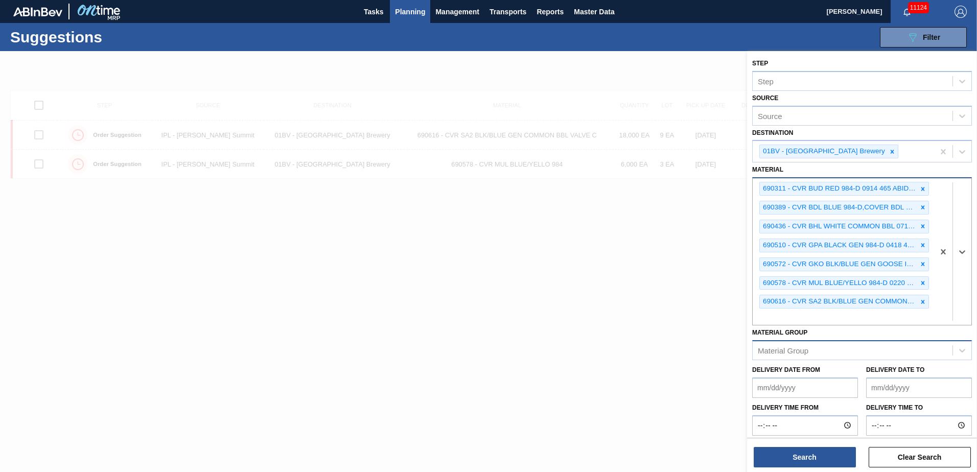
click at [919, 189] on icon at bounding box center [922, 188] width 7 height 7
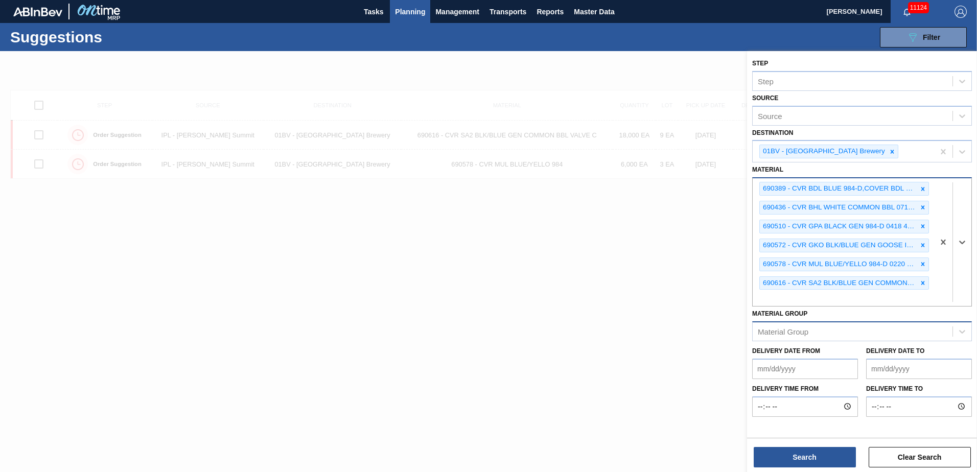
click at [919, 189] on icon at bounding box center [922, 188] width 7 height 7
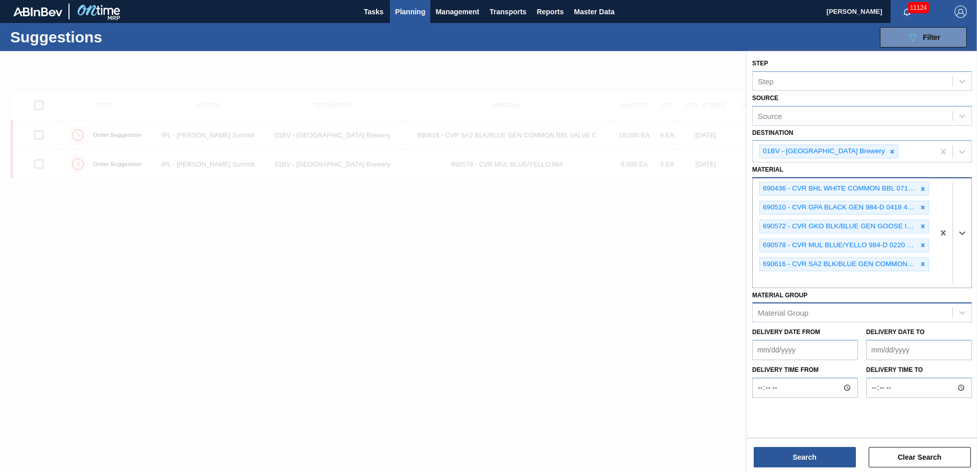
click at [919, 188] on icon at bounding box center [922, 188] width 7 height 7
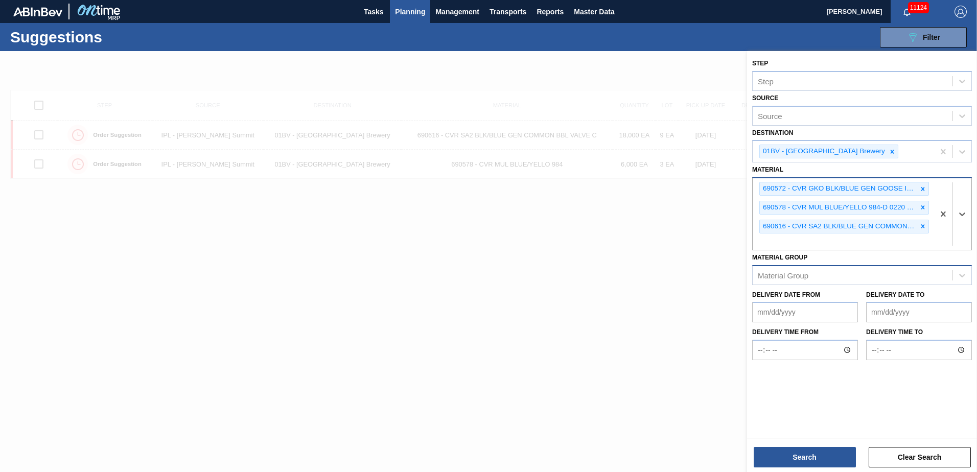
click at [919, 188] on icon at bounding box center [922, 188] width 7 height 7
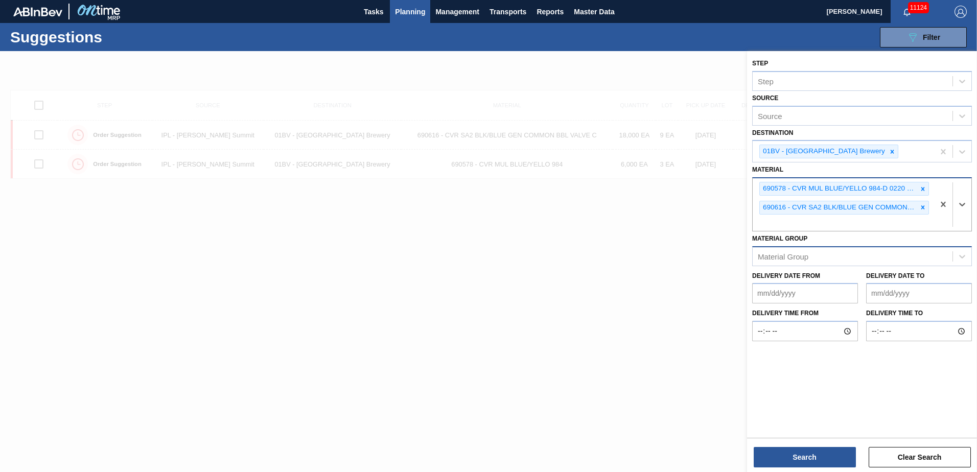
click at [919, 188] on icon at bounding box center [922, 188] width 7 height 7
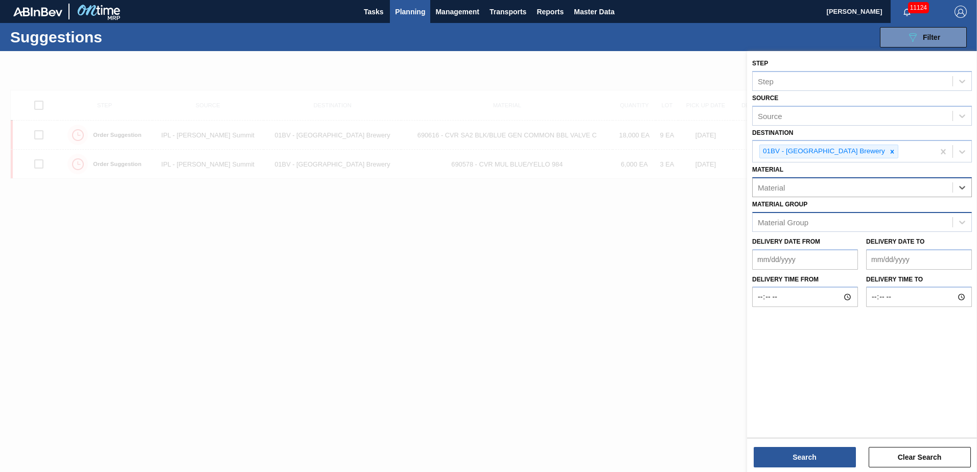
click at [405, 11] on span "Planning" at bounding box center [410, 12] width 30 height 12
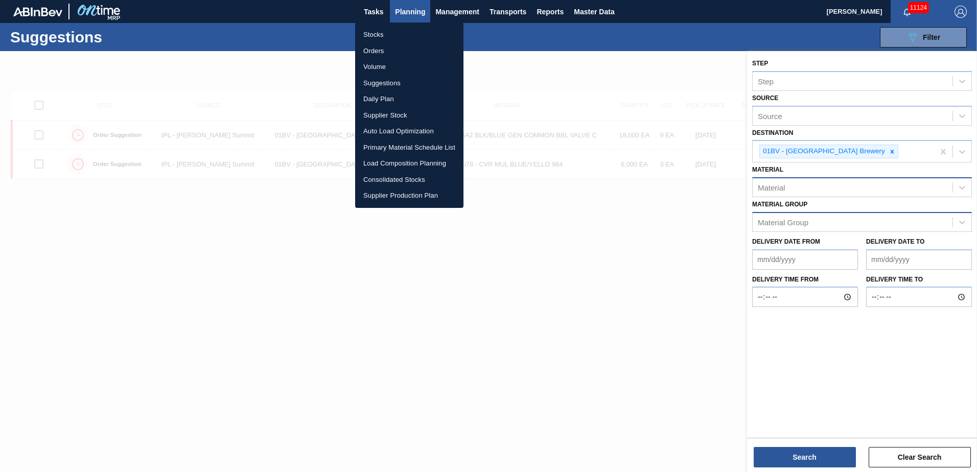
click at [375, 37] on li "Stocks" at bounding box center [409, 35] width 108 height 16
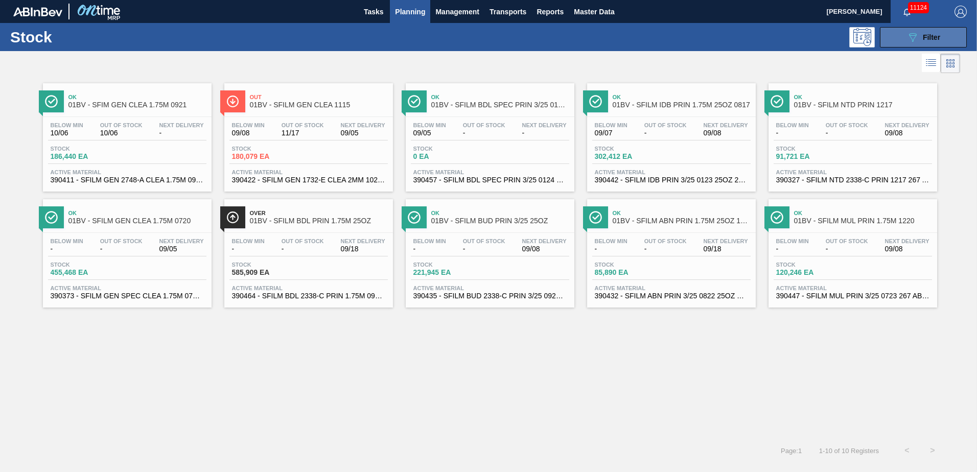
click at [914, 38] on icon at bounding box center [913, 37] width 8 height 9
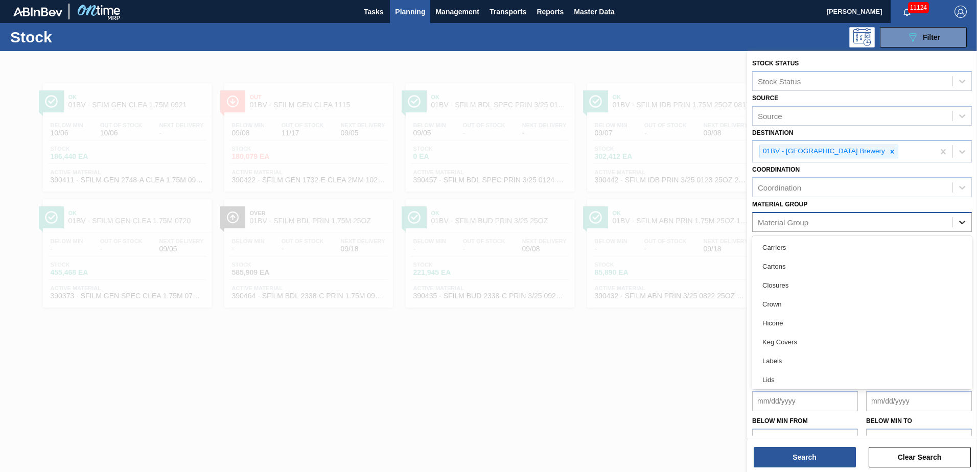
click at [959, 223] on icon at bounding box center [962, 223] width 6 height 4
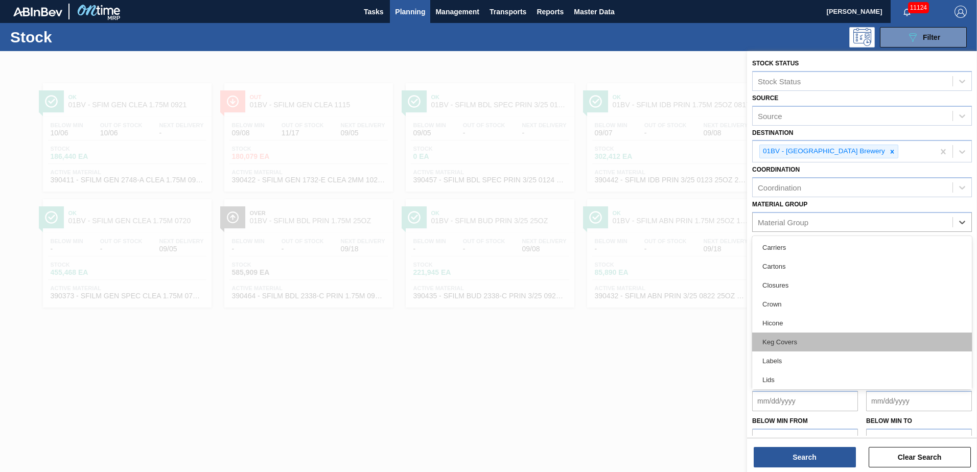
click at [794, 347] on div "Keg Covers" at bounding box center [862, 341] width 220 height 19
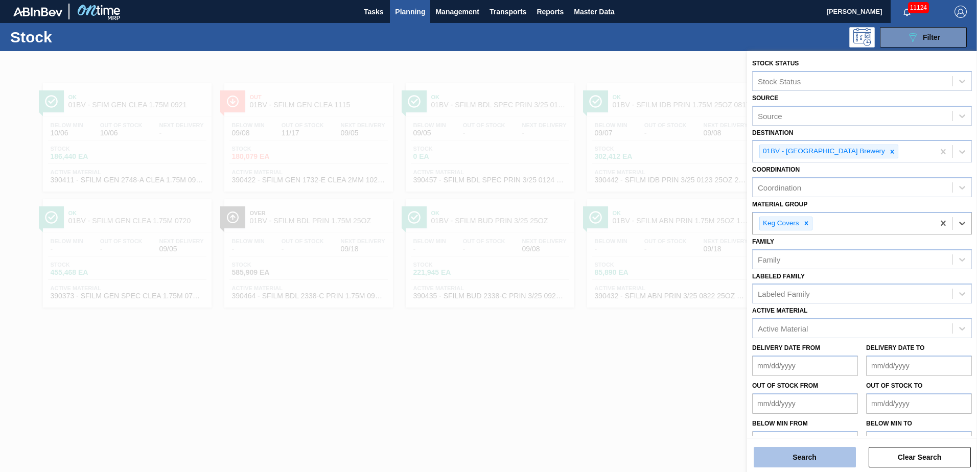
click at [802, 461] on button "Search" at bounding box center [804, 457] width 102 height 20
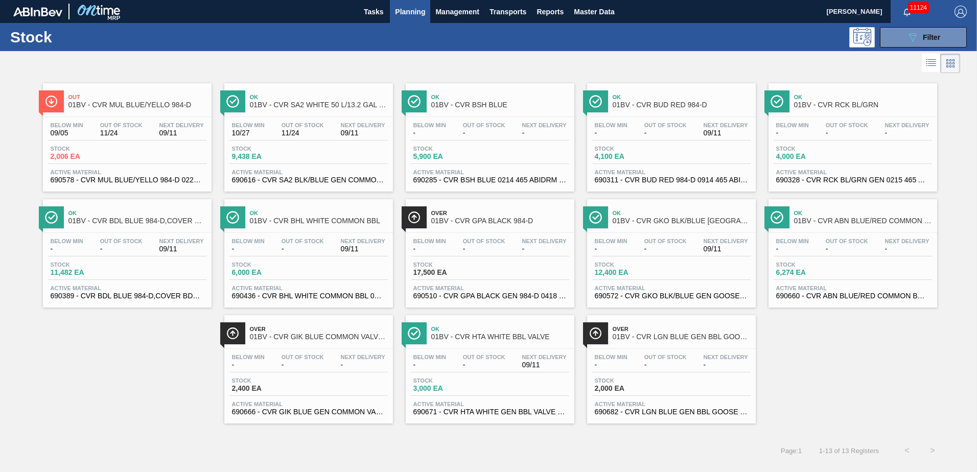
click at [125, 129] on span "11/24" at bounding box center [121, 133] width 42 height 8
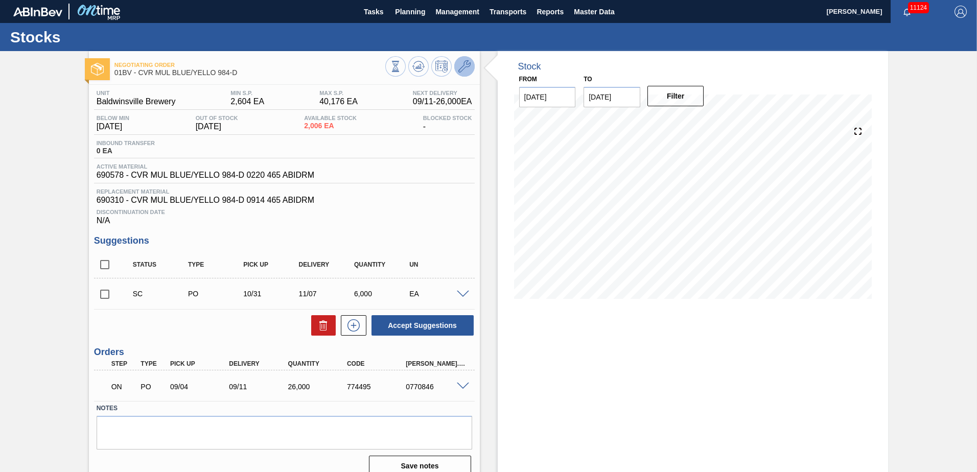
click at [463, 67] on icon at bounding box center [464, 66] width 12 height 12
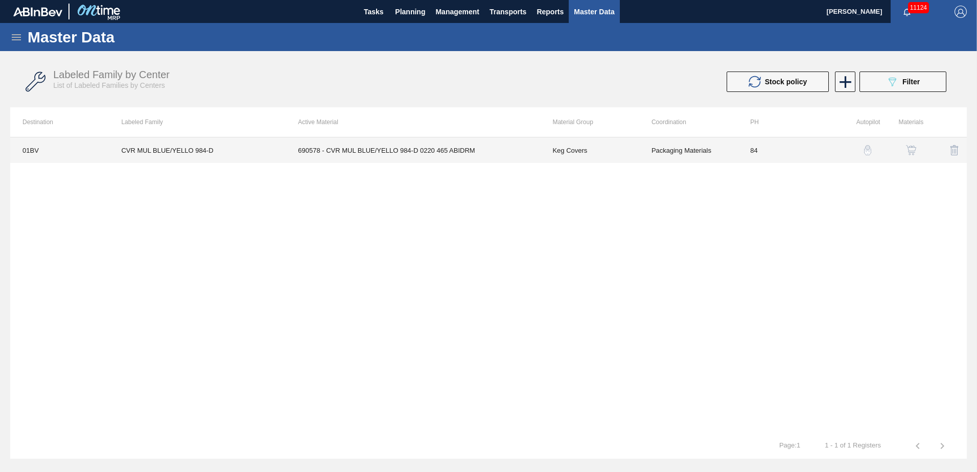
click at [370, 151] on td "690578 - CVR MUL BLUE/YELLO 984-D 0220 465 ABIDRM" at bounding box center [412, 150] width 254 height 26
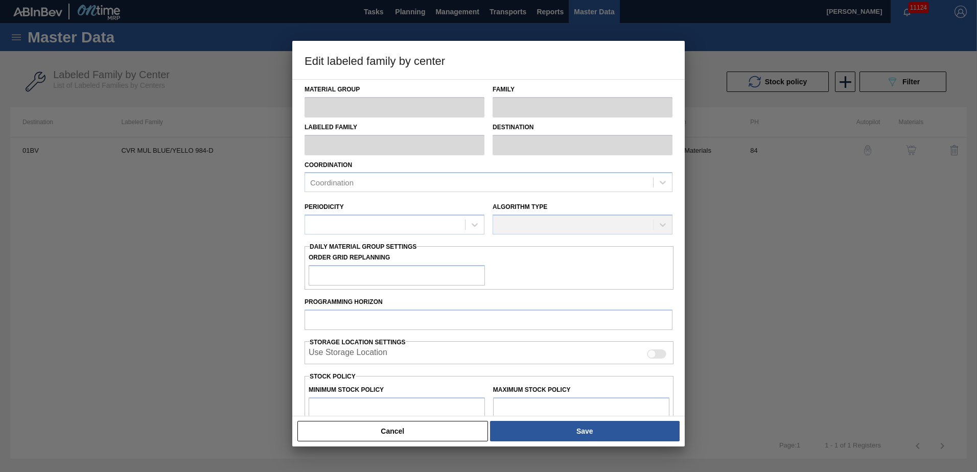
type input "Keg Covers"
type input "CVR MUL BLUE/YELLO 984-D"
type input "01BV - [GEOGRAPHIC_DATA] Brewery"
type input "84"
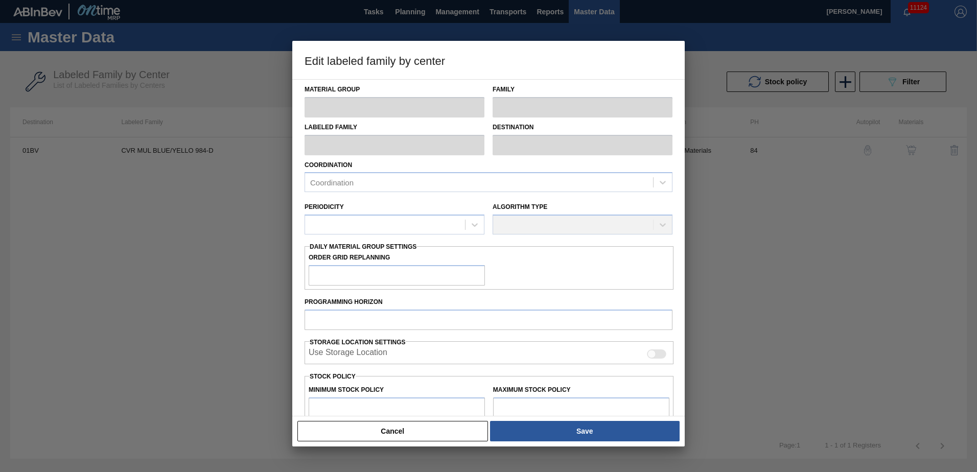
type input "2,604"
type input "40,176"
type input "15"
type input "8,240"
checkbox input "true"
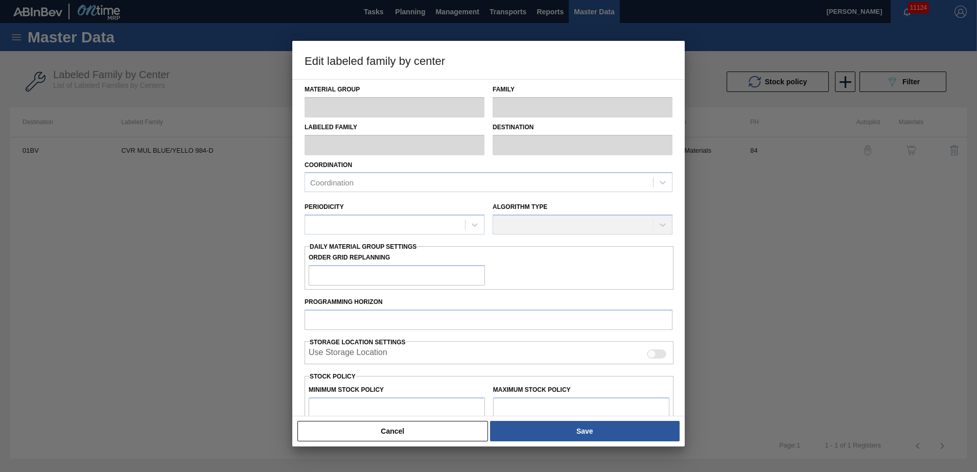
checkbox input "true"
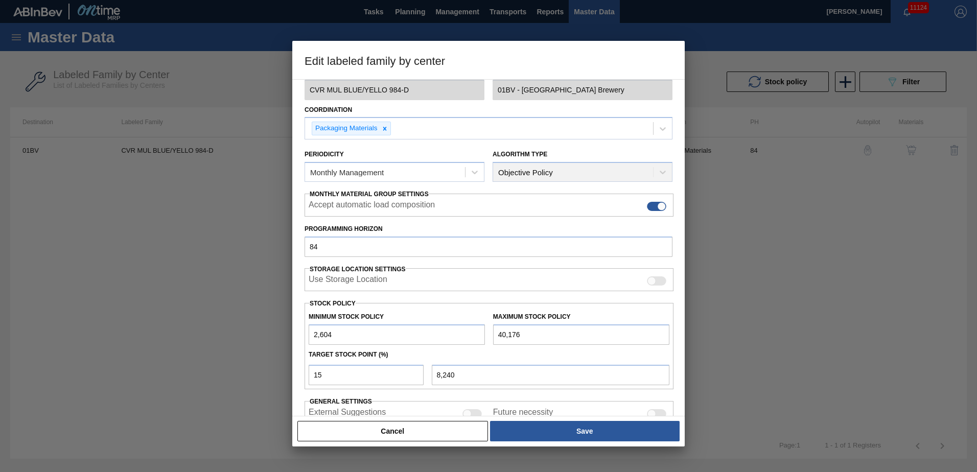
scroll to position [72, 0]
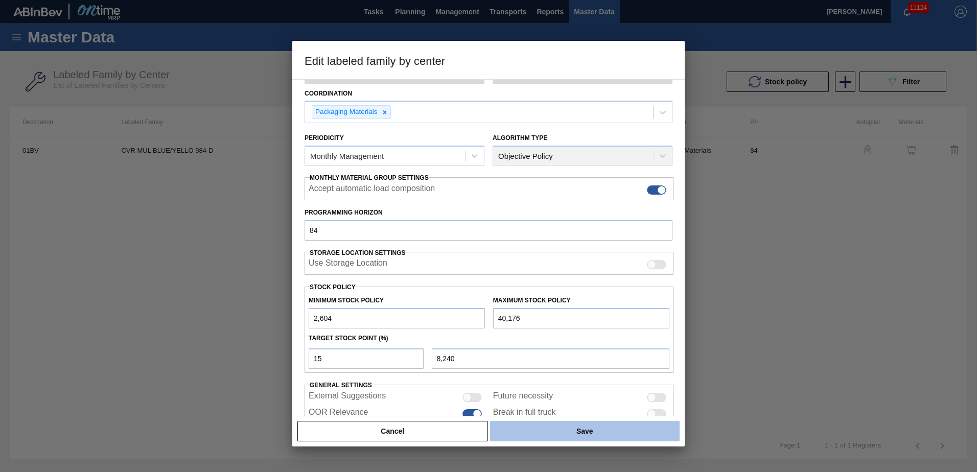
click at [574, 436] on button "Save" at bounding box center [584, 431] width 189 height 20
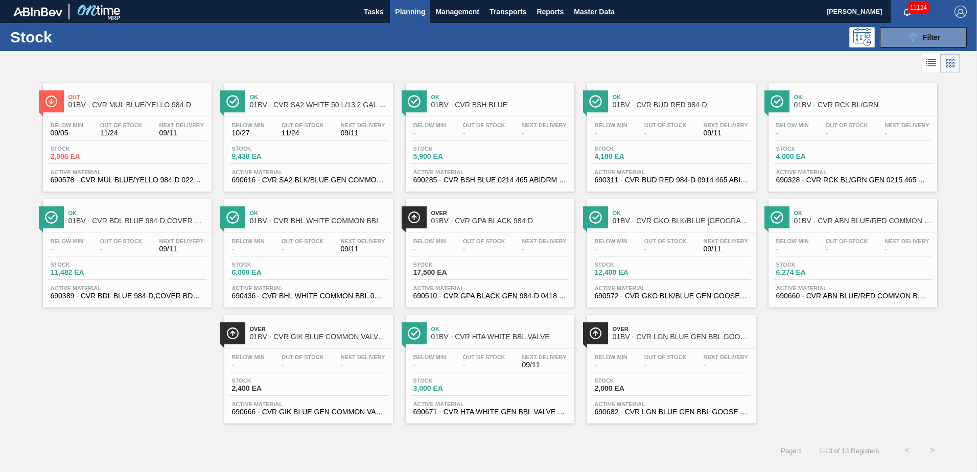
click at [302, 115] on div "Ok 01BV - CVR SA2 WHITE 50 L/13.2 GAL TAMPER EVIDENT V 0622 Below Min 10/27 Out…" at bounding box center [308, 137] width 169 height 108
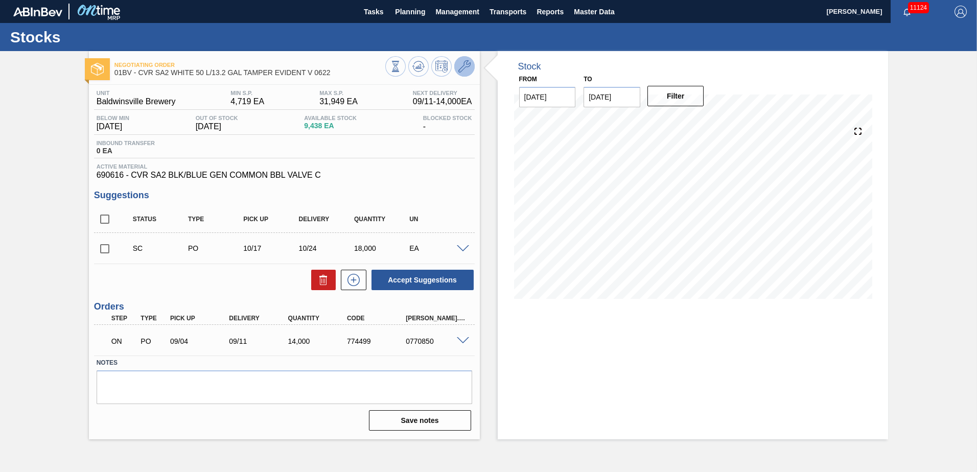
click at [466, 68] on icon at bounding box center [464, 66] width 12 height 12
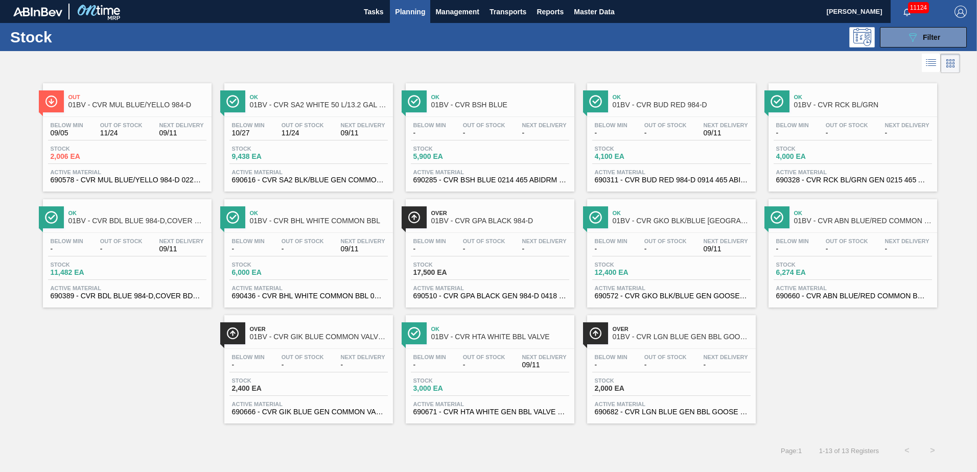
click at [452, 130] on div "Below Min - Out Of Stock - Next Delivery -" at bounding box center [490, 131] width 158 height 18
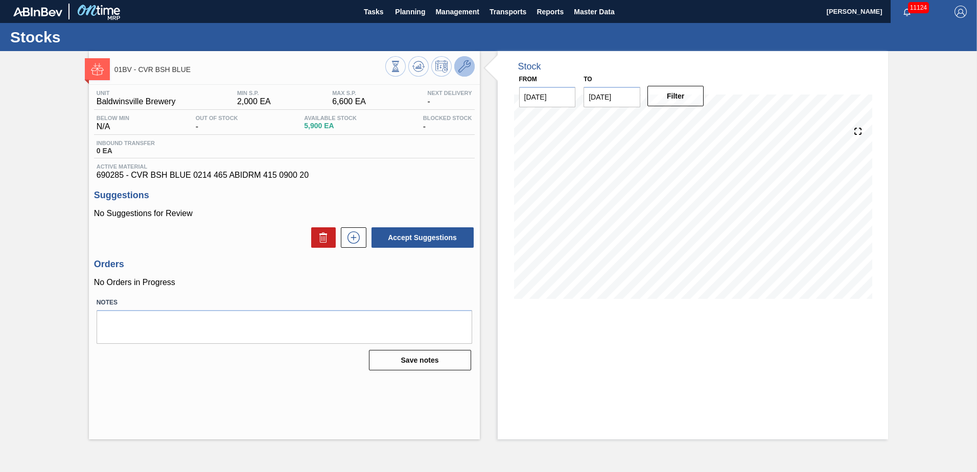
click at [461, 72] on icon at bounding box center [464, 66] width 12 height 12
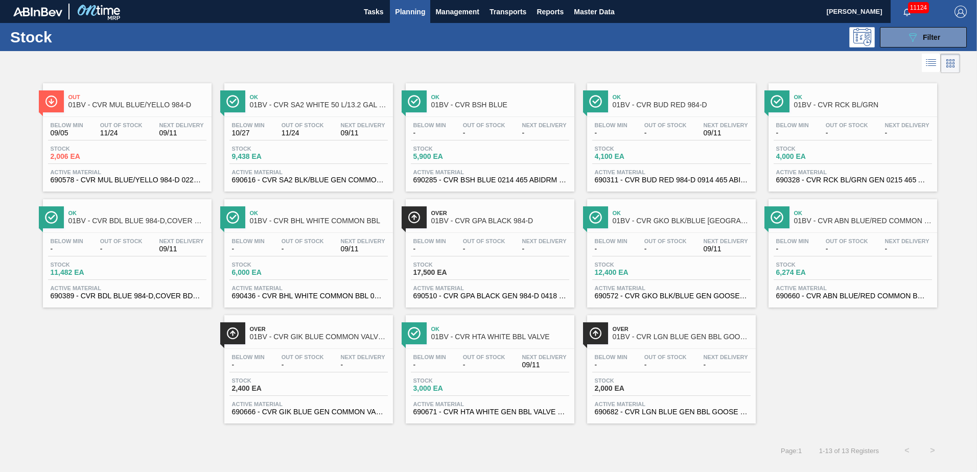
click at [634, 139] on div "Below Min - Out Of Stock - Next Delivery 09/11" at bounding box center [671, 131] width 158 height 18
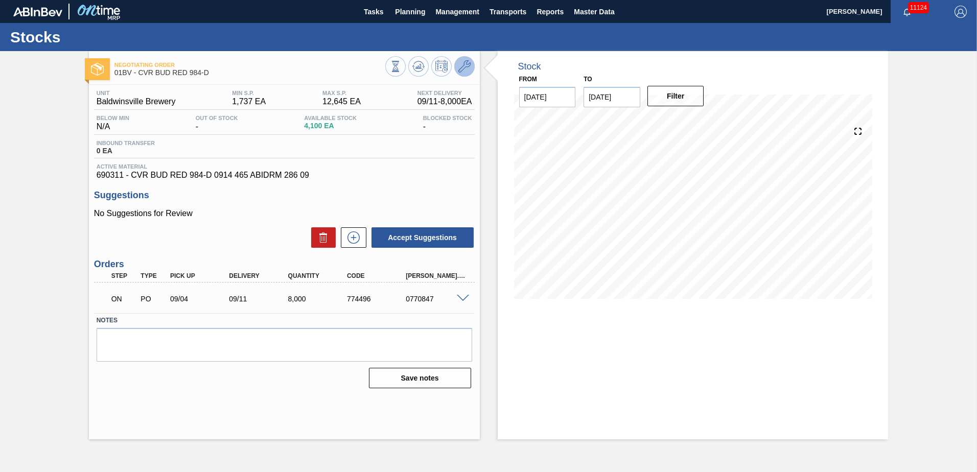
click at [466, 63] on icon at bounding box center [464, 66] width 12 height 12
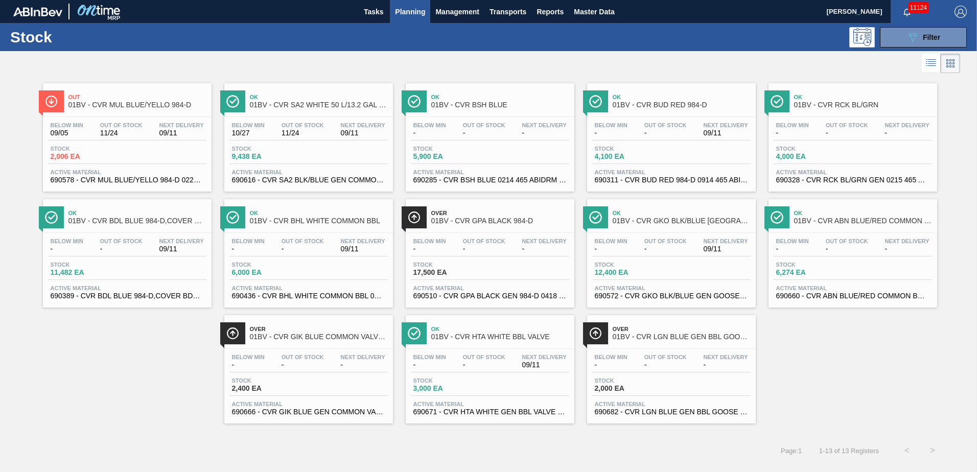
click at [821, 129] on div "Below Min - Out Of Stock - Next Delivery -" at bounding box center [852, 131] width 158 height 18
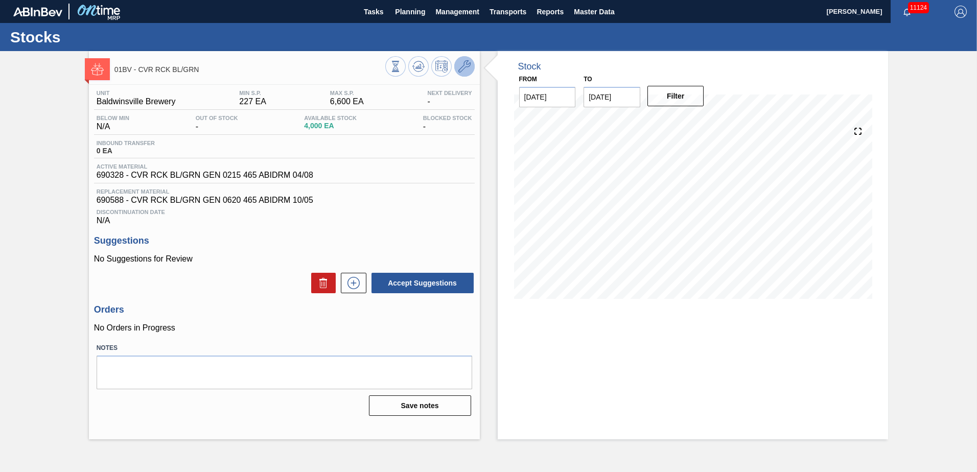
click at [460, 63] on icon at bounding box center [464, 66] width 12 height 12
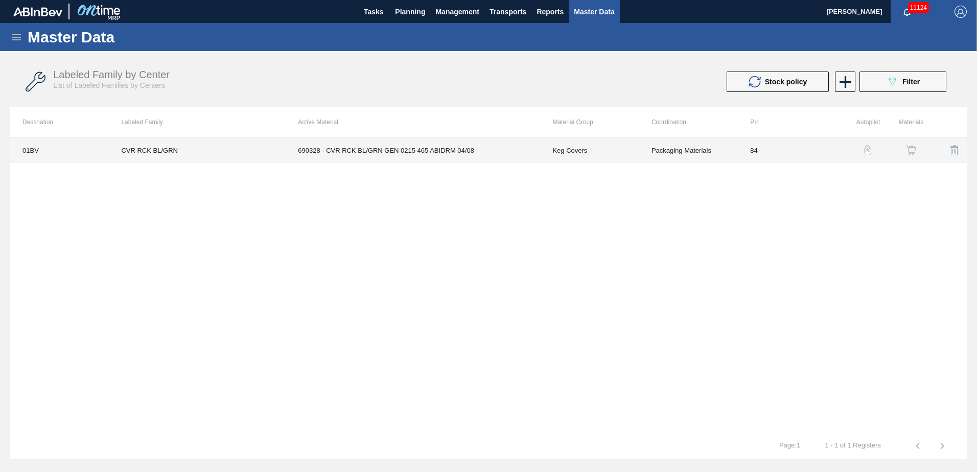
click at [425, 148] on td "690328 - CVR RCK BL/GRN GEN 0215 465 ABIDRM 04/08" at bounding box center [412, 150] width 254 height 26
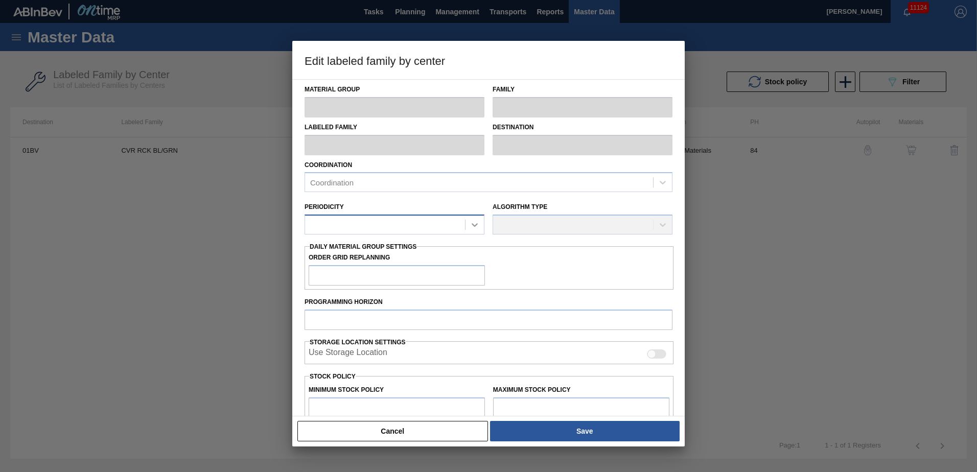
type input "Keg Covers"
type input "CVR RCK BL/GRN"
type input "01BV - [GEOGRAPHIC_DATA] Brewery"
type input "84"
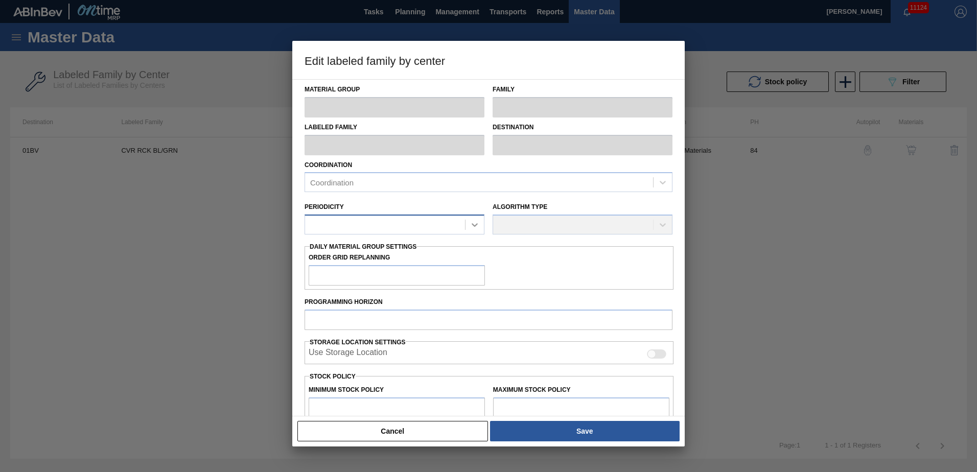
type input "227"
type input "6,600"
type input "29"
type input "2,075"
checkbox input "true"
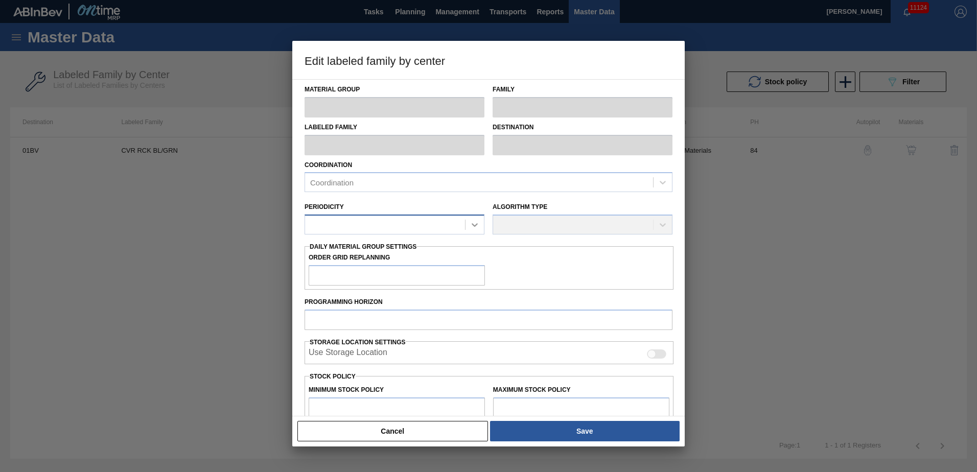
checkbox input "true"
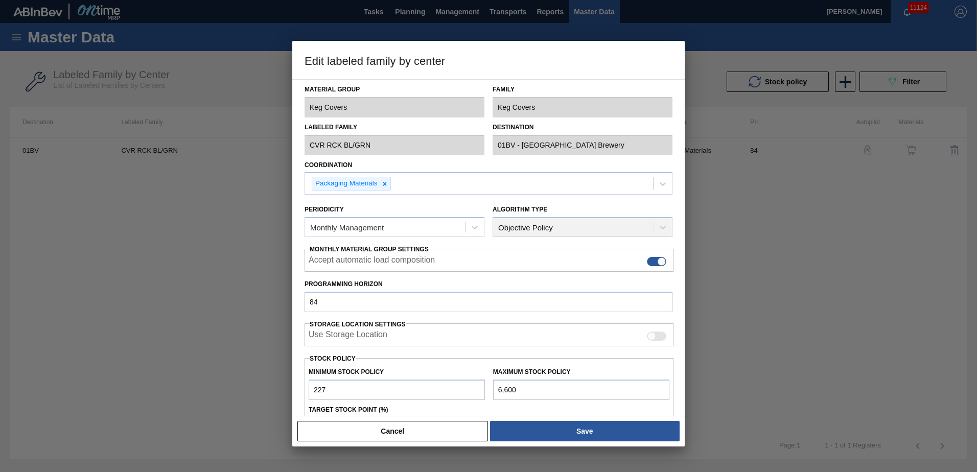
click at [200, 274] on div at bounding box center [488, 236] width 977 height 472
click at [336, 433] on button "Cancel" at bounding box center [392, 431] width 190 height 20
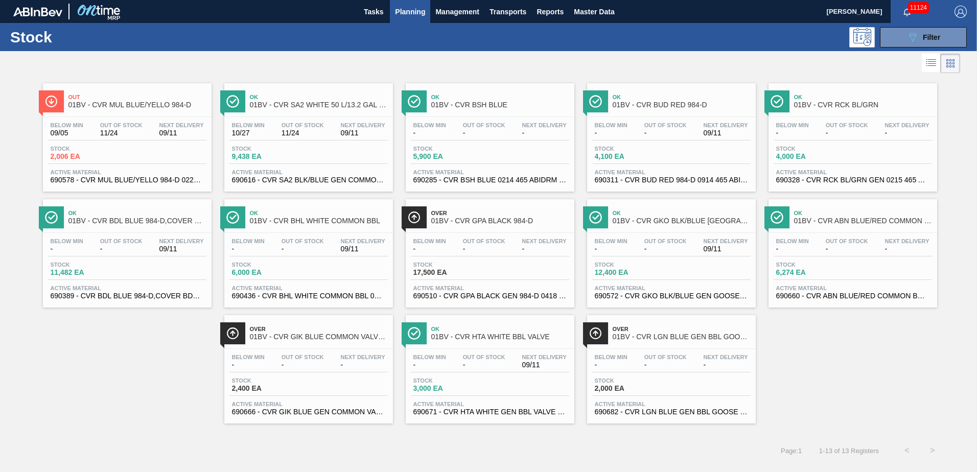
click at [114, 249] on span "-" at bounding box center [121, 249] width 42 height 8
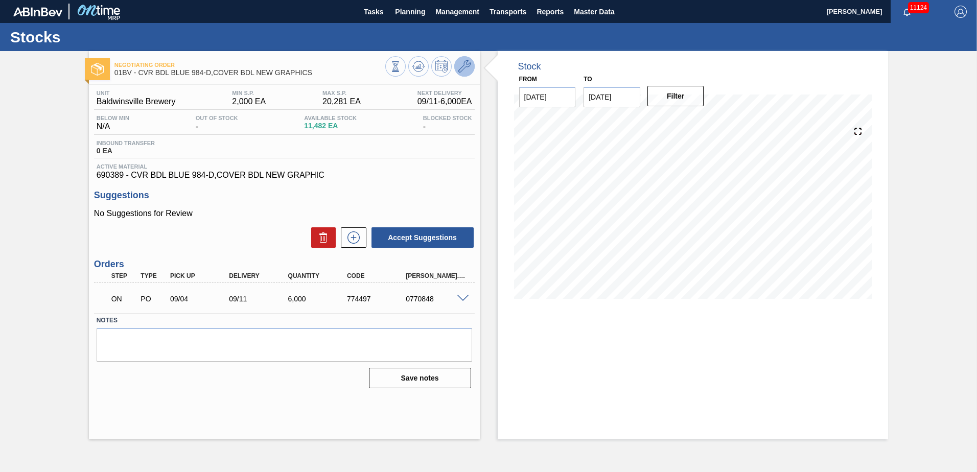
click at [467, 66] on icon at bounding box center [464, 66] width 12 height 12
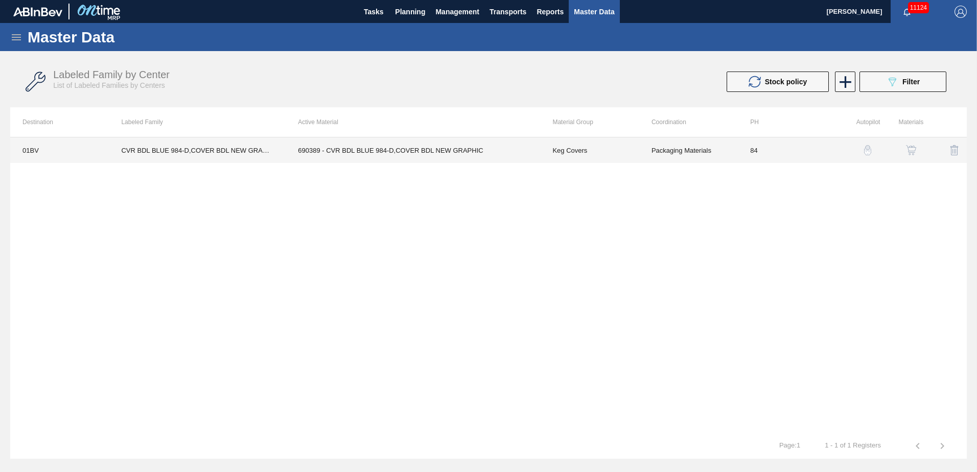
click at [371, 150] on td "690389 - CVR BDL BLUE 984-D,COVER BDL NEW GRAPHIC" at bounding box center [412, 150] width 254 height 26
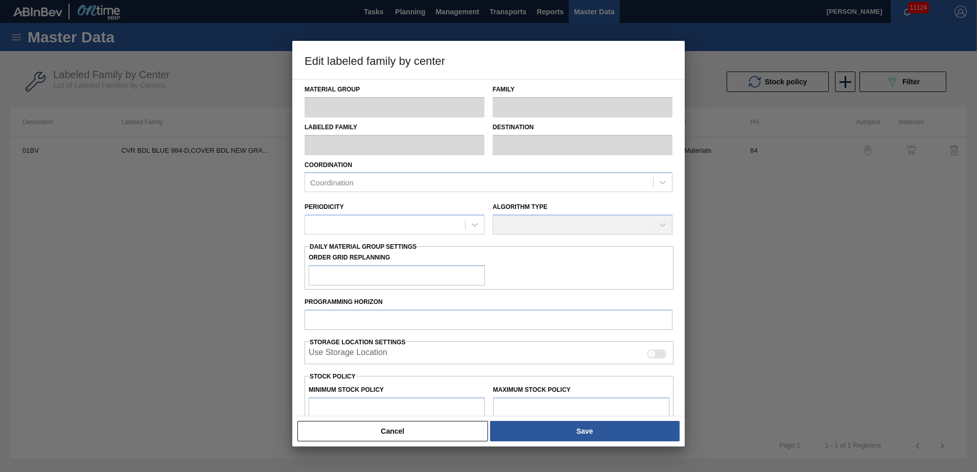
type input "Keg Covers"
type input "CVR BDL BLUE 984-D,COVER BDL NEW GRAPHICS"
type input "01BV - [GEOGRAPHIC_DATA] Brewery"
type input "84"
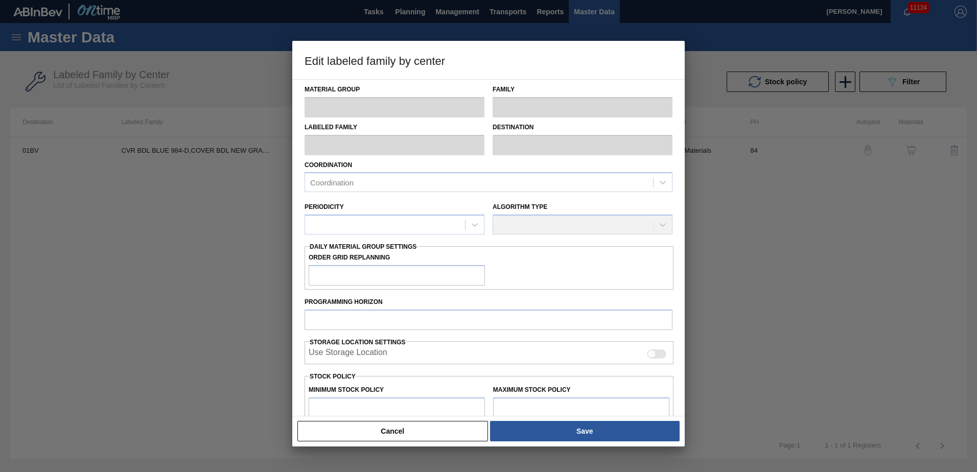
type input "2,000"
type input "20,281"
type input "8"
type input "3,462"
checkbox input "true"
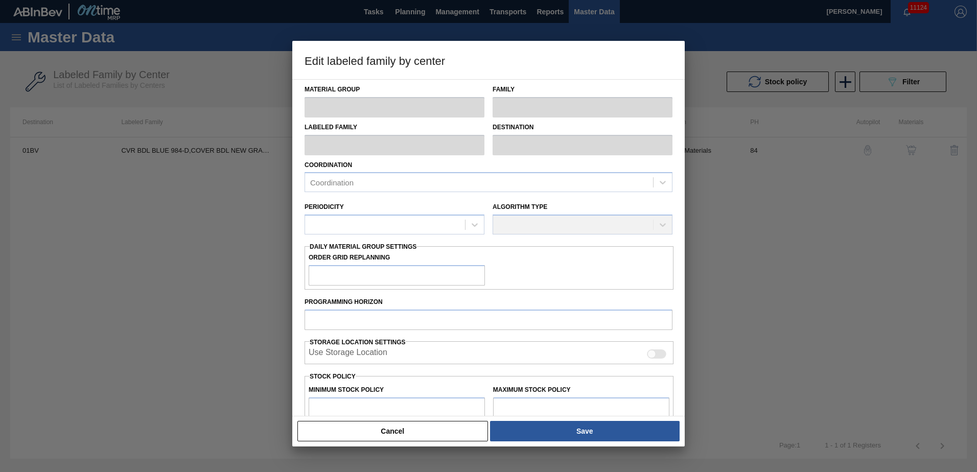
checkbox input "true"
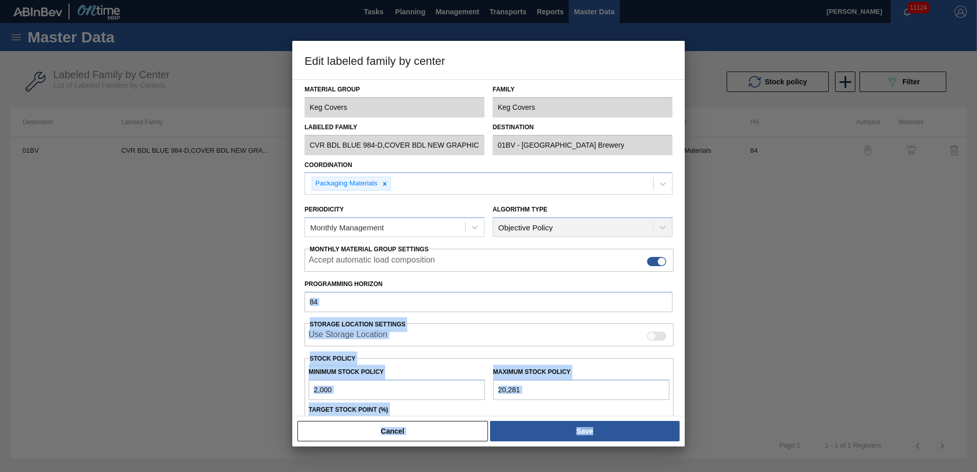
drag, startPoint x: 684, startPoint y: 271, endPoint x: 680, endPoint y: 296, distance: 25.4
click at [680, 296] on div "Edit labeled family by center Material Group Keg Covers Family Keg Covers Label…" at bounding box center [488, 236] width 977 height 472
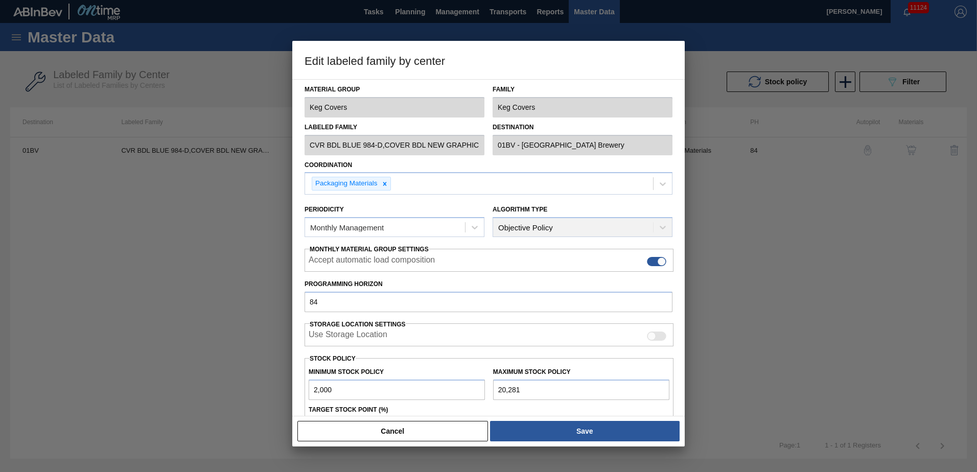
click at [586, 61] on h3 "Edit labeled family by center" at bounding box center [488, 60] width 392 height 39
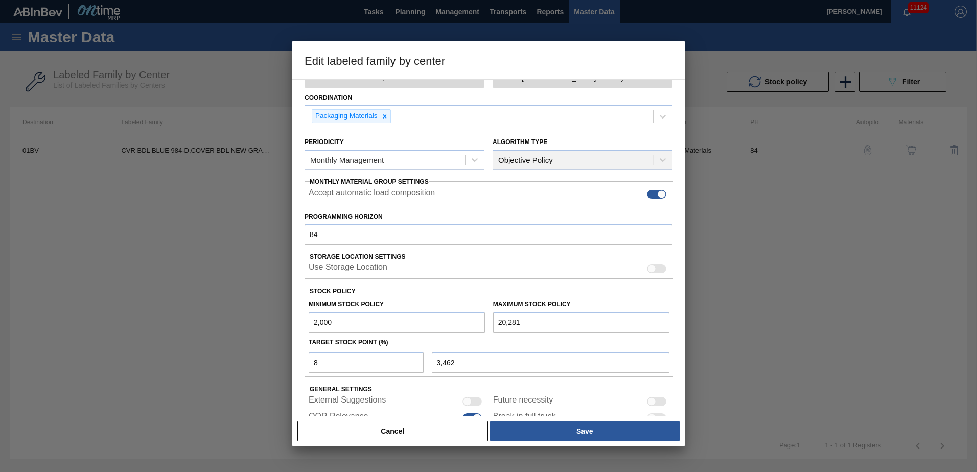
scroll to position [117, 0]
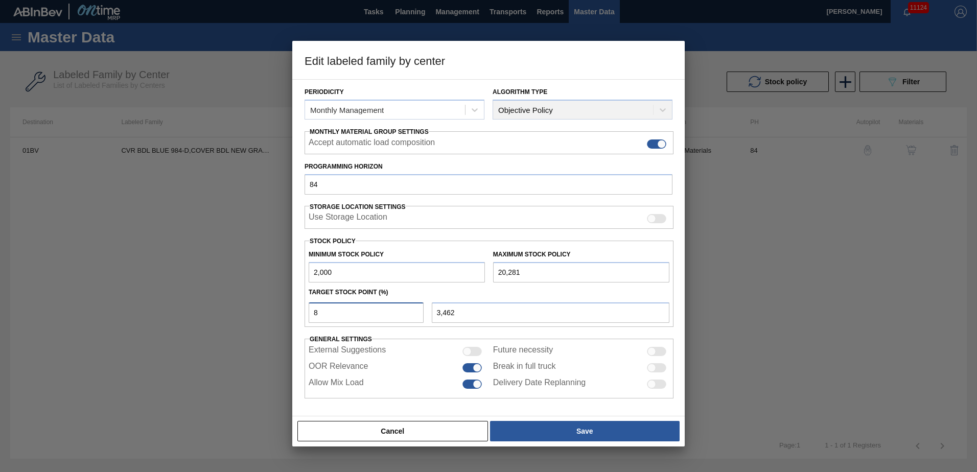
drag, startPoint x: 320, startPoint y: 315, endPoint x: 292, endPoint y: 314, distance: 28.1
click at [292, 314] on div "Material Group Keg Covers Family Keg Covers Labeled Family CVR BDL BLUE 984-D,C…" at bounding box center [488, 247] width 392 height 337
type input "1"
type input "2,183"
type input "10"
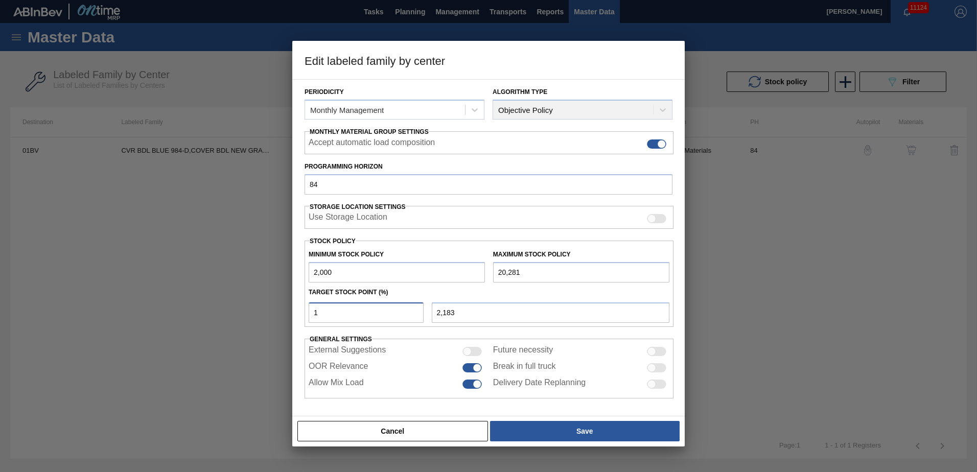
type input "3,828"
type input "1"
type input "2,183"
type input "2,000"
type input "1"
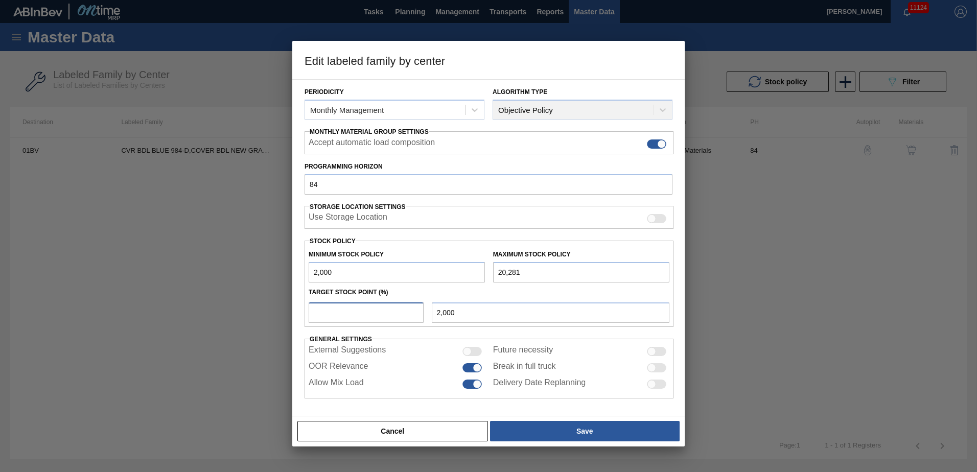
type input "2,183"
type input "12"
type input "4,194"
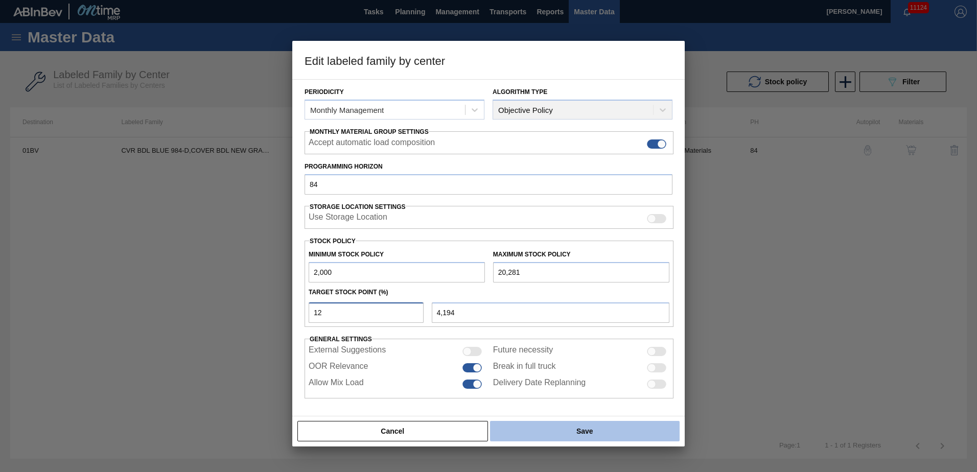
type input "12"
click at [592, 432] on button "Save" at bounding box center [584, 431] width 189 height 20
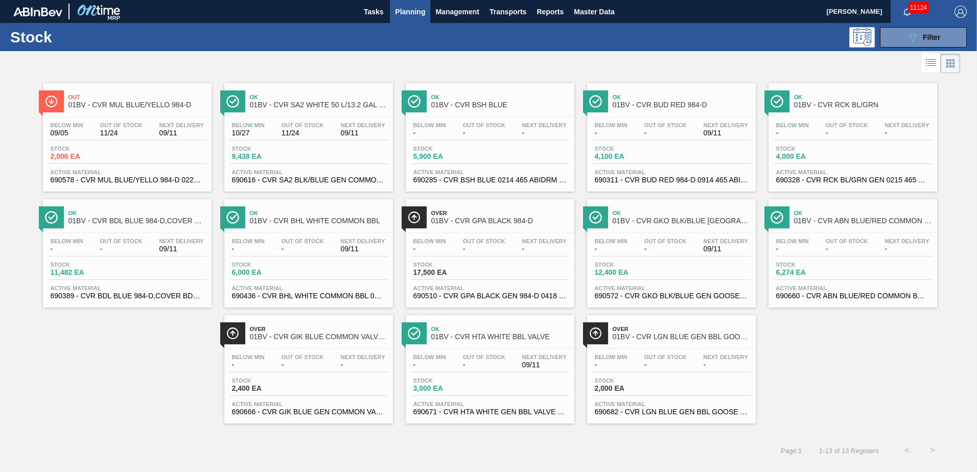
click at [663, 108] on span "01BV - CVR BUD RED 984-D" at bounding box center [681, 105] width 138 height 8
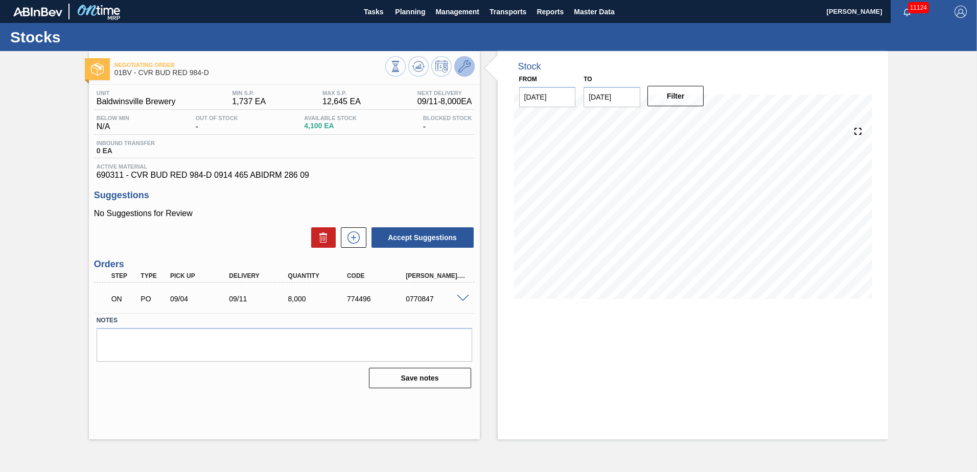
click at [466, 63] on icon at bounding box center [464, 66] width 12 height 12
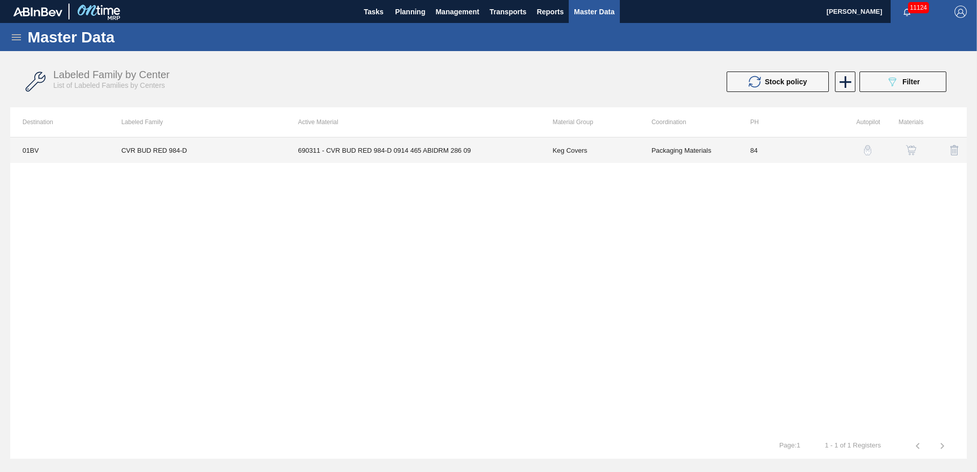
click at [393, 151] on td "690311 - CVR BUD RED 984-D 0914 465 ABIDRM 286 09" at bounding box center [412, 150] width 254 height 26
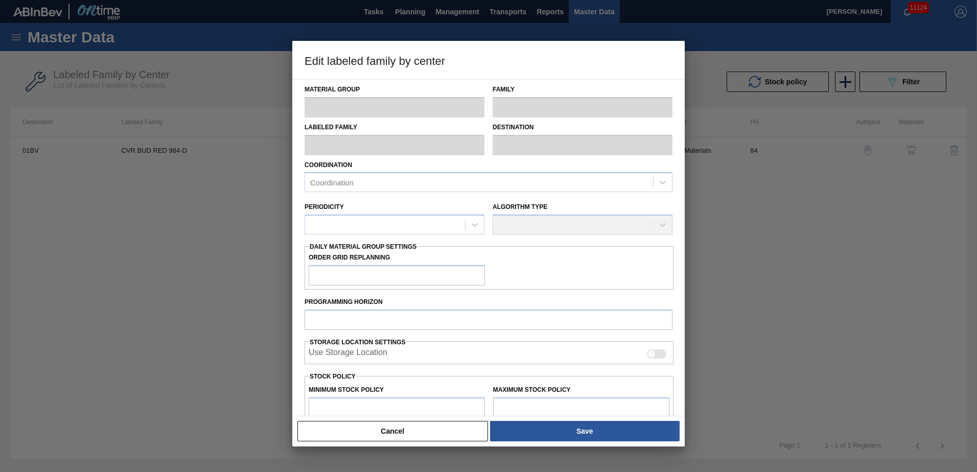
type input "Keg Covers"
type input "CVR BUD RED 984-D"
type input "01BV - [GEOGRAPHIC_DATA] Brewery"
type input "84"
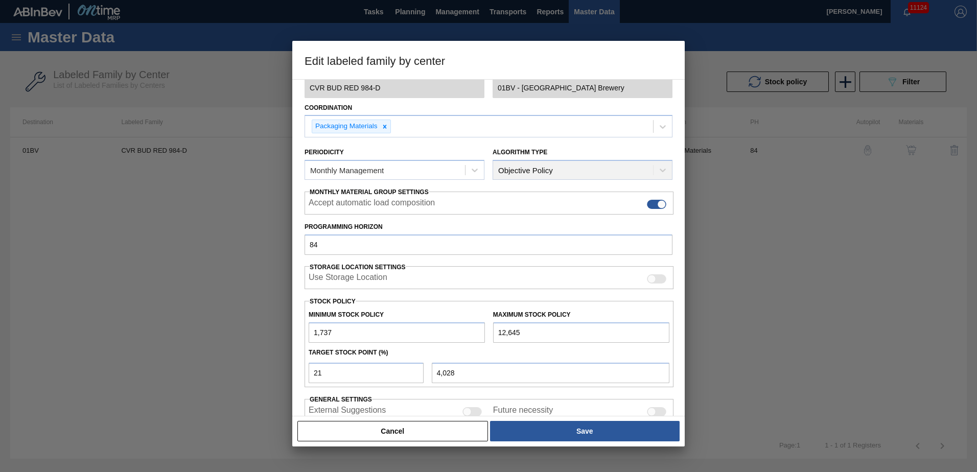
scroll to position [87, 0]
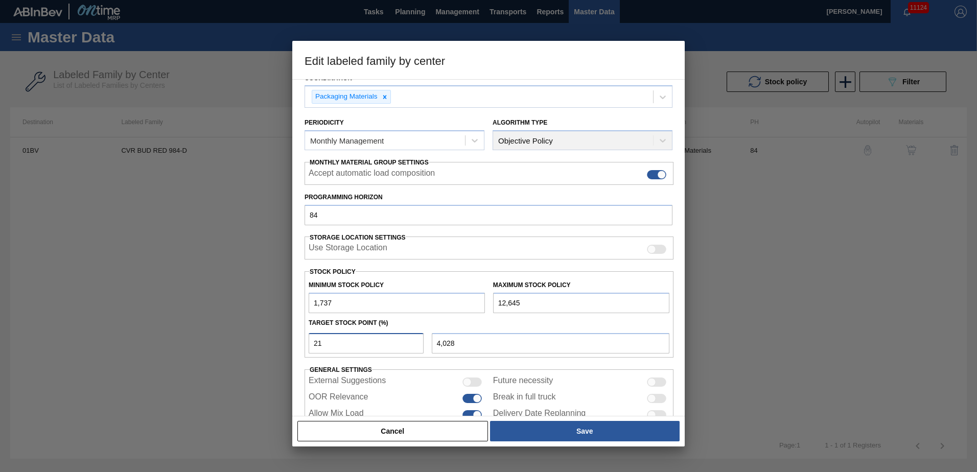
drag, startPoint x: 352, startPoint y: 343, endPoint x: 185, endPoint y: 344, distance: 167.5
click at [185, 344] on div "Edit labeled family by center Material Group Keg Covers Family Keg Covers Label…" at bounding box center [488, 236] width 977 height 472
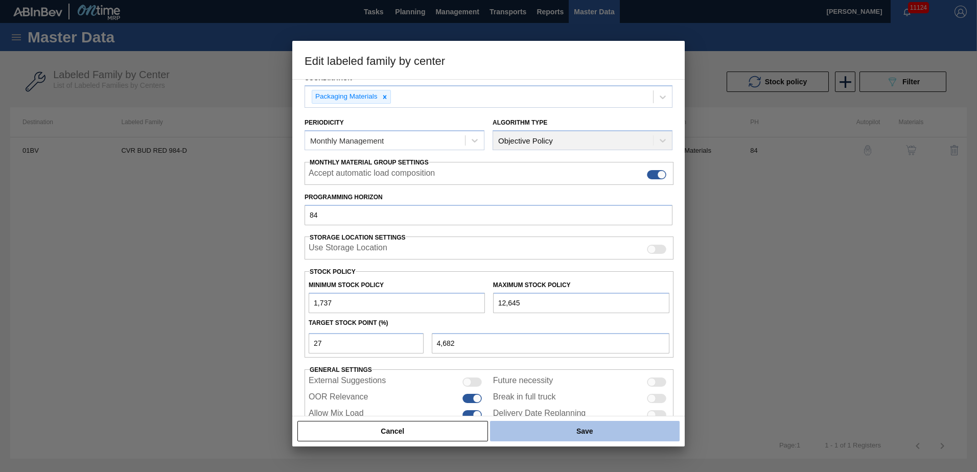
click at [574, 430] on button "Save" at bounding box center [584, 431] width 189 height 20
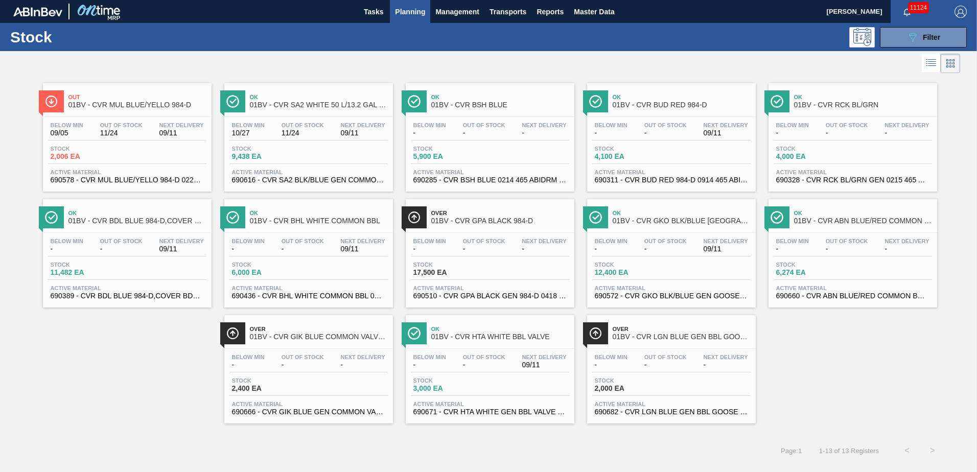
click at [432, 106] on span "01BV - CVR BSH BLUE" at bounding box center [500, 105] width 138 height 8
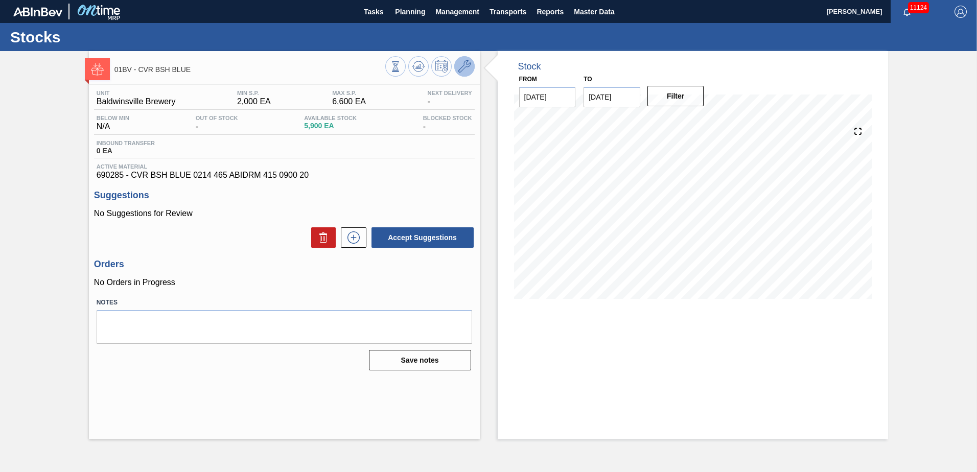
click at [464, 62] on icon at bounding box center [464, 66] width 12 height 12
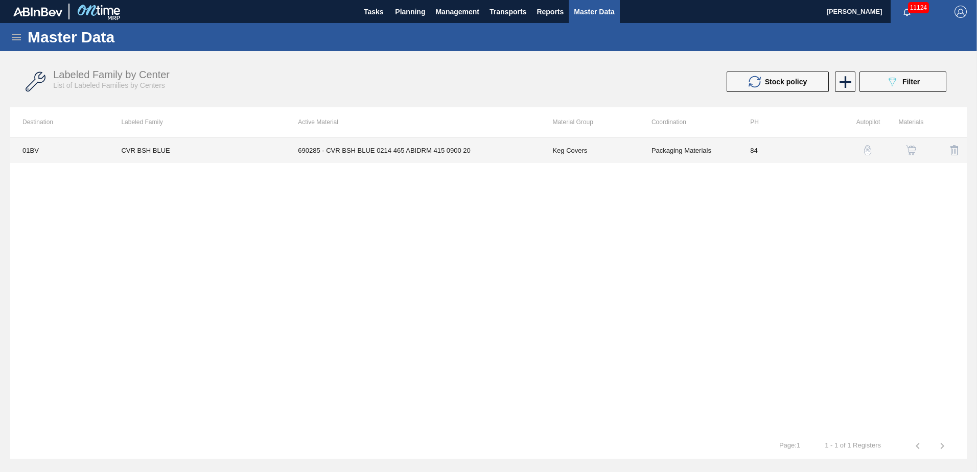
click at [422, 150] on td "690285 - CVR BSH BLUE 0214 465 ABIDRM 415 0900 20" at bounding box center [412, 150] width 254 height 26
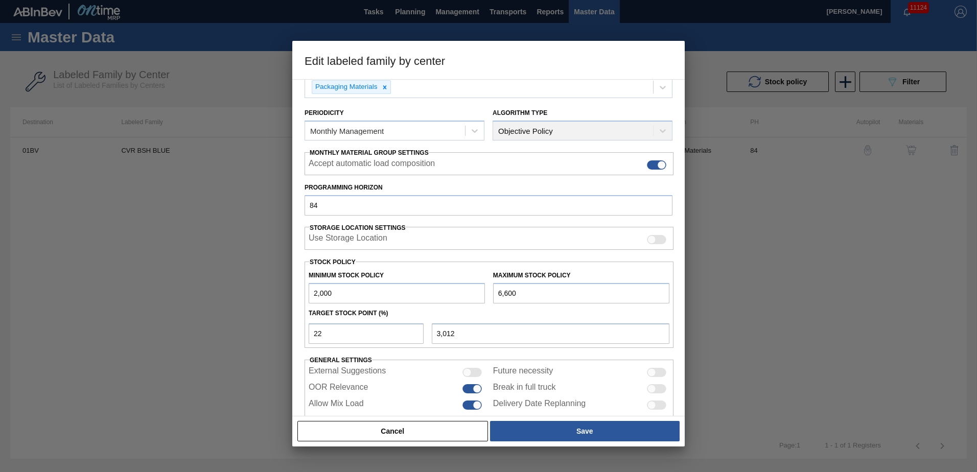
scroll to position [102, 0]
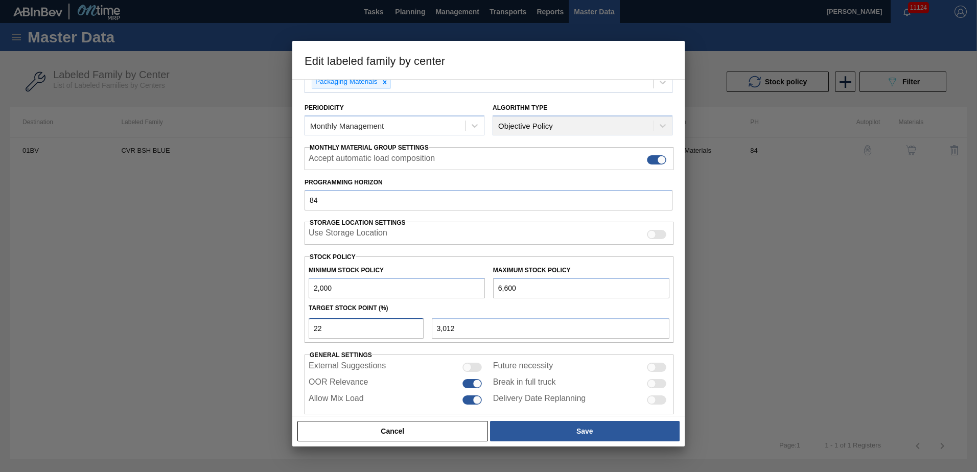
drag, startPoint x: 243, startPoint y: 333, endPoint x: 201, endPoint y: 333, distance: 41.4
click at [201, 333] on div "Edit labeled family by center Material Group Keg Covers Family Keg Covers Label…" at bounding box center [488, 236] width 977 height 472
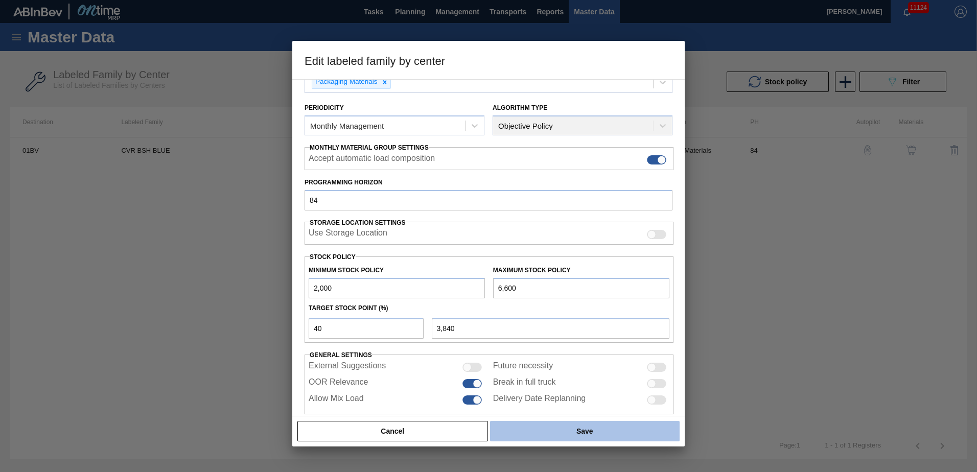
click at [554, 433] on button "Save" at bounding box center [584, 431] width 189 height 20
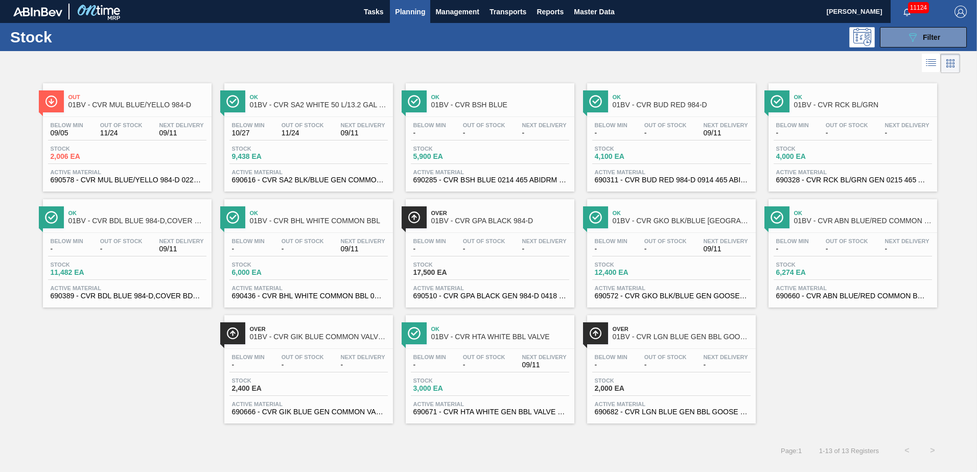
click at [323, 215] on span "Ok" at bounding box center [319, 213] width 138 height 6
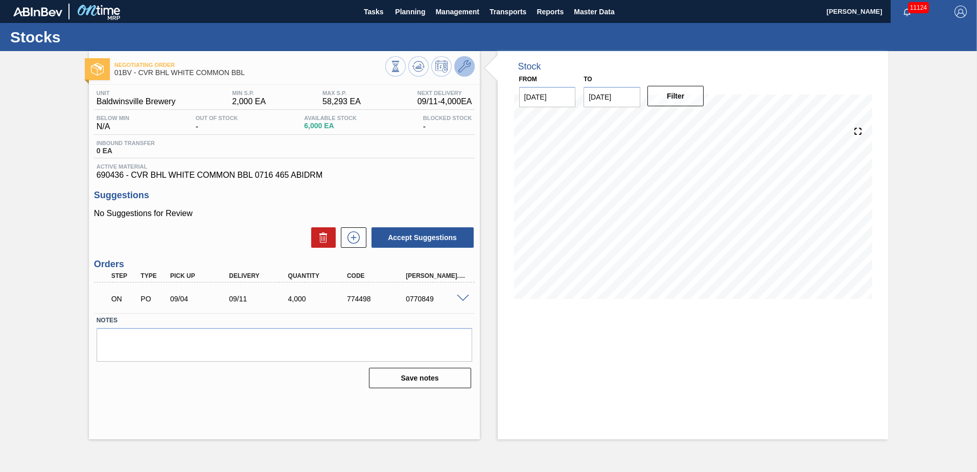
click at [464, 67] on icon at bounding box center [464, 66] width 12 height 12
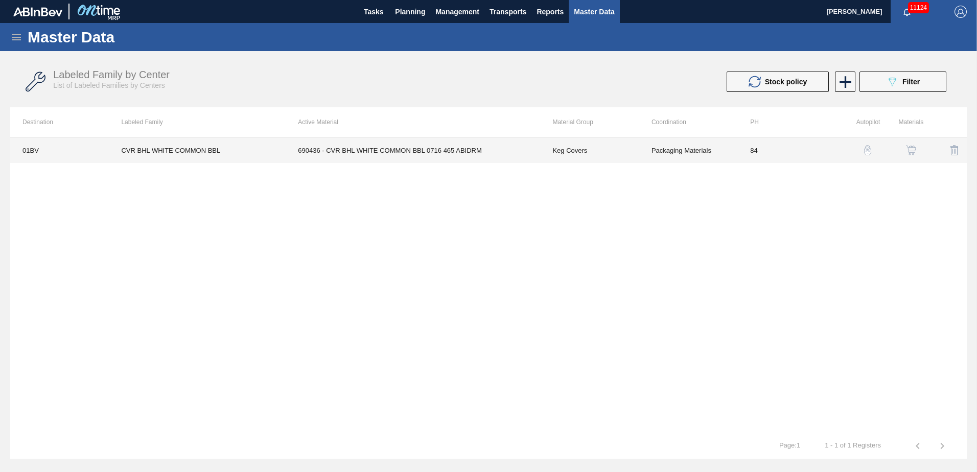
click at [408, 149] on td "690436 - CVR BHL WHITE COMMON BBL 0716 465 ABIDRM" at bounding box center [412, 150] width 254 height 26
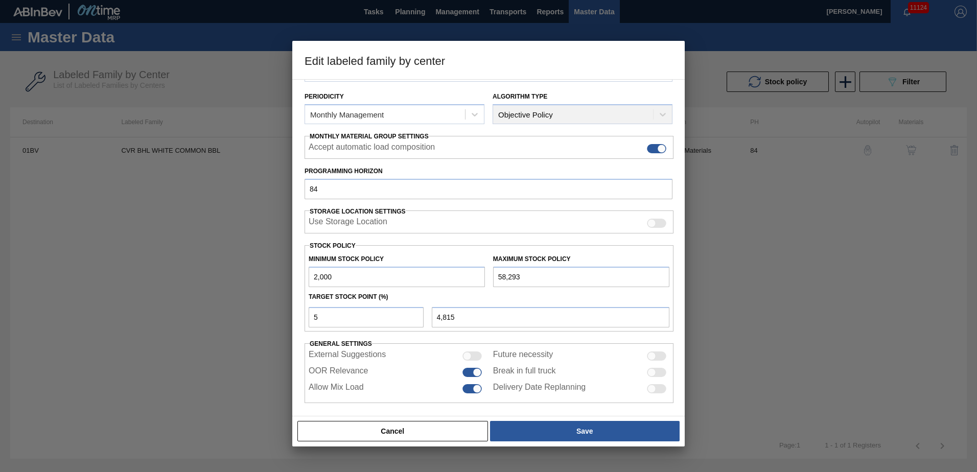
scroll to position [117, 0]
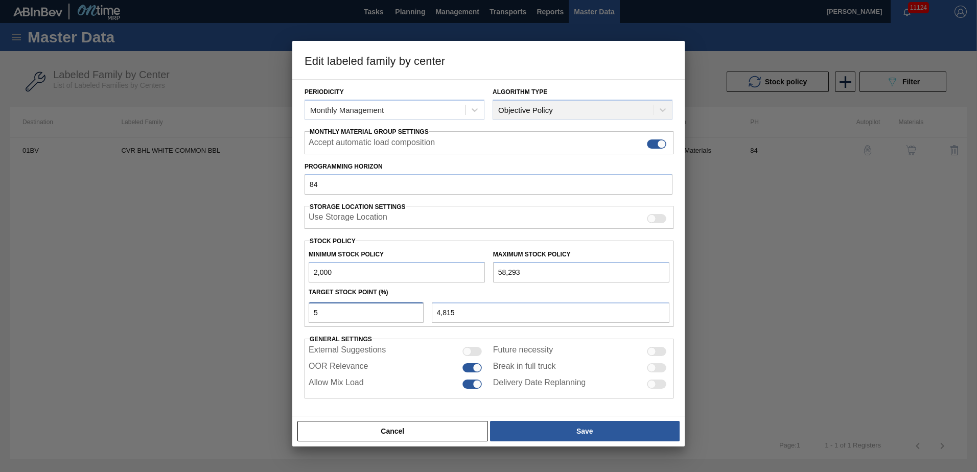
drag, startPoint x: 347, startPoint y: 317, endPoint x: 188, endPoint y: 309, distance: 159.0
click at [188, 309] on div "Edit labeled family by center Material Group Keg Covers Family Keg Covers Label…" at bounding box center [488, 236] width 977 height 472
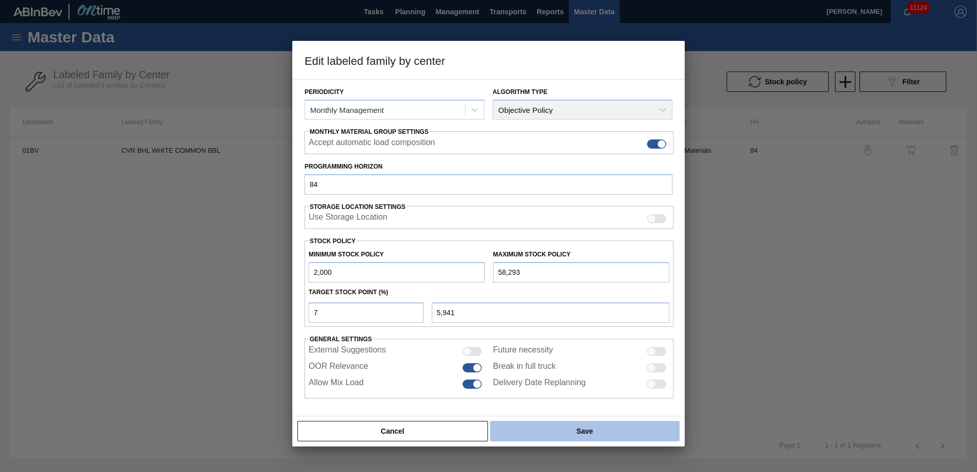
click at [583, 432] on button "Save" at bounding box center [584, 431] width 189 height 20
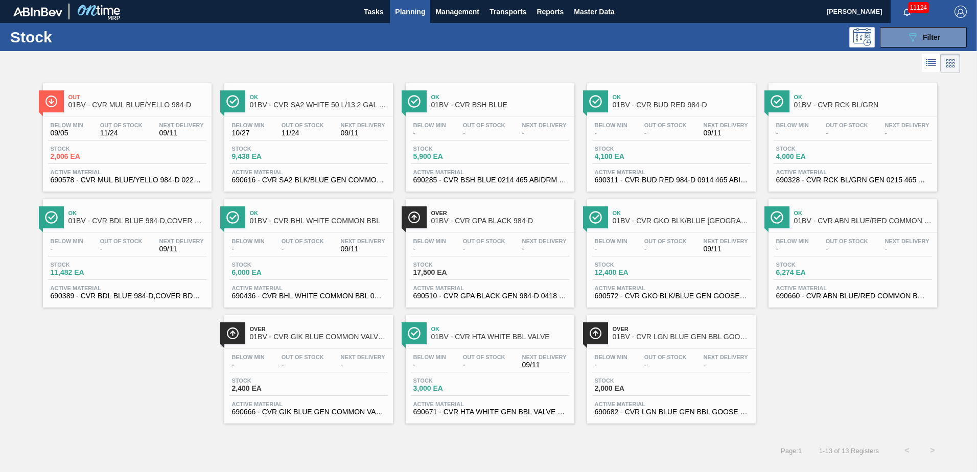
click at [481, 210] on span "Over" at bounding box center [500, 213] width 138 height 6
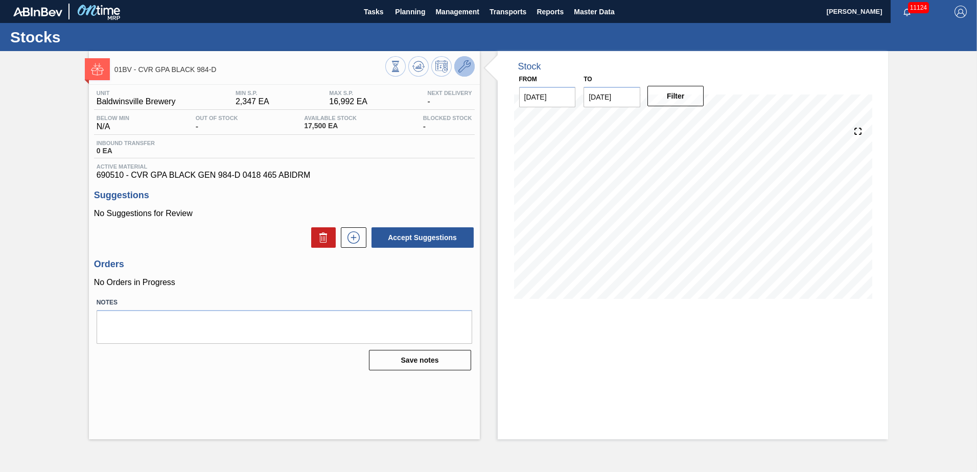
click at [466, 67] on icon at bounding box center [464, 66] width 12 height 12
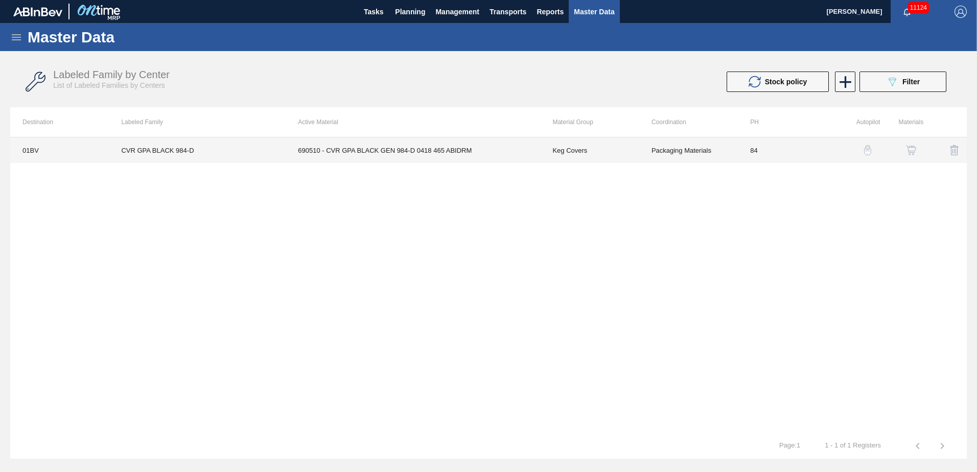
click at [399, 147] on td "690510 - CVR GPA BLACK GEN 984-D 0418 465 ABIDRM" at bounding box center [412, 150] width 254 height 26
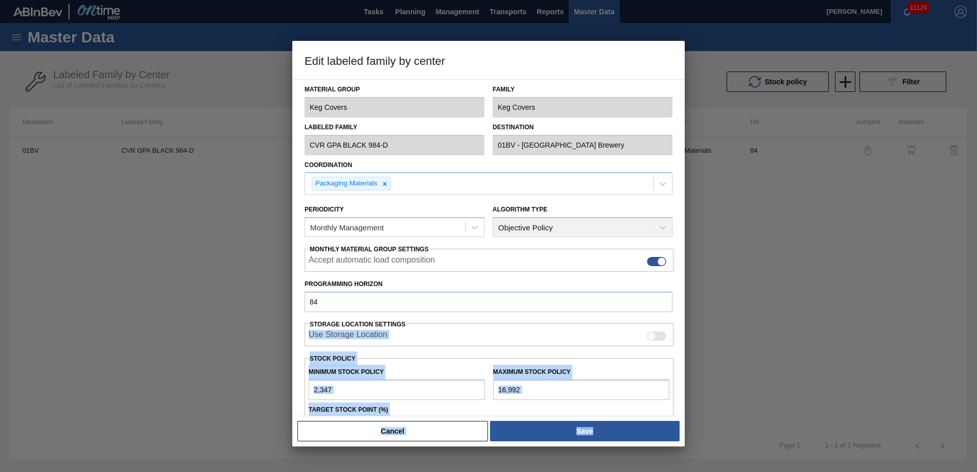
drag, startPoint x: 684, startPoint y: 290, endPoint x: 680, endPoint y: 318, distance: 29.0
click at [680, 318] on div "Edit labeled family by center Material Group Keg Covers Family Keg Covers Label…" at bounding box center [488, 236] width 977 height 472
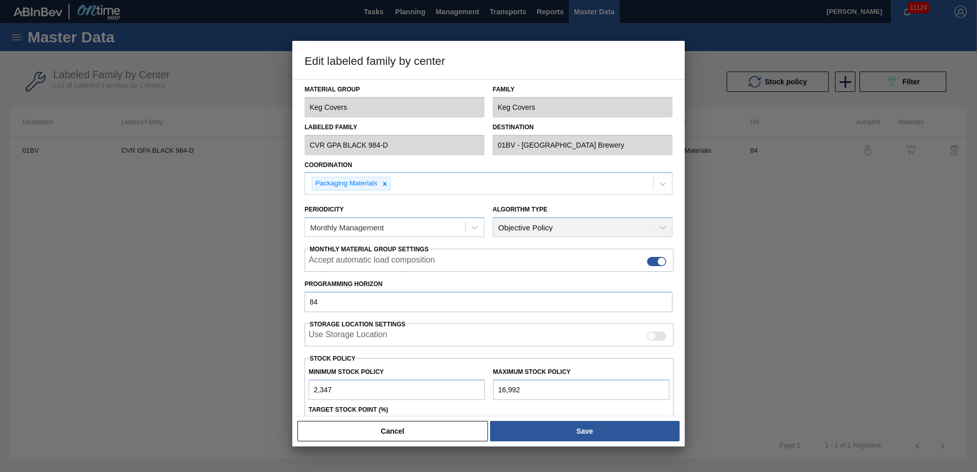
click at [682, 296] on div "Material Group Keg Covers Family Keg Covers Labeled Family CVR GPA BLACK 984-D …" at bounding box center [488, 247] width 392 height 337
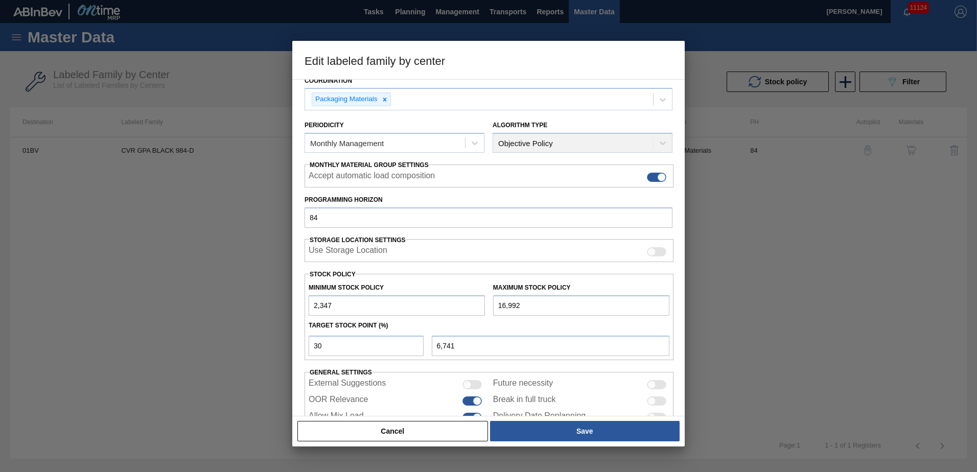
scroll to position [104, 0]
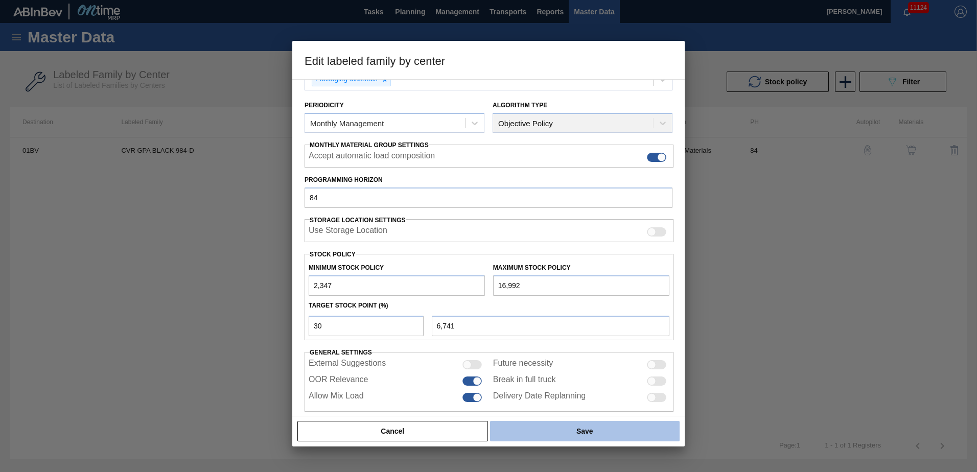
click at [577, 434] on button "Save" at bounding box center [584, 431] width 189 height 20
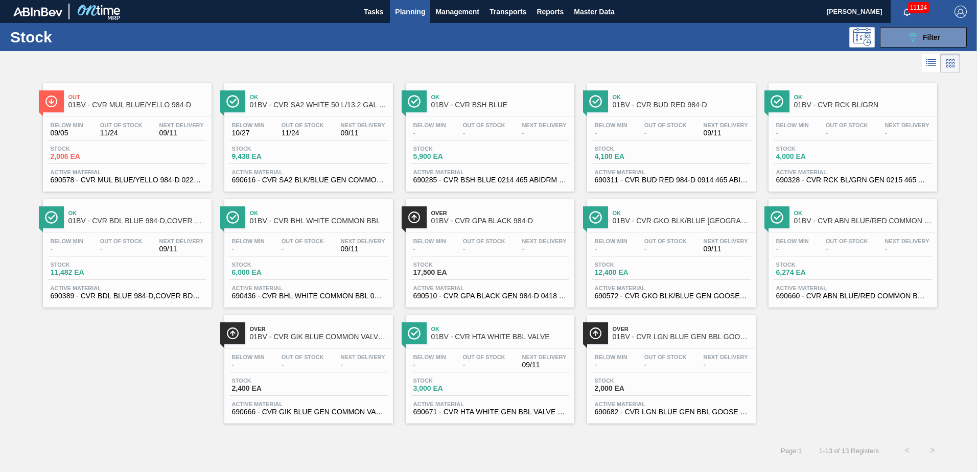
click at [669, 227] on div "Ok 01BV - CVR GKO BLK/BLUE GOOSE ISLAND KOLSCH" at bounding box center [681, 217] width 138 height 23
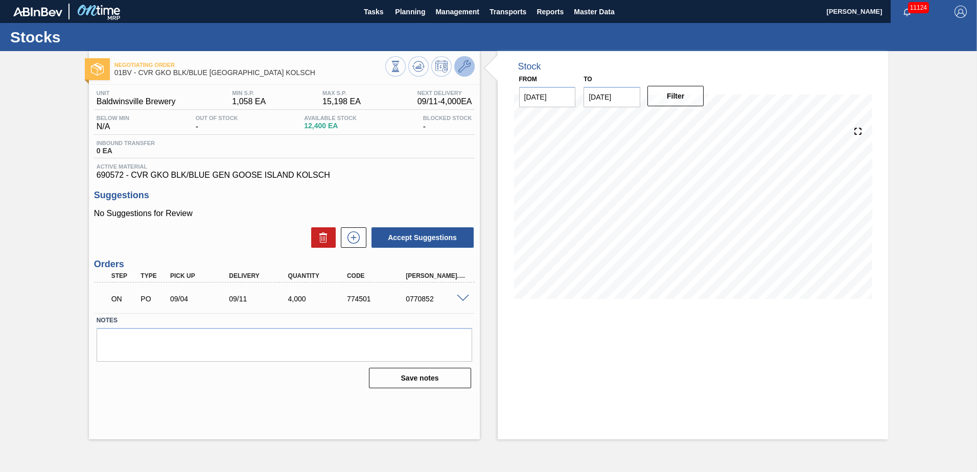
click at [464, 63] on icon at bounding box center [464, 66] width 12 height 12
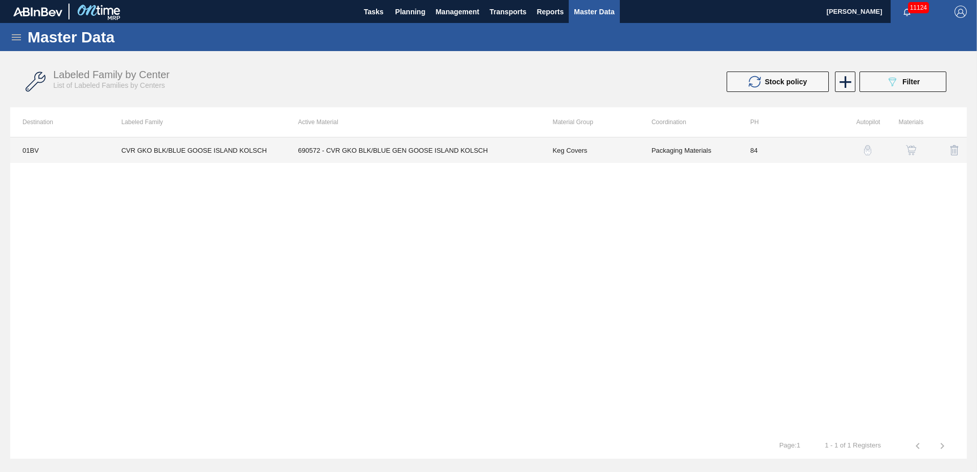
click at [383, 153] on td "690572 - CVR GKO BLK/BLUE GEN GOOSE ISLAND KOLSCH" at bounding box center [412, 150] width 254 height 26
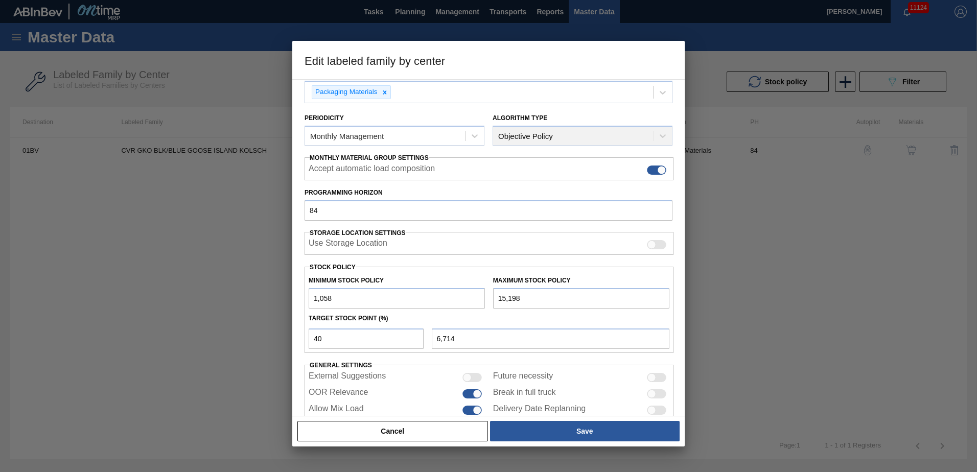
scroll to position [92, 0]
drag, startPoint x: 342, startPoint y: 339, endPoint x: 289, endPoint y: 338, distance: 52.6
click at [290, 338] on div "Edit labeled family by center Material Group Keg Covers Family Keg Covers Label…" at bounding box center [488, 236] width 977 height 472
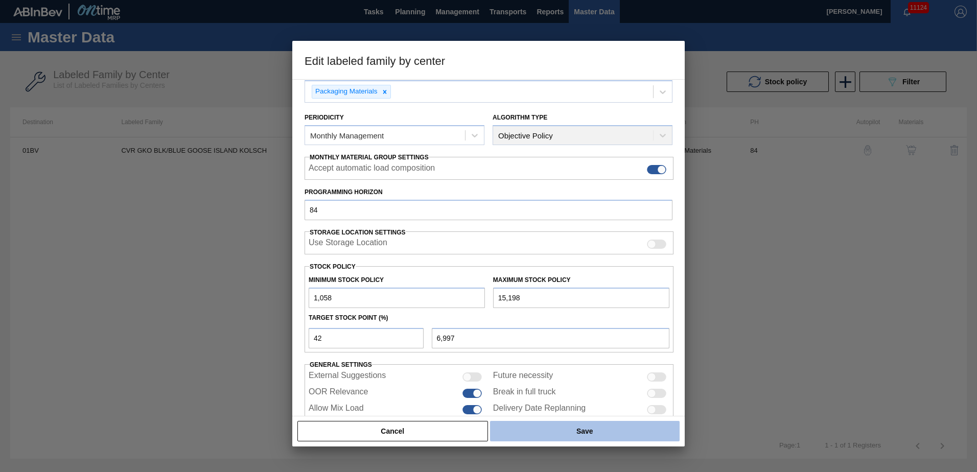
click at [574, 430] on button "Save" at bounding box center [584, 431] width 189 height 20
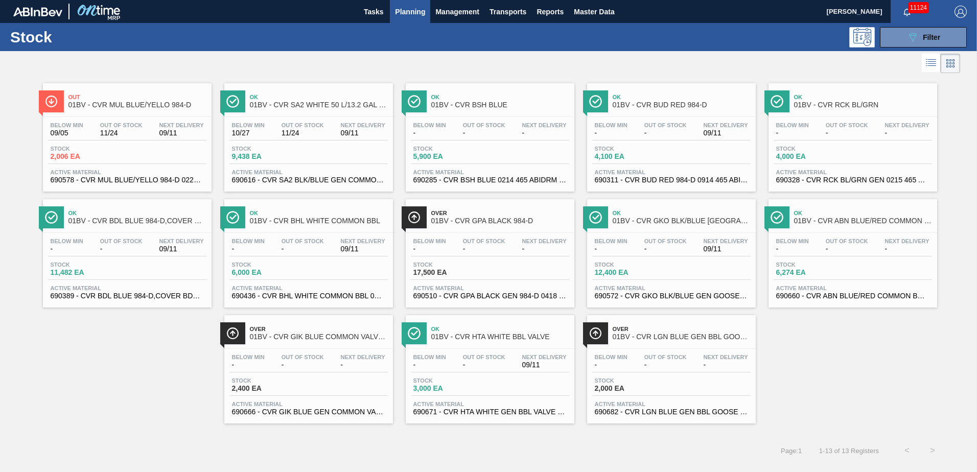
click at [807, 231] on div "Ok 01BV - CVR ABN BLUE/RED COMMON BBL VALVE COVER Below Min - Out Of Stock - Ne…" at bounding box center [852, 253] width 169 height 108
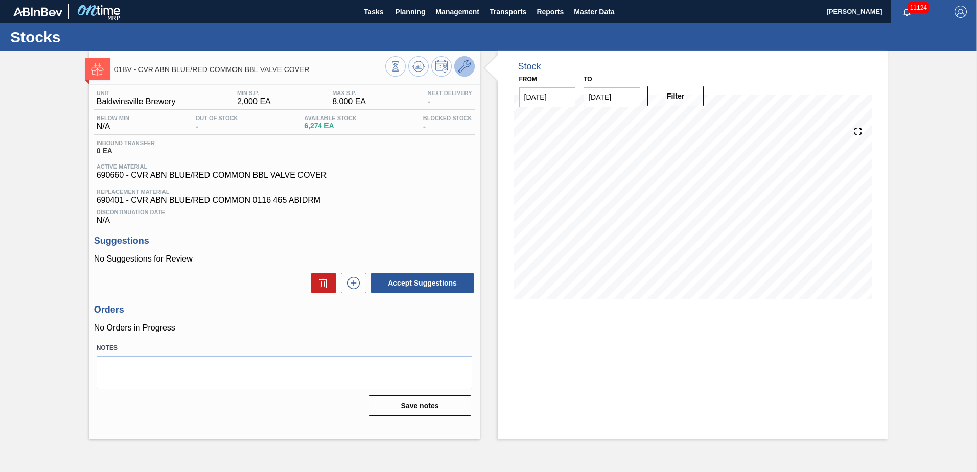
click at [465, 66] on icon at bounding box center [464, 66] width 12 height 12
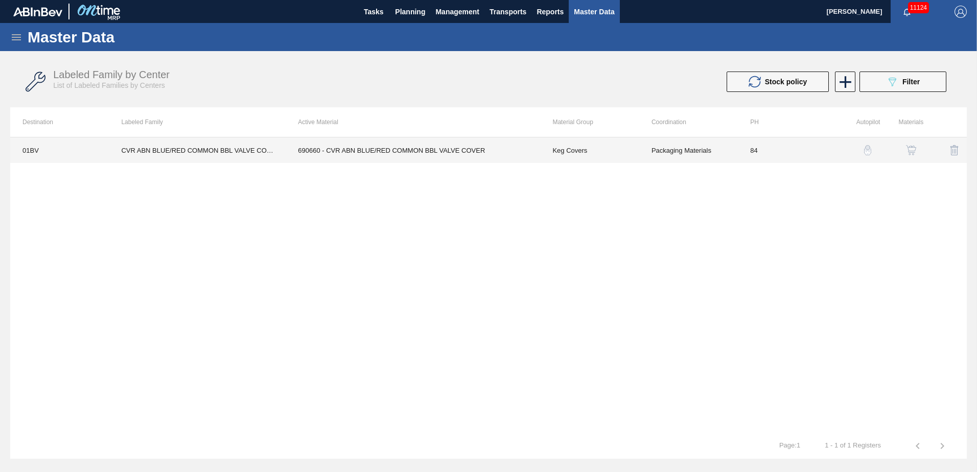
click at [445, 143] on td "690660 - CVR ABN BLUE/RED COMMON BBL VALVE COVER" at bounding box center [412, 150] width 254 height 26
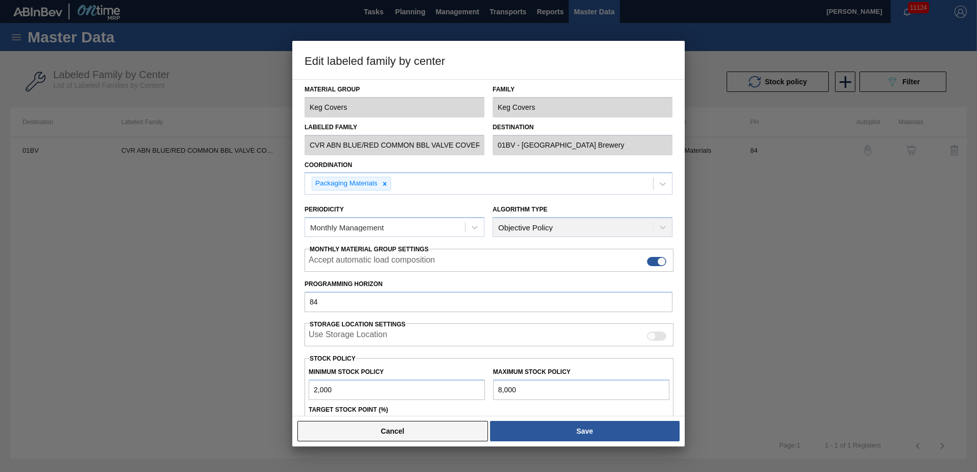
click at [391, 432] on button "Cancel" at bounding box center [392, 431] width 190 height 20
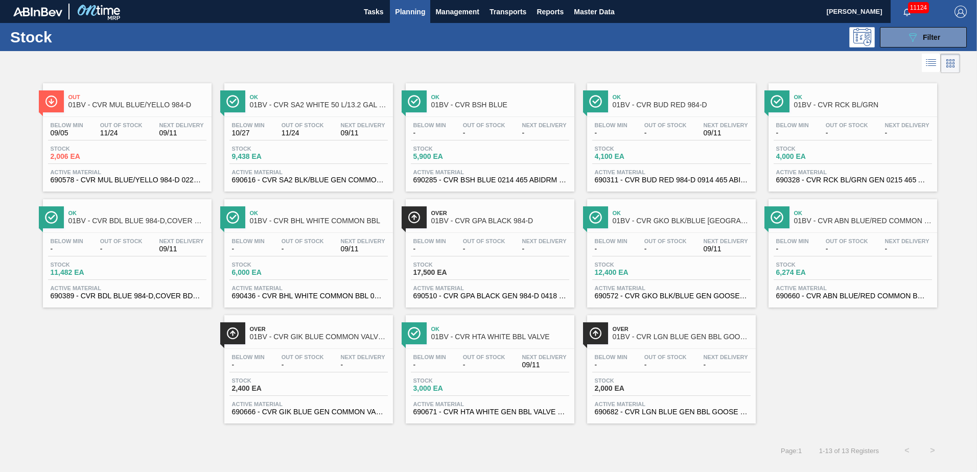
click at [481, 339] on span "01BV - CVR HTA WHITE BBL VALVE" at bounding box center [500, 337] width 138 height 8
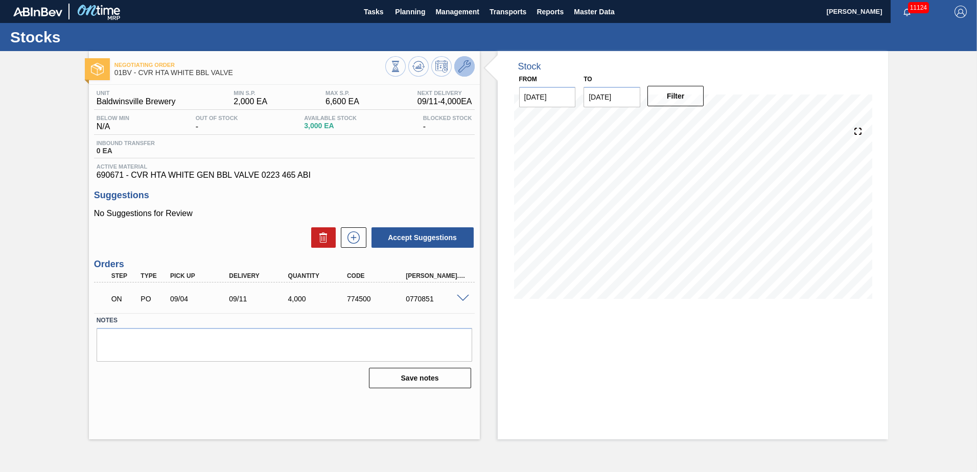
click at [464, 67] on icon at bounding box center [464, 66] width 12 height 12
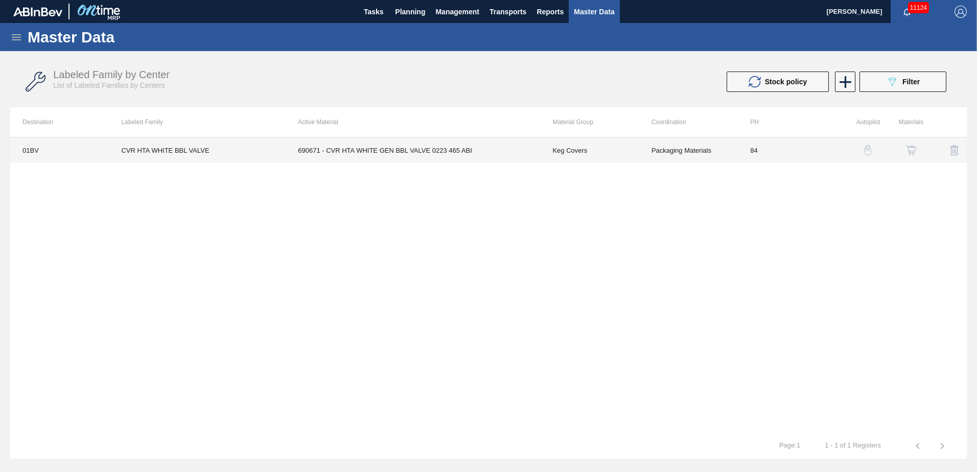
click at [392, 152] on td "690671 - CVR HTA WHITE GEN BBL VALVE 0223 465 ABI" at bounding box center [412, 150] width 254 height 26
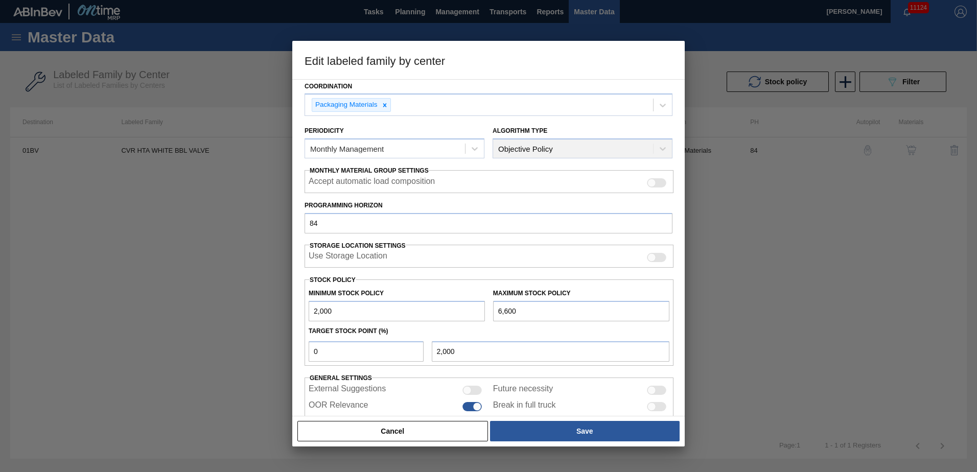
scroll to position [81, 0]
drag, startPoint x: 356, startPoint y: 346, endPoint x: 277, endPoint y: 346, distance: 79.2
click at [277, 346] on div "Edit labeled family by center Material Group Keg Covers Family Keg Covers Label…" at bounding box center [488, 236] width 977 height 472
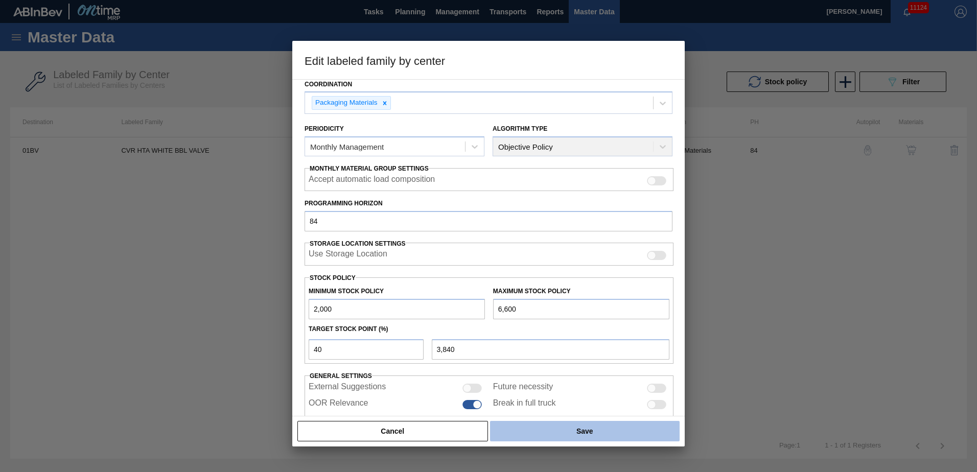
click at [596, 430] on button "Save" at bounding box center [584, 431] width 189 height 20
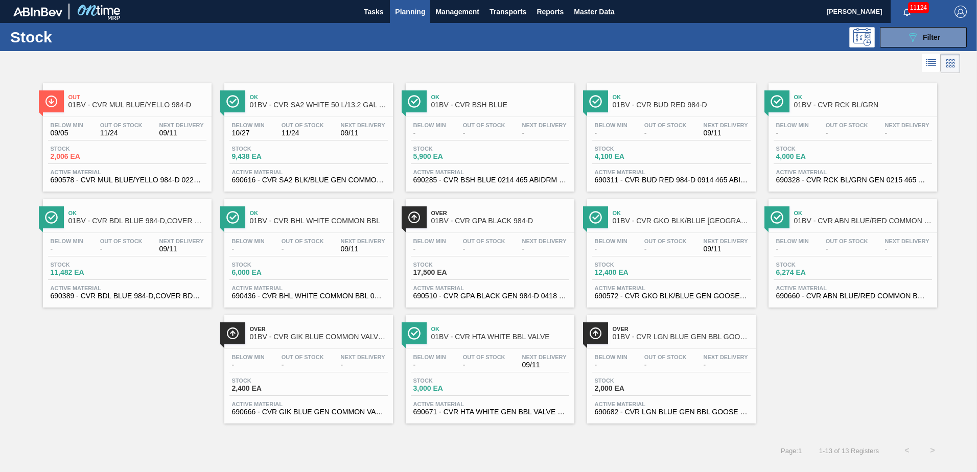
click at [416, 14] on span "Planning" at bounding box center [410, 12] width 30 height 12
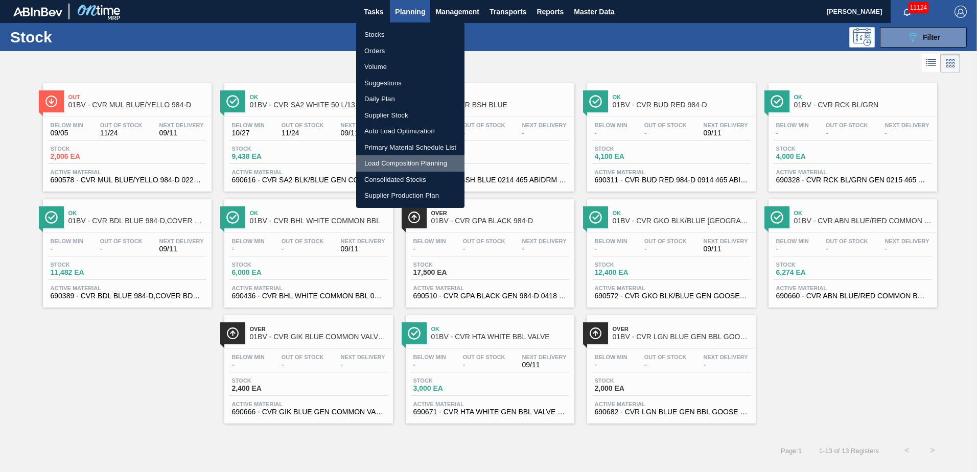
click at [396, 163] on li "Load Composition Planning" at bounding box center [410, 163] width 108 height 16
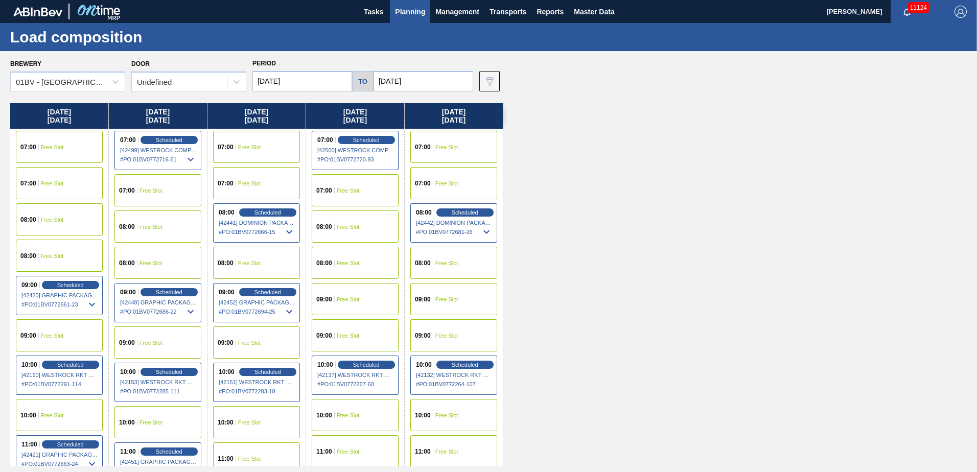
click at [957, 10] on img "button" at bounding box center [960, 12] width 12 height 12
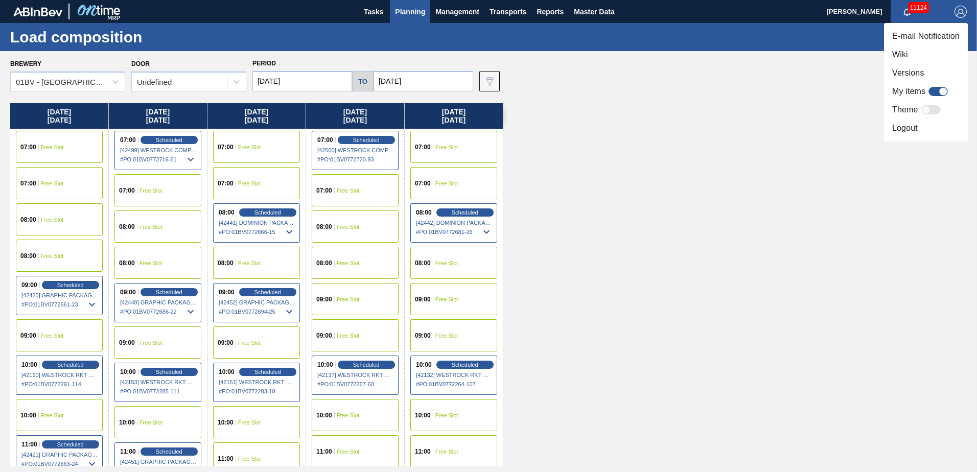
click at [897, 123] on li "Logout" at bounding box center [926, 128] width 84 height 18
